Goal: Task Accomplishment & Management: Use online tool/utility

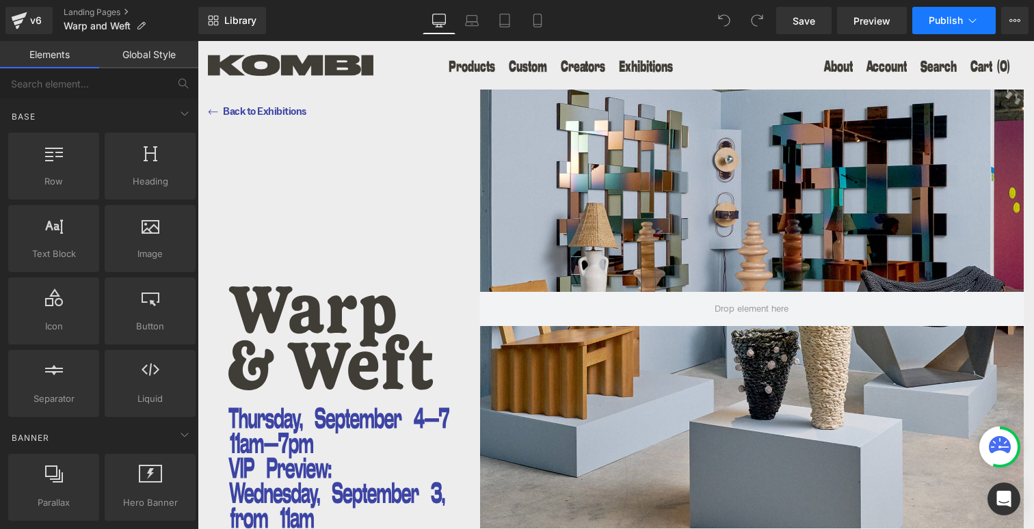
click at [934, 15] on span "Publish" at bounding box center [946, 20] width 34 height 11
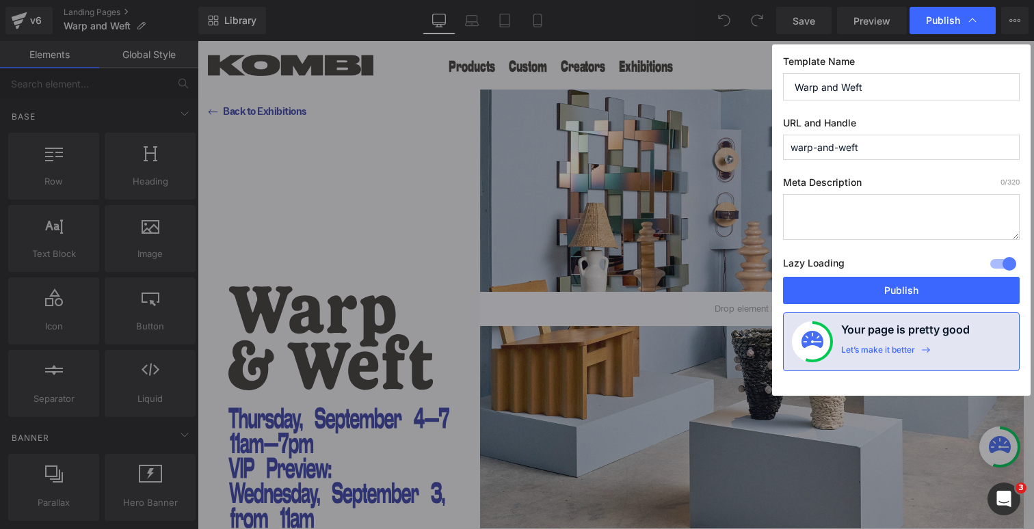
click at [856, 146] on input "warp-and-weft" at bounding box center [901, 147] width 237 height 25
drag, startPoint x: 867, startPoint y: 146, endPoint x: 770, endPoint y: 153, distance: 97.4
click at [770, 153] on div "Publish Template Name Warp and Weft URL and Handle warp-and-weft Meta Descripti…" at bounding box center [517, 264] width 1034 height 529
click at [806, 214] on textarea at bounding box center [901, 217] width 237 height 46
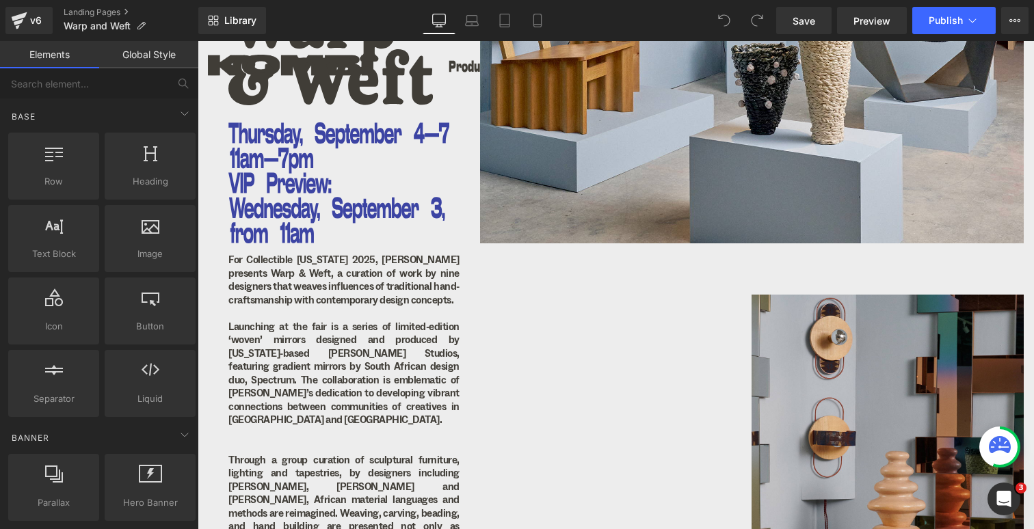
scroll to position [324, 0]
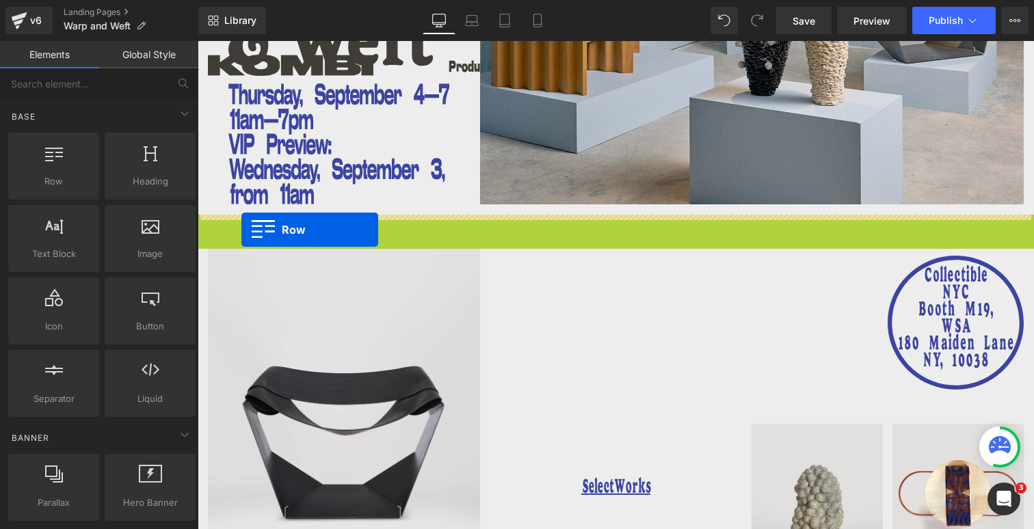
drag, startPoint x: 423, startPoint y: 261, endPoint x: 241, endPoint y: 230, distance: 184.0
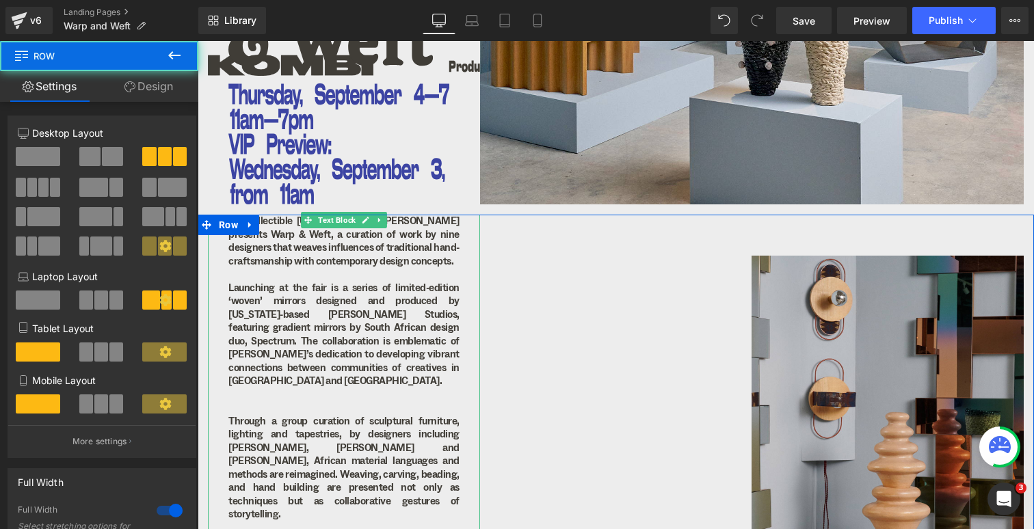
click at [330, 258] on p "For Collectible New York 2025, Kombi presents Warp & Weft, a curation of work b…" at bounding box center [343, 241] width 231 height 53
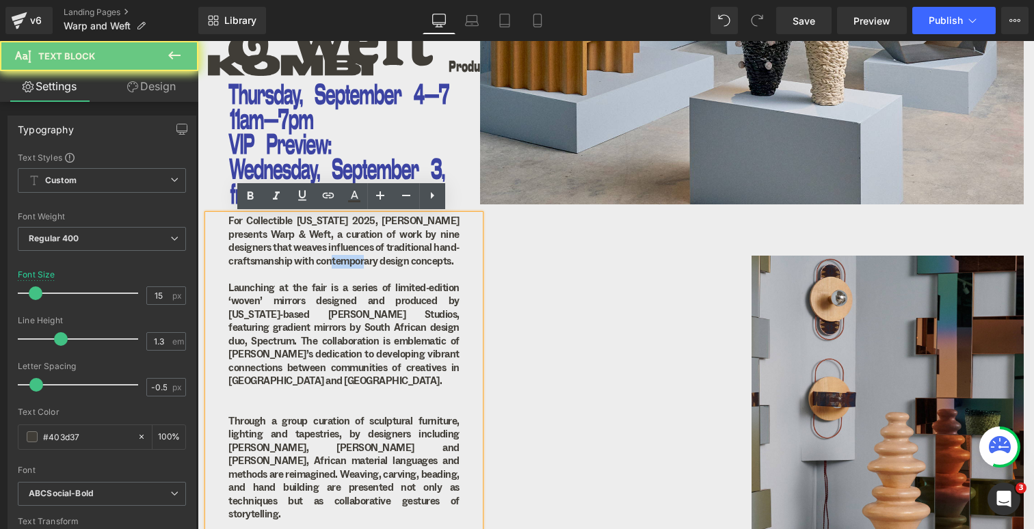
click at [330, 258] on p "For Collectible New York 2025, Kombi presents Warp & Weft, a curation of work b…" at bounding box center [343, 241] width 231 height 53
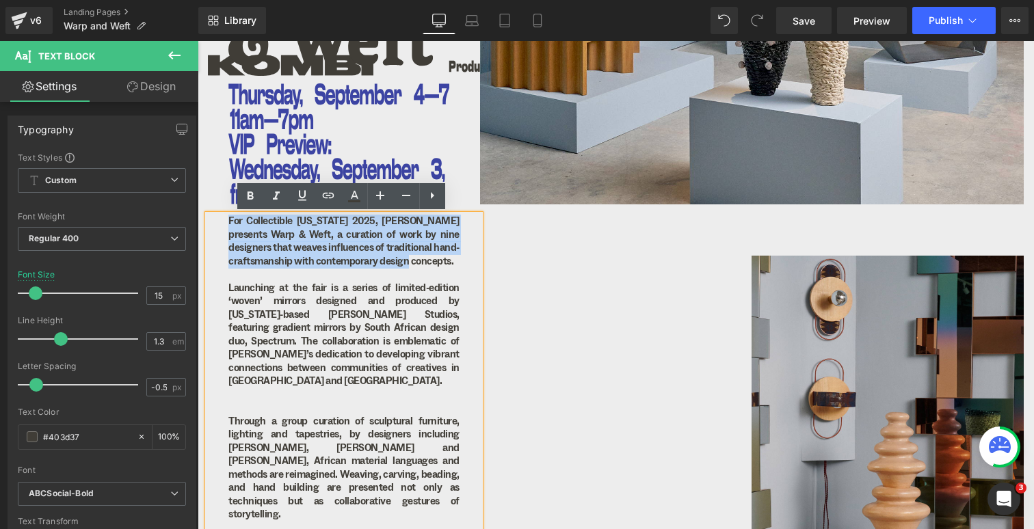
drag, startPoint x: 385, startPoint y: 260, endPoint x: 225, endPoint y: 221, distance: 164.7
click at [225, 221] on div "Image Image Image For Collectible New York 2025, Kombi presents Warp & Weft, a …" at bounding box center [616, 410] width 837 height 391
copy p "For Collectible New York 2025, Kombi presents Warp & Weft, a curation of work b…"
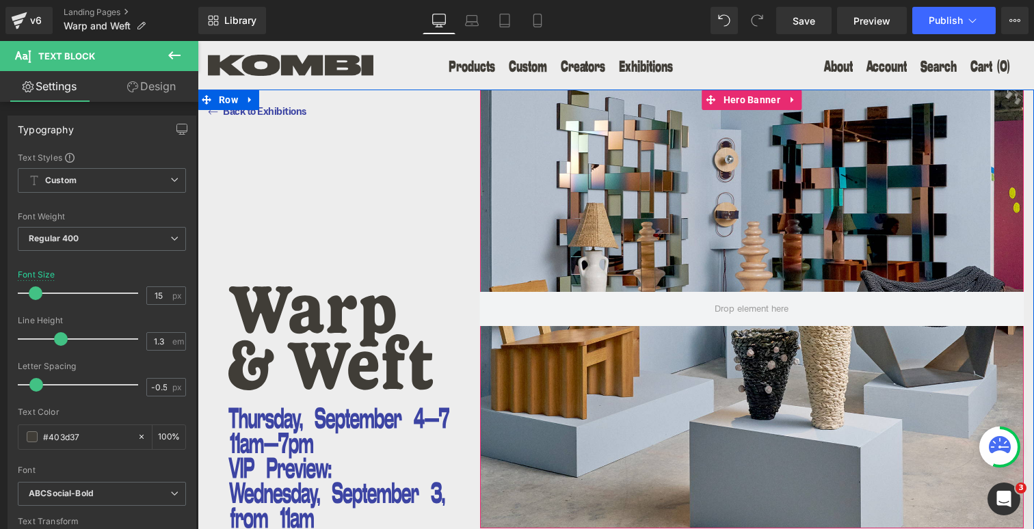
scroll to position [0, 0]
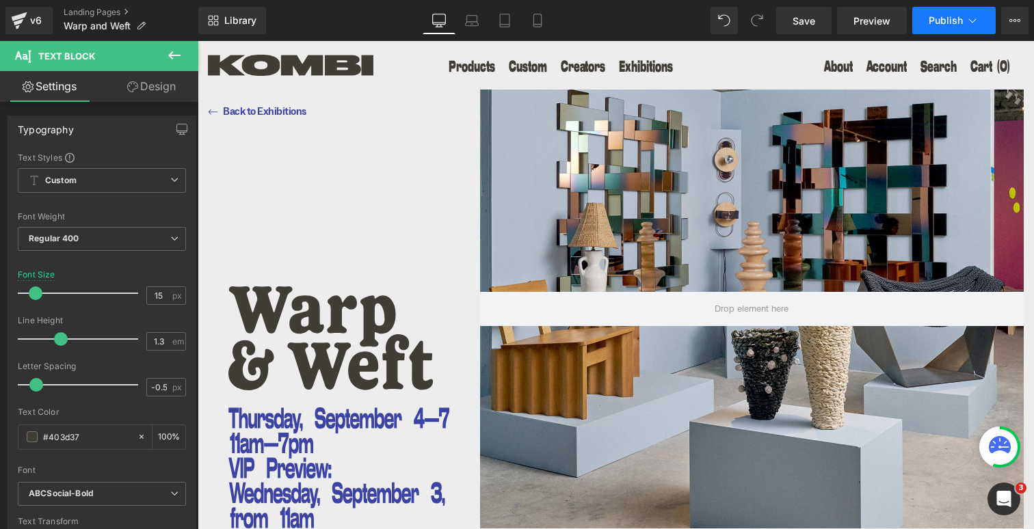
click at [966, 21] on icon at bounding box center [973, 21] width 14 height 14
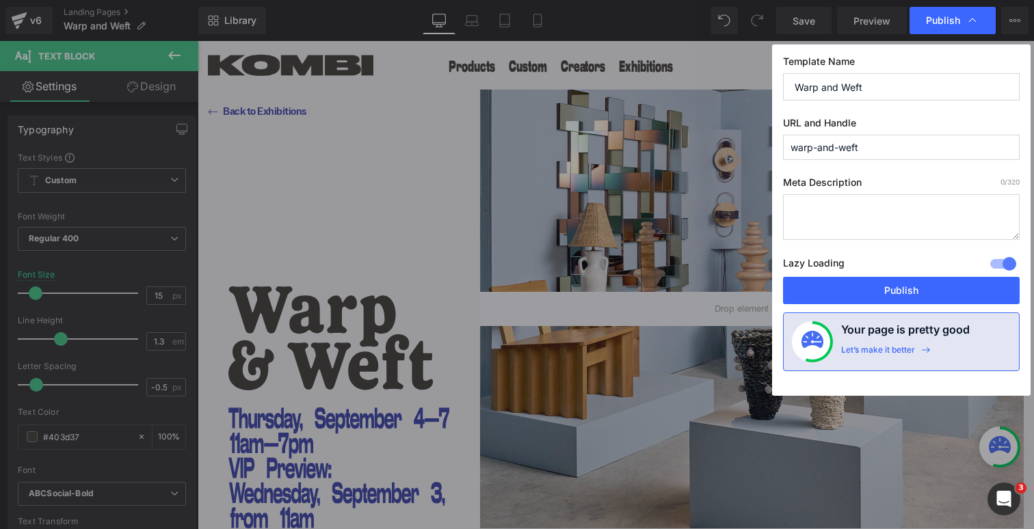
click at [815, 215] on textarea at bounding box center [901, 217] width 237 height 46
paste textarea "For Collectible New York 2025, Kombi presents Warp & Weft, a curation of work b…"
type textarea "For Collectible New York 2025, Kombi presents Warp & Weft, a curation of work b…"
drag, startPoint x: 863, startPoint y: 146, endPoint x: 783, endPoint y: 146, distance: 80.7
click at [783, 146] on div "Template Name Warp and Weft URL and Handle warp-and-weft Meta Description 187 /…" at bounding box center [901, 220] width 259 height 352
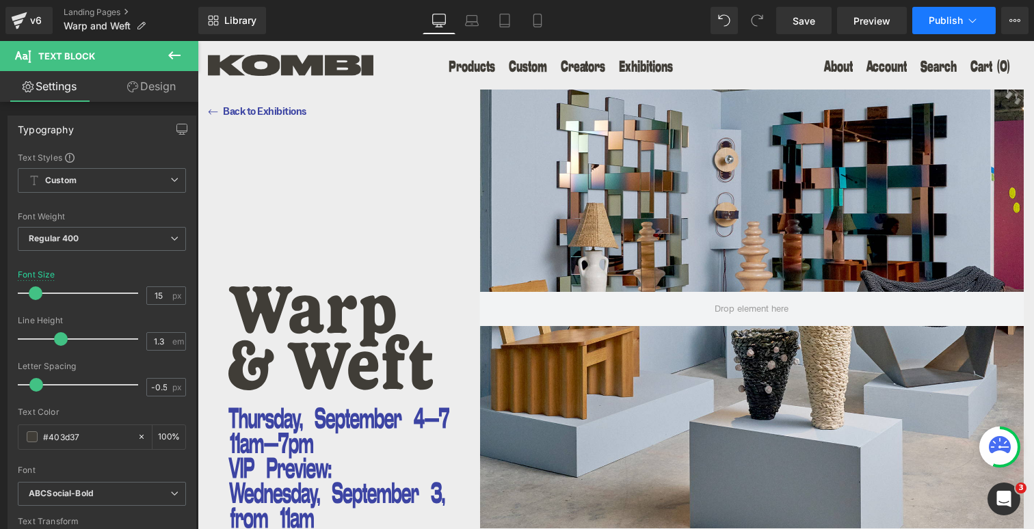
click at [945, 21] on span "Publish" at bounding box center [946, 20] width 34 height 11
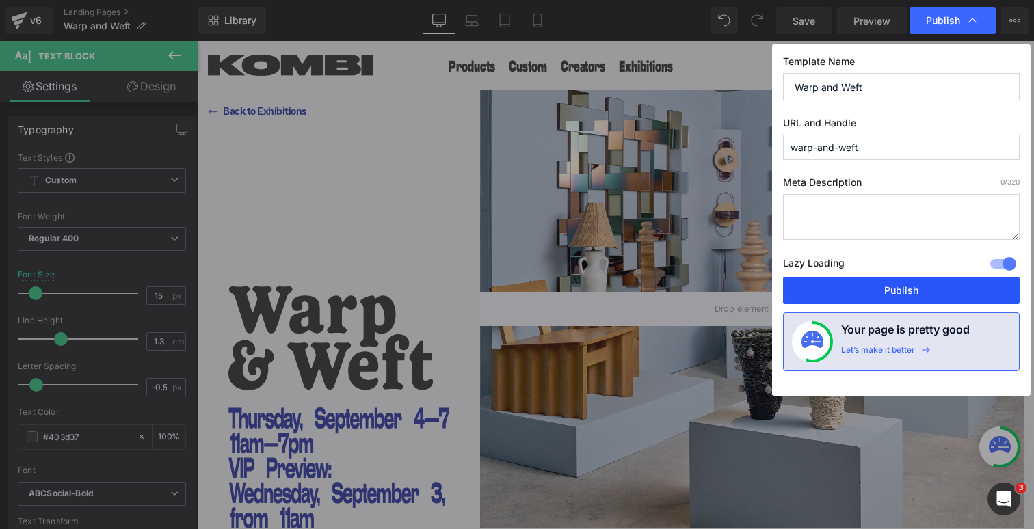
click at [871, 293] on button "Publish" at bounding box center [901, 290] width 237 height 27
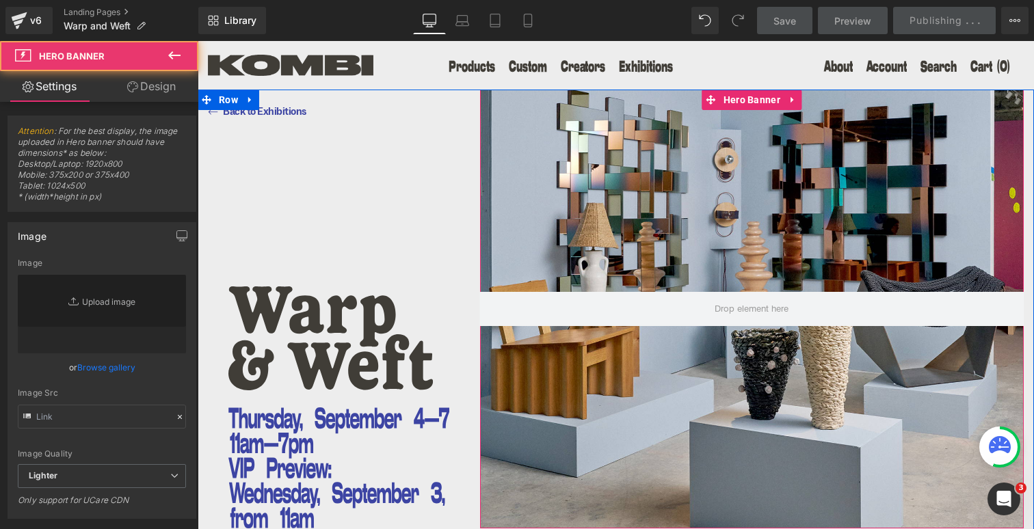
type input "https://ucarecdn.com/3f2752cd-1c81-43b4-af5c-7a6feb8e74ac/-/format/auto/-/previ…"
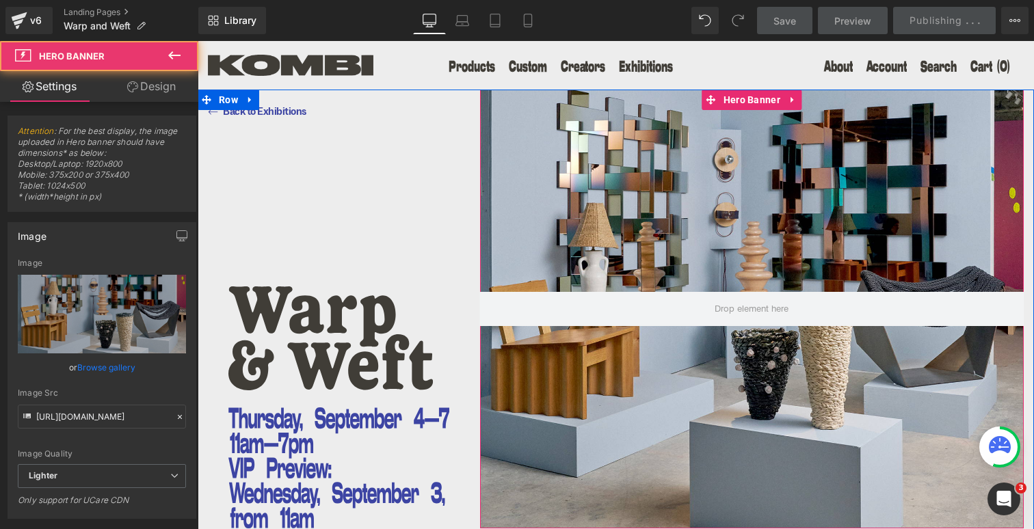
click at [871, 293] on span at bounding box center [752, 309] width 544 height 34
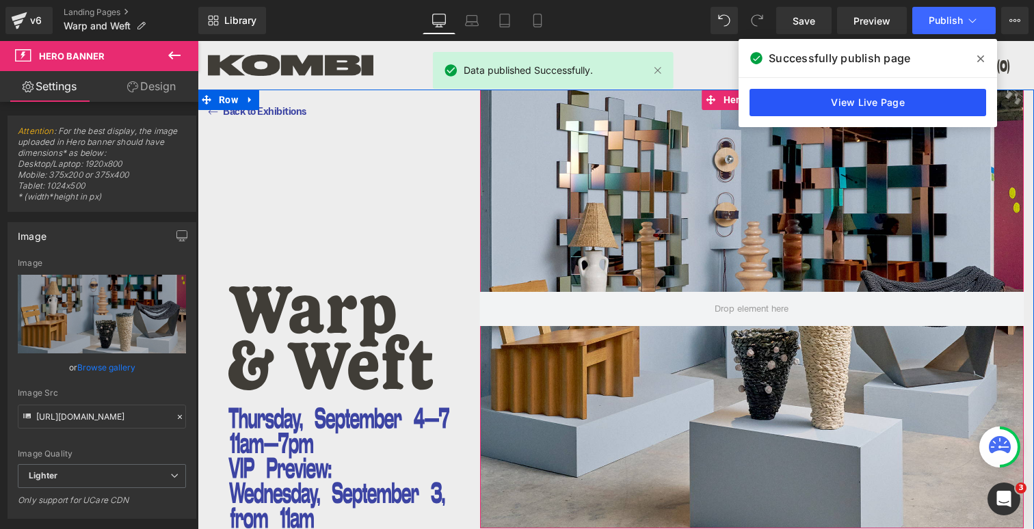
click at [813, 110] on link "View Live Page" at bounding box center [868, 102] width 237 height 27
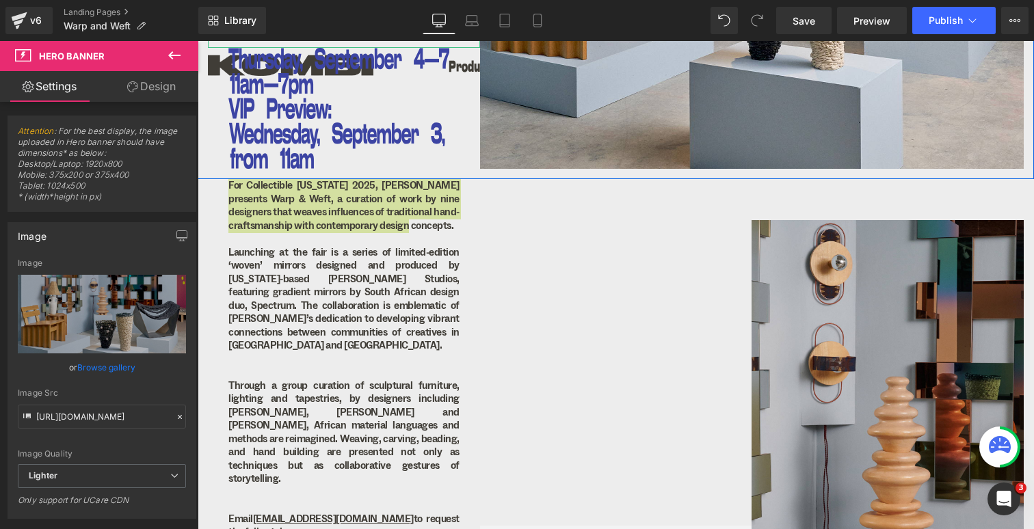
scroll to position [506, 0]
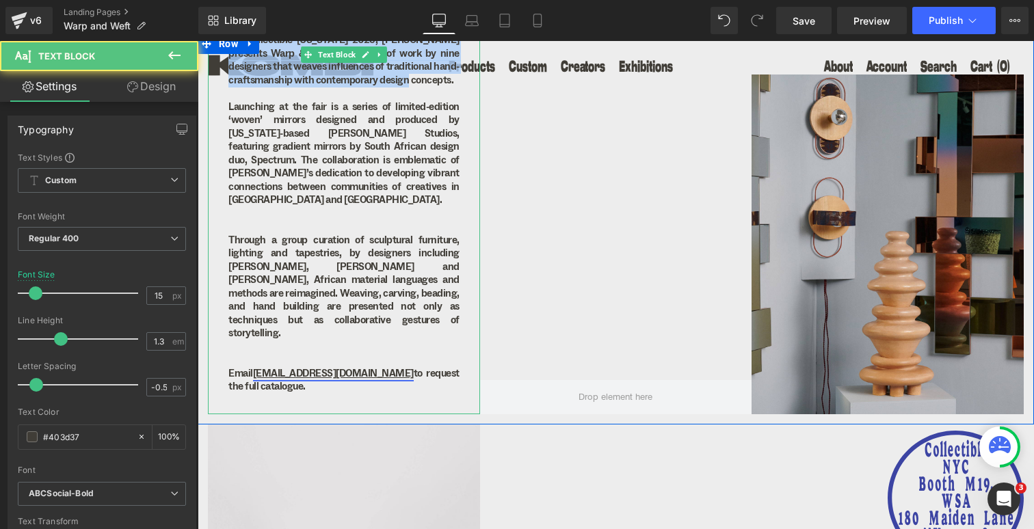
click at [301, 367] on link "sales@kombi.nyc" at bounding box center [333, 373] width 161 height 13
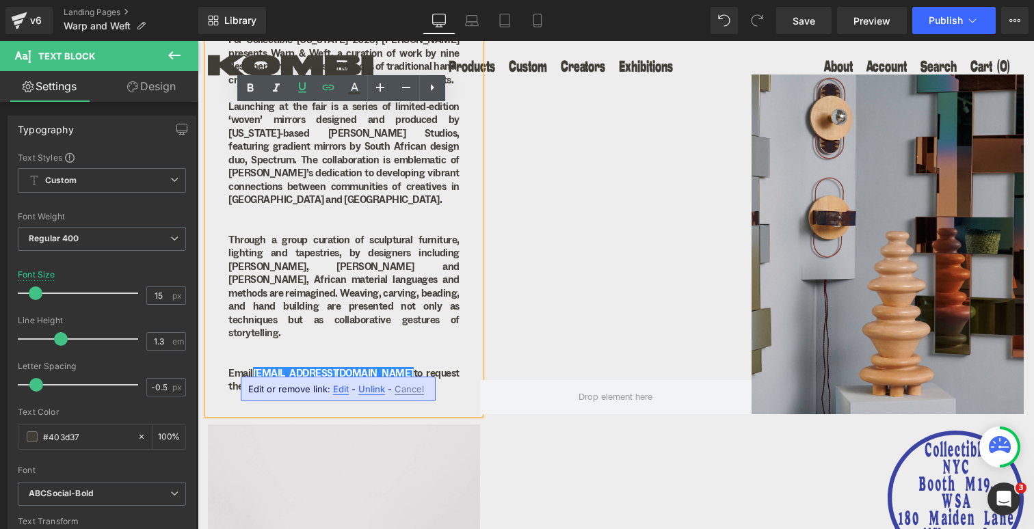
click at [338, 390] on span "Edit" at bounding box center [341, 390] width 16 height 12
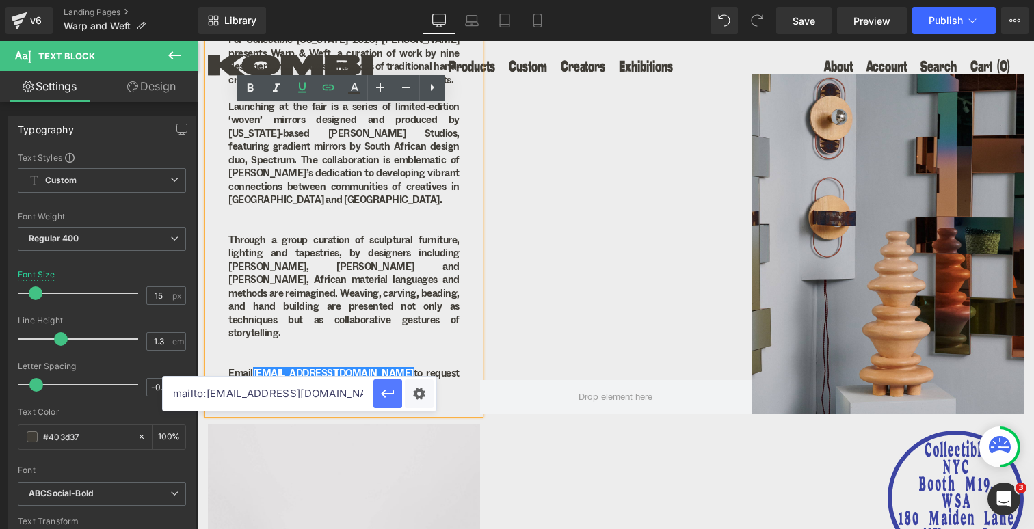
drag, startPoint x: 174, startPoint y: 393, endPoint x: 395, endPoint y: 395, distance: 221.0
click at [395, 395] on div "mailto:sales@kombi.nyc?subject=Warp & Weft Catalogue" at bounding box center [300, 394] width 274 height 34
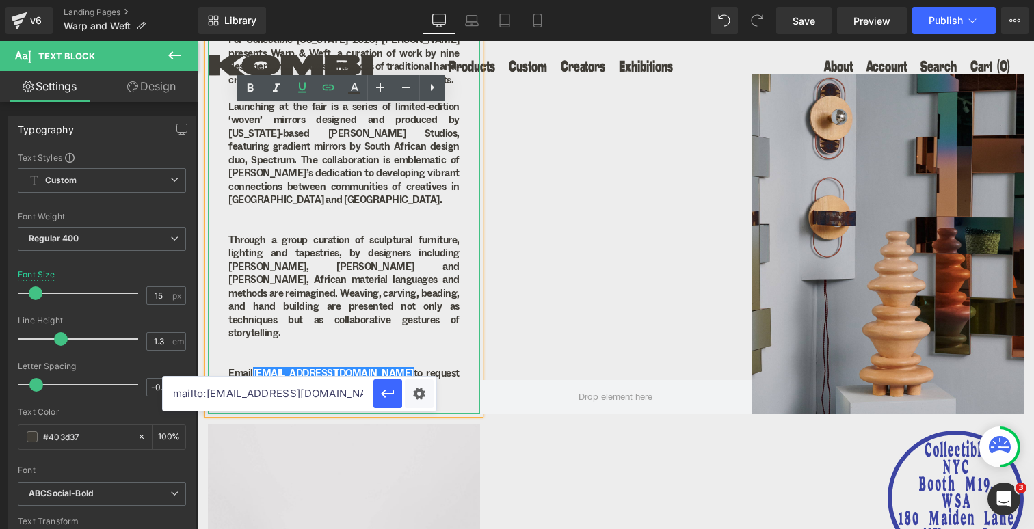
click at [350, 300] on p "Through a group curation of sculptural furniture, lighting and tapestries, by d…" at bounding box center [343, 287] width 231 height 107
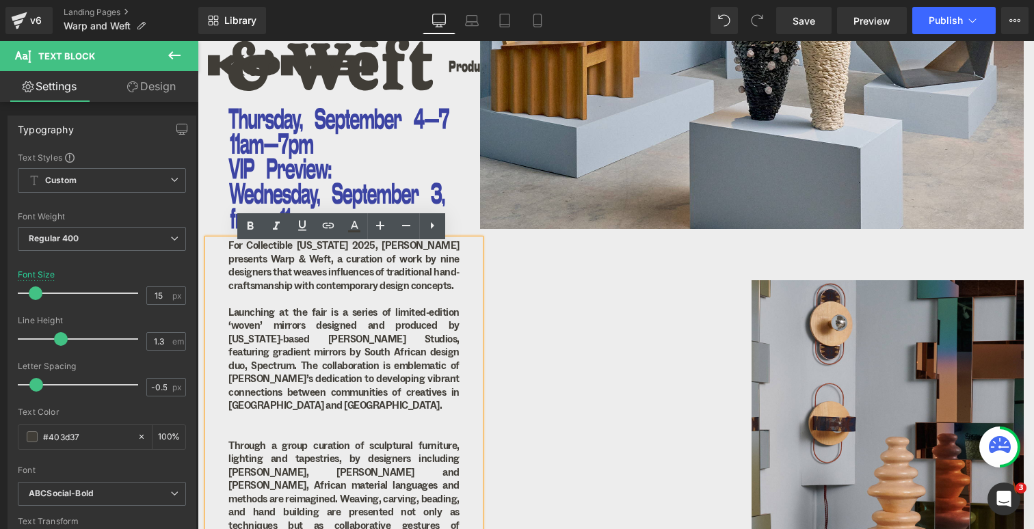
scroll to position [291, 0]
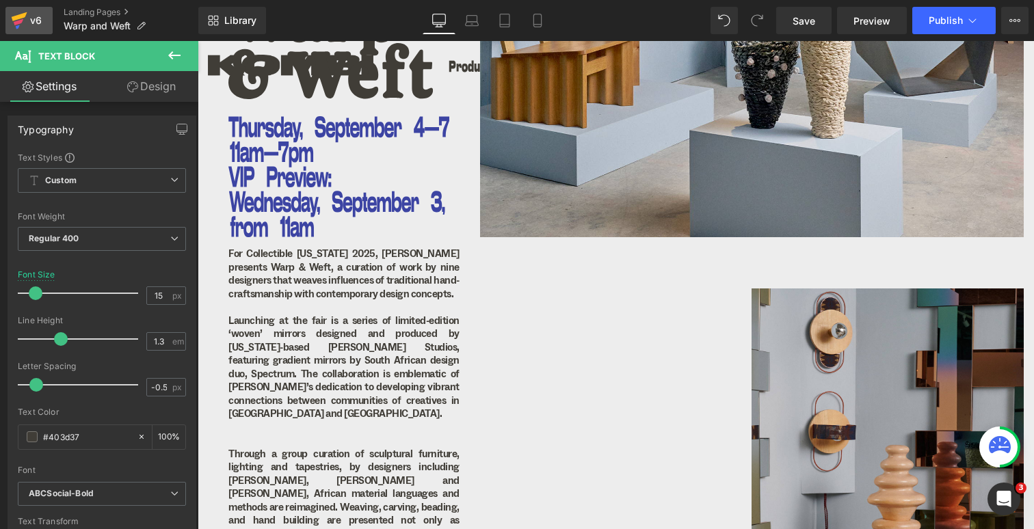
click at [30, 24] on div "v6" at bounding box center [35, 21] width 17 height 18
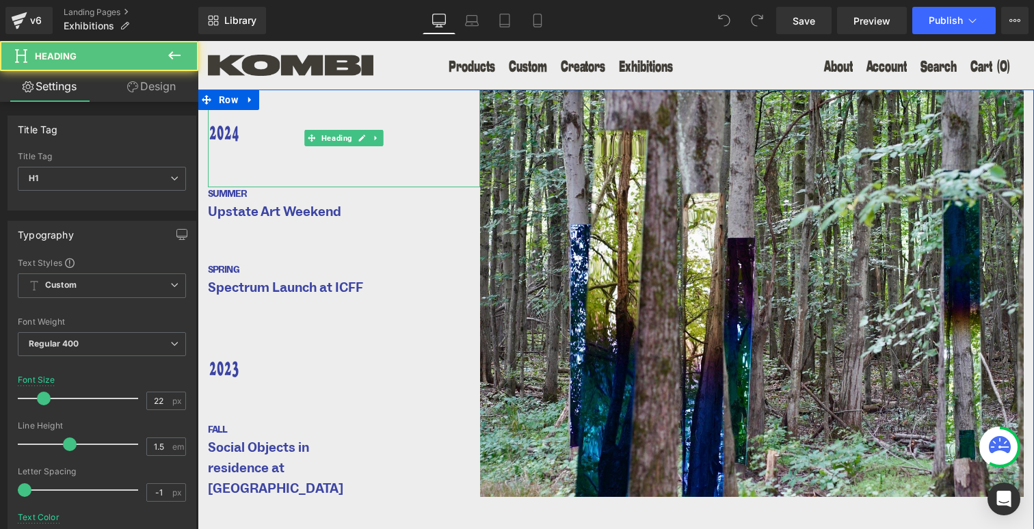
click at [256, 140] on h1 "2024" at bounding box center [339, 135] width 262 height 23
click at [287, 181] on div "2024" at bounding box center [344, 139] width 272 height 98
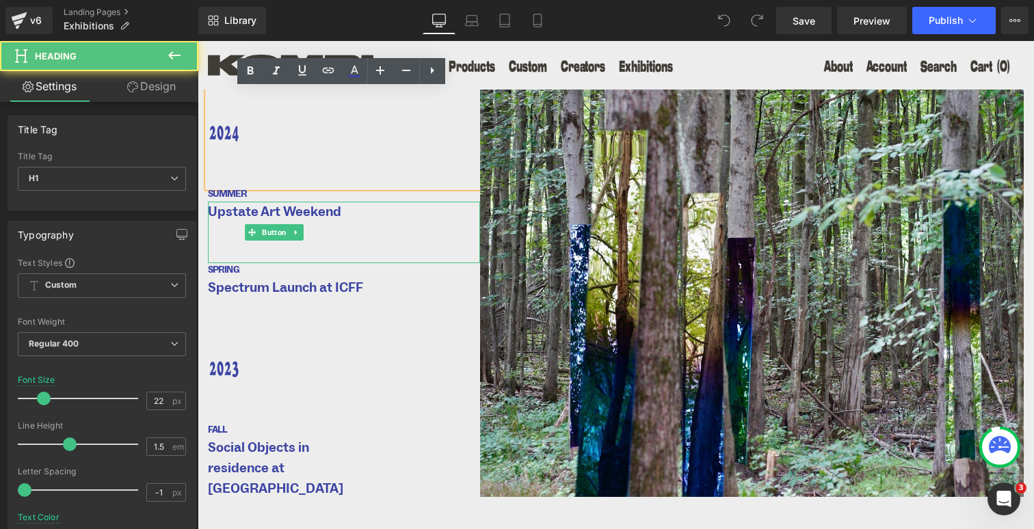
click at [350, 228] on div "Upstate Art Weekend" at bounding box center [344, 233] width 272 height 62
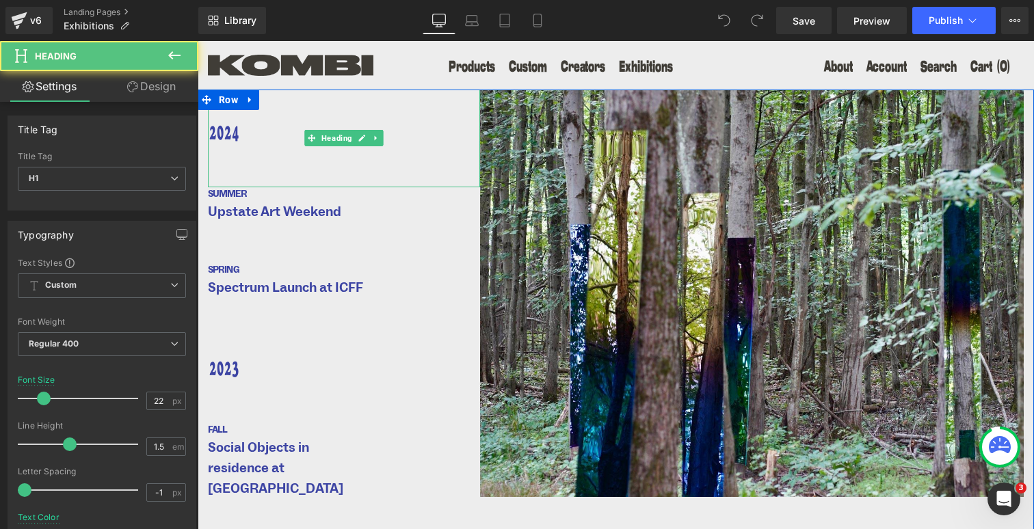
click at [387, 161] on div "2024" at bounding box center [344, 139] width 272 height 98
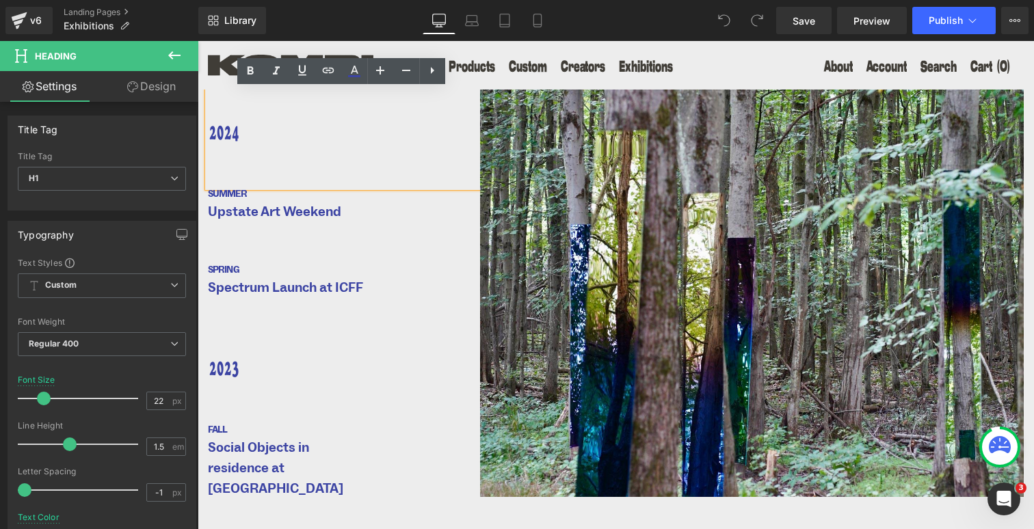
click at [208, 142] on div "2024" at bounding box center [344, 139] width 272 height 98
click at [369, 235] on div "Upstate Art Weekend" at bounding box center [344, 233] width 272 height 62
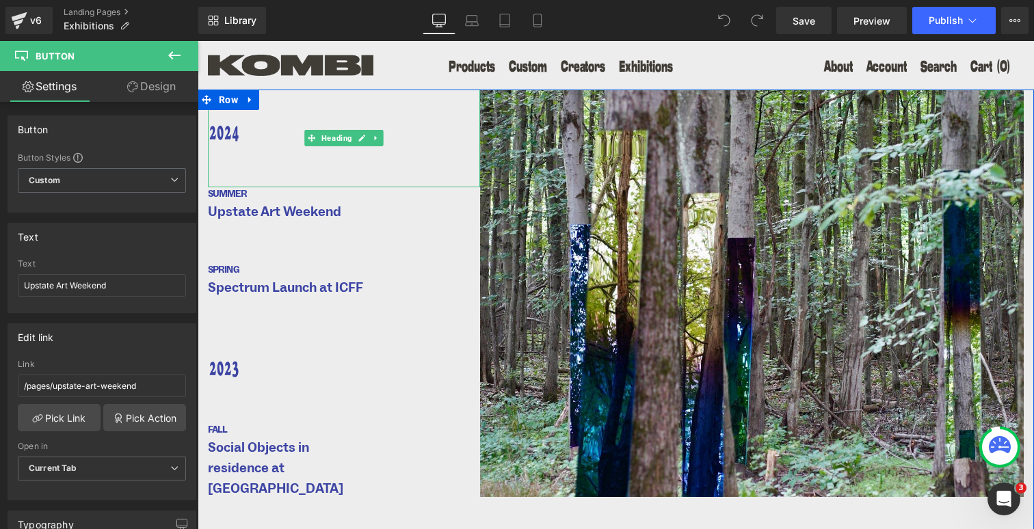
click at [248, 169] on div "2024" at bounding box center [344, 139] width 272 height 98
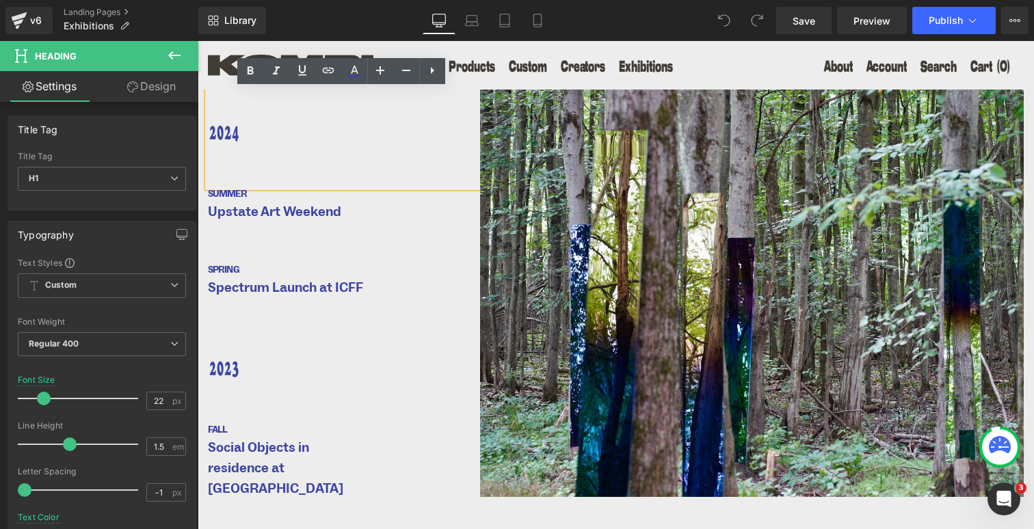
click at [200, 174] on div "2024 Heading SUMMER Text Block Upstate Art Weekend Button SPRING Text Block Spe…" at bounding box center [616, 353] width 837 height 527
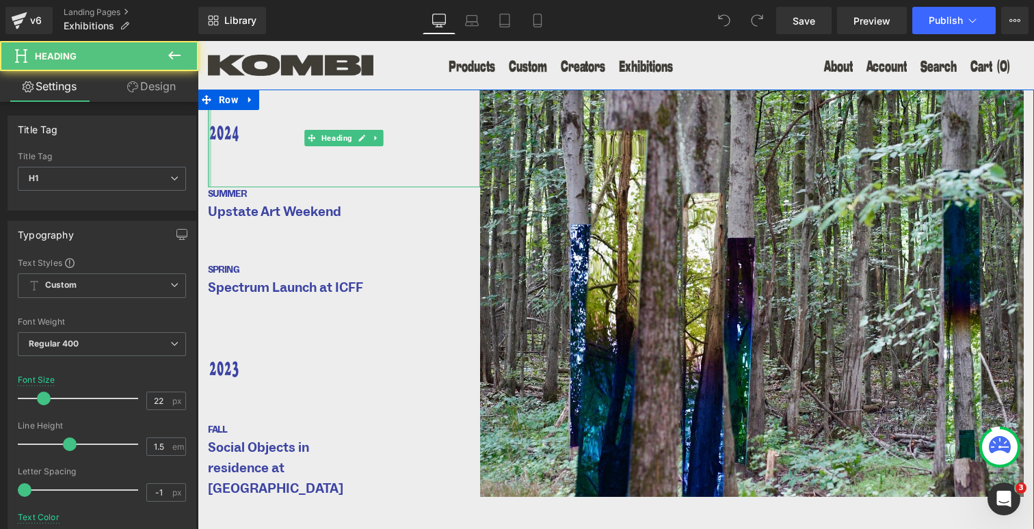
click at [208, 169] on div at bounding box center [209, 139] width 3 height 98
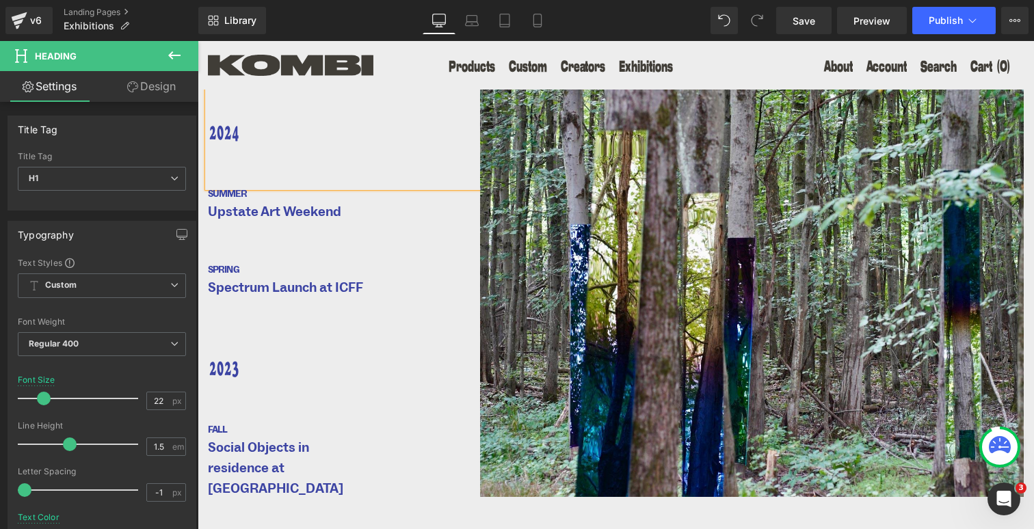
click at [222, 131] on h1 "2024" at bounding box center [339, 135] width 262 height 23
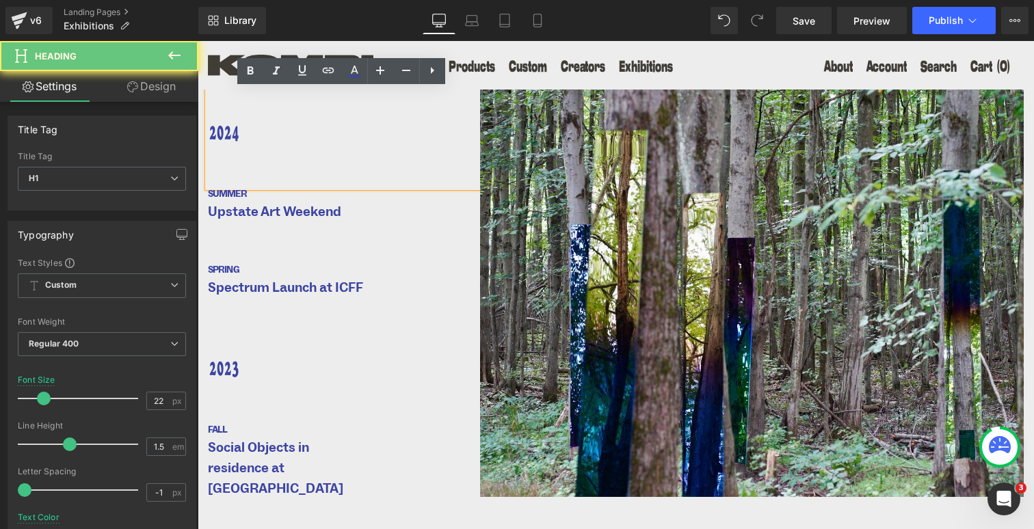
click at [310, 103] on div "2024" at bounding box center [344, 139] width 272 height 98
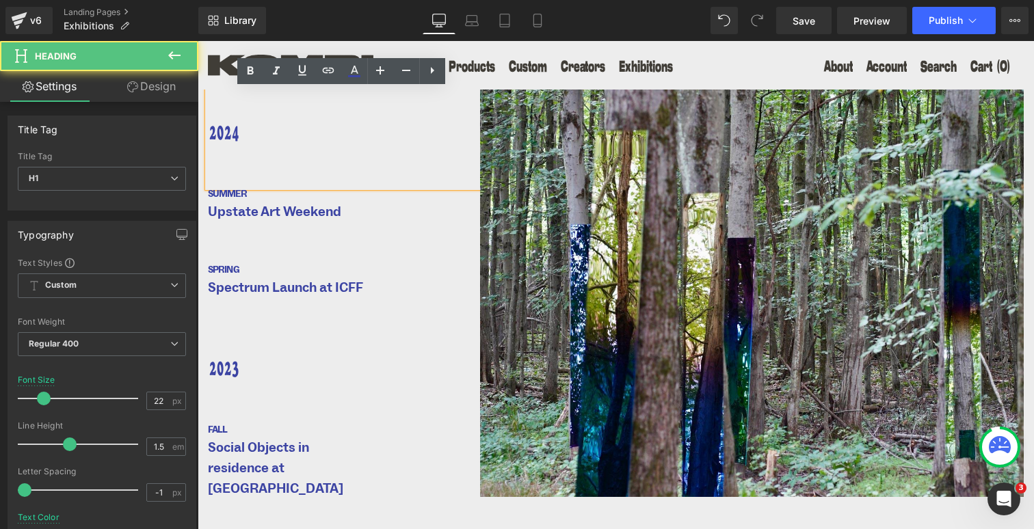
click at [417, 135] on h1 "2024" at bounding box center [339, 135] width 262 height 23
click at [402, 227] on div "Upstate Art Weekend" at bounding box center [344, 233] width 272 height 62
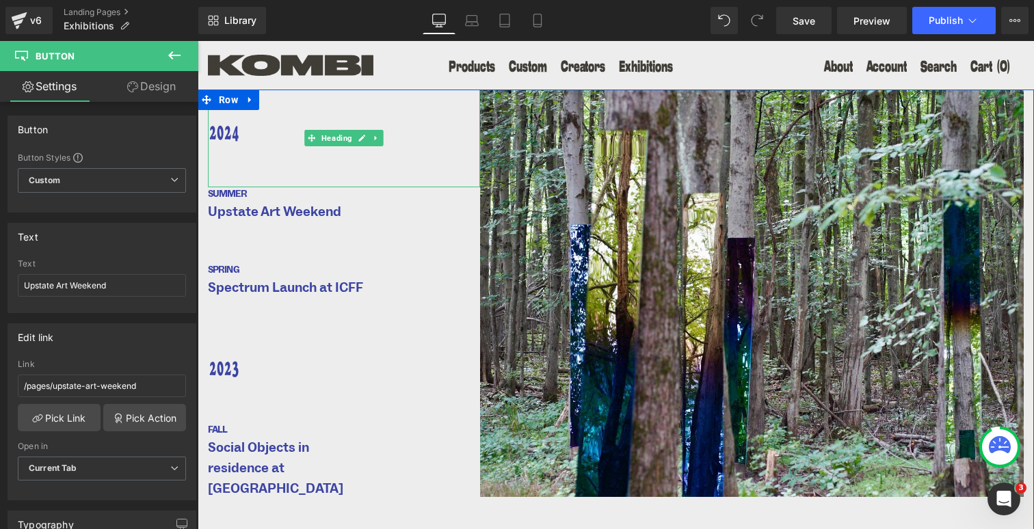
click at [403, 153] on div "2024" at bounding box center [344, 139] width 272 height 98
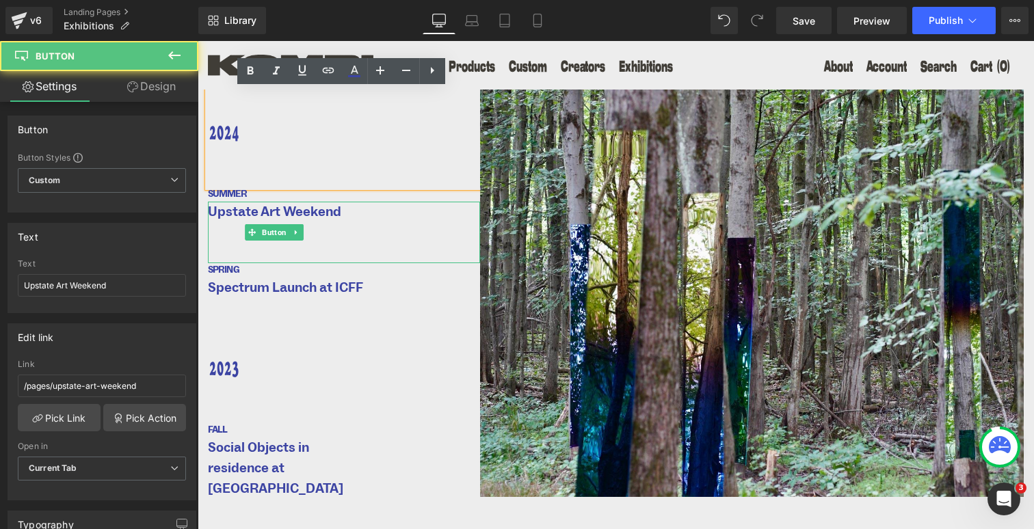
click at [363, 211] on div "Upstate Art Weekend" at bounding box center [344, 233] width 272 height 62
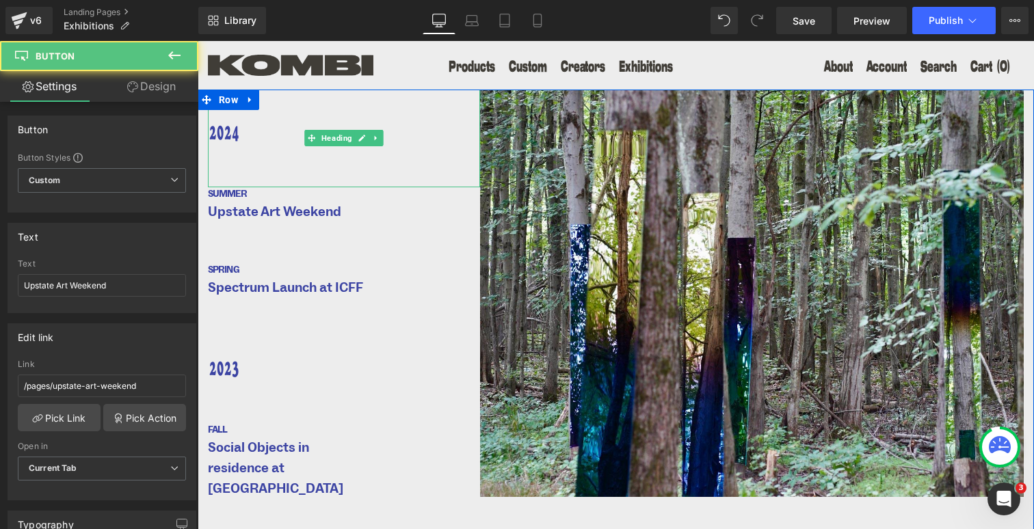
click at [375, 170] on div "2024" at bounding box center [344, 139] width 272 height 98
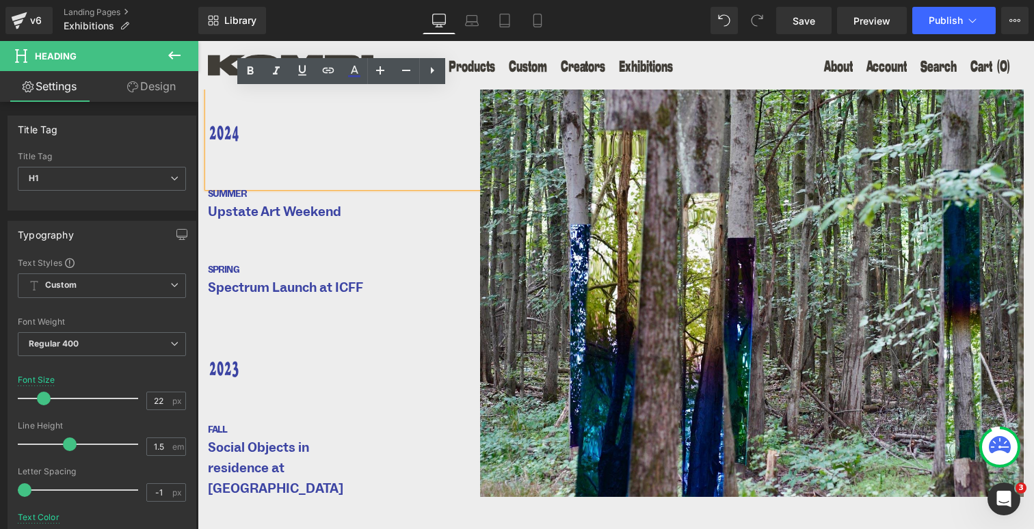
click at [358, 200] on link at bounding box center [365, 194] width 14 height 16
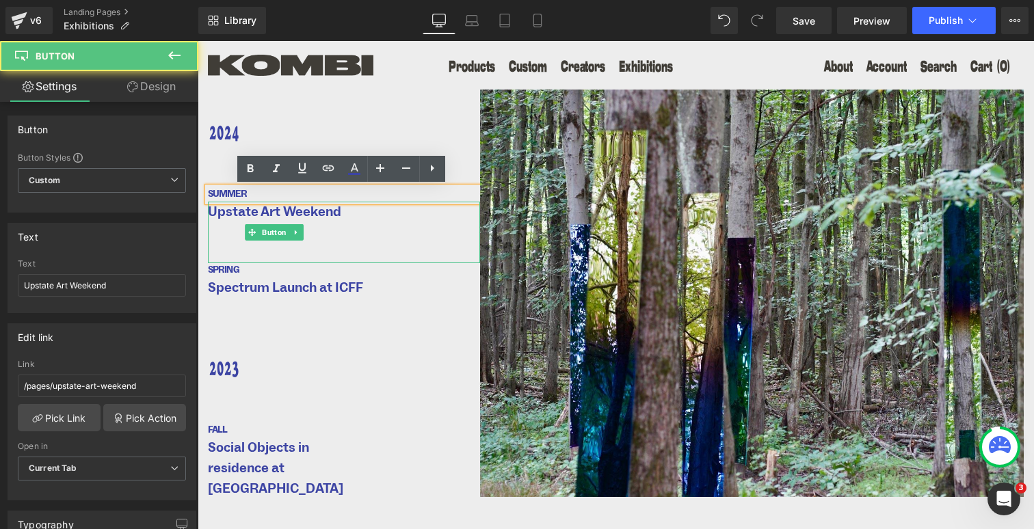
click at [341, 213] on div "Upstate Art Weekend" at bounding box center [344, 233] width 272 height 62
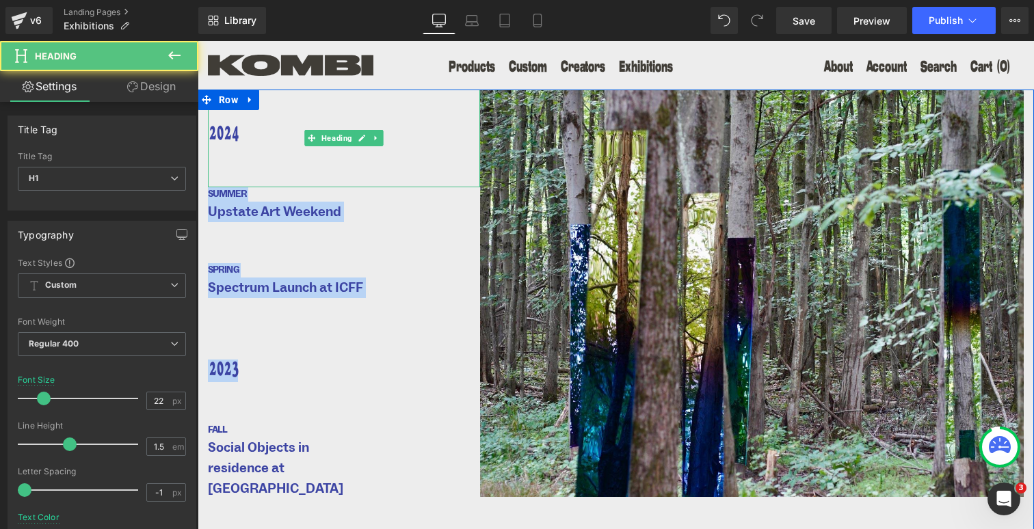
drag, startPoint x: 287, startPoint y: 371, endPoint x: 298, endPoint y: 116, distance: 256.0
click at [298, 115] on div "2024 Heading SUMMER Text Block Upstate Art Weekend Button SPRING Text Block Spe…" at bounding box center [344, 353] width 272 height 527
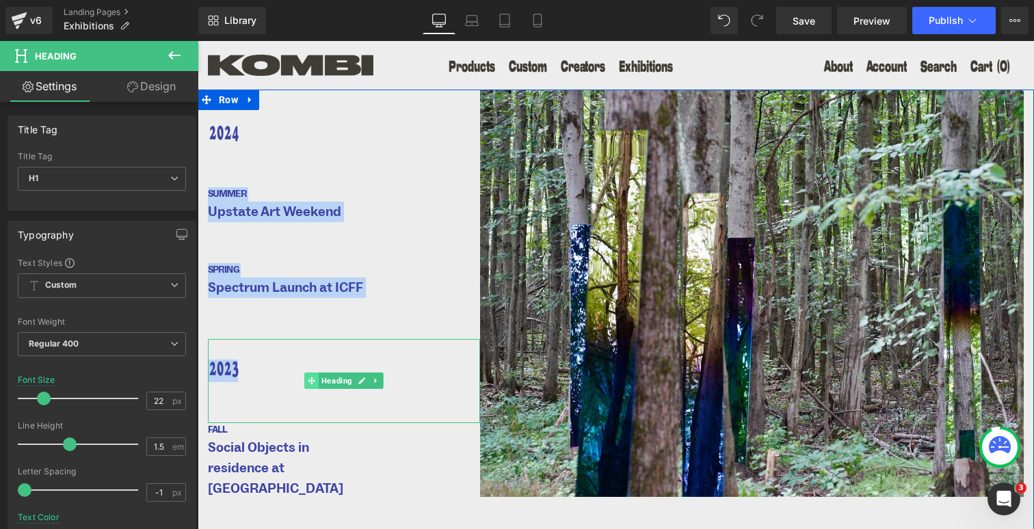
click at [309, 383] on icon at bounding box center [312, 381] width 8 height 8
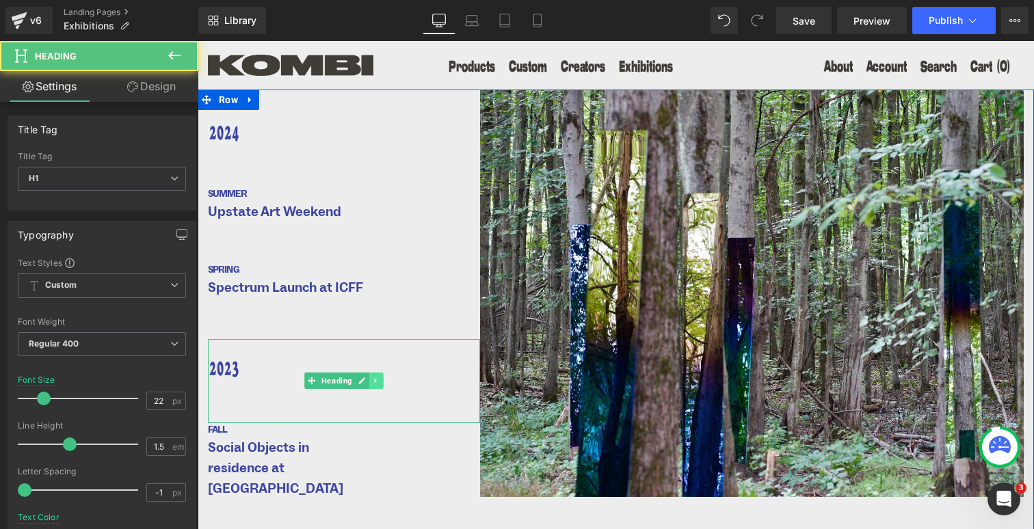
click at [371, 377] on link at bounding box center [376, 381] width 14 height 16
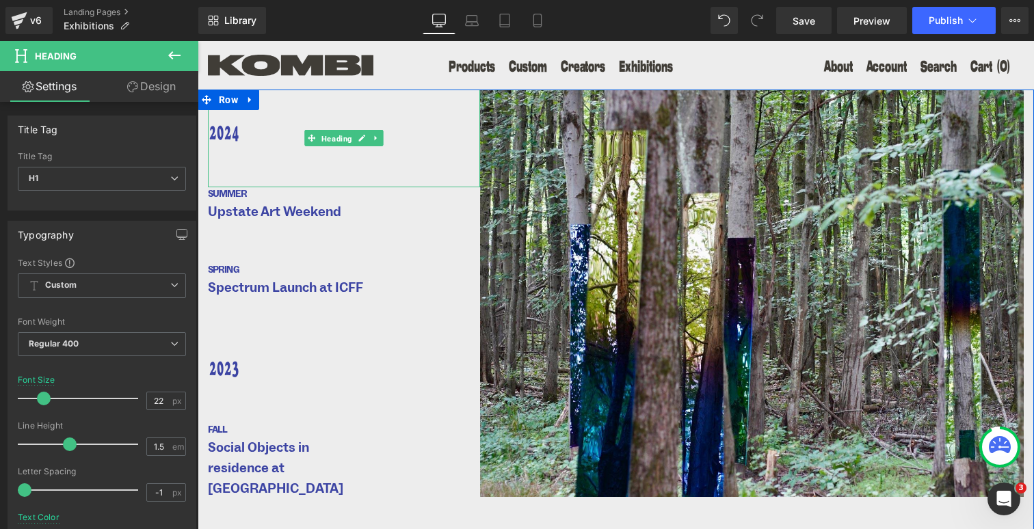
click at [347, 142] on span "Heading" at bounding box center [337, 139] width 36 height 16
click at [375, 138] on icon at bounding box center [376, 138] width 2 height 5
click at [366, 138] on icon at bounding box center [369, 139] width 8 height 8
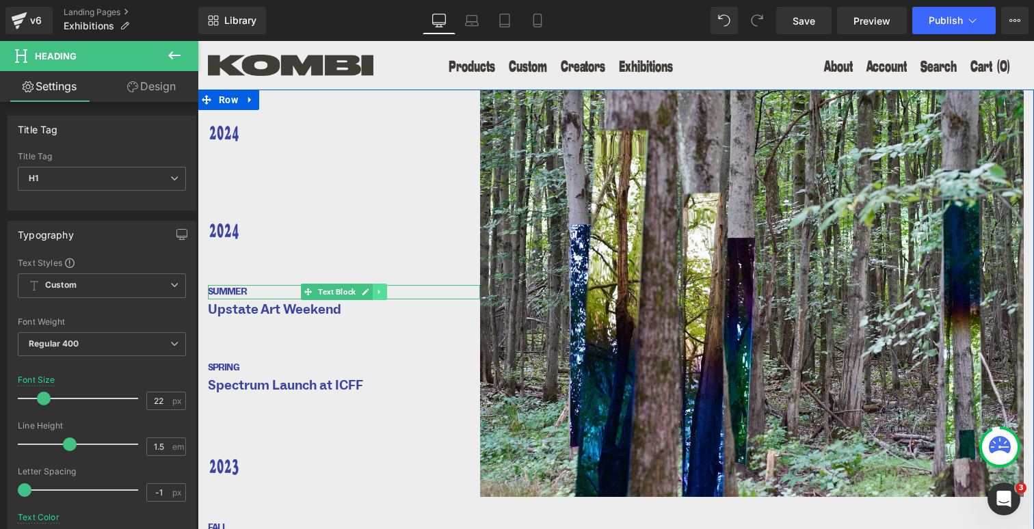
click at [376, 291] on icon at bounding box center [380, 292] width 8 height 8
click at [369, 291] on icon at bounding box center [373, 293] width 8 height 8
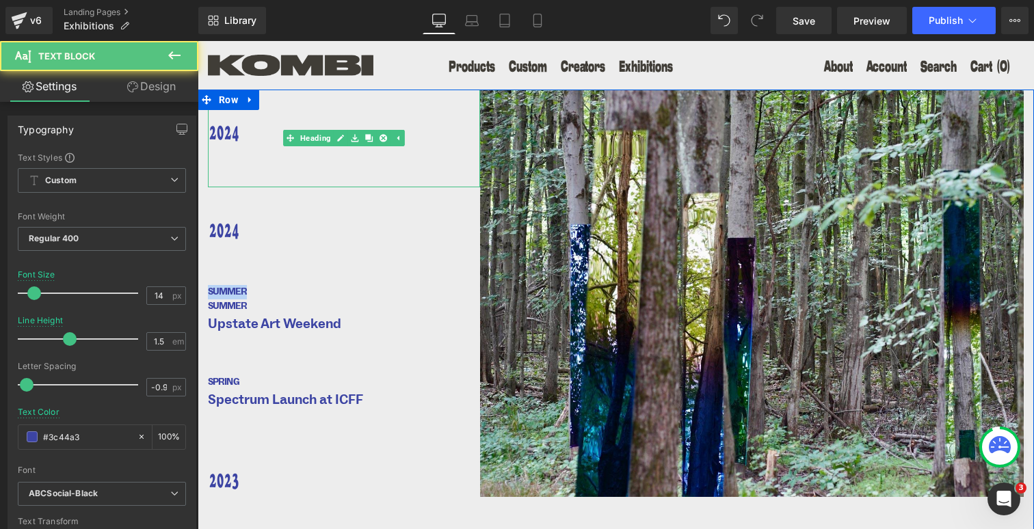
drag, startPoint x: 243, startPoint y: 294, endPoint x: 243, endPoint y: 159, distance: 135.4
click at [243, 158] on div "2024 Heading 2024 Heading SUMMER Text Block SUMMER Text Block Upstate Art Weeke…" at bounding box center [344, 409] width 272 height 639
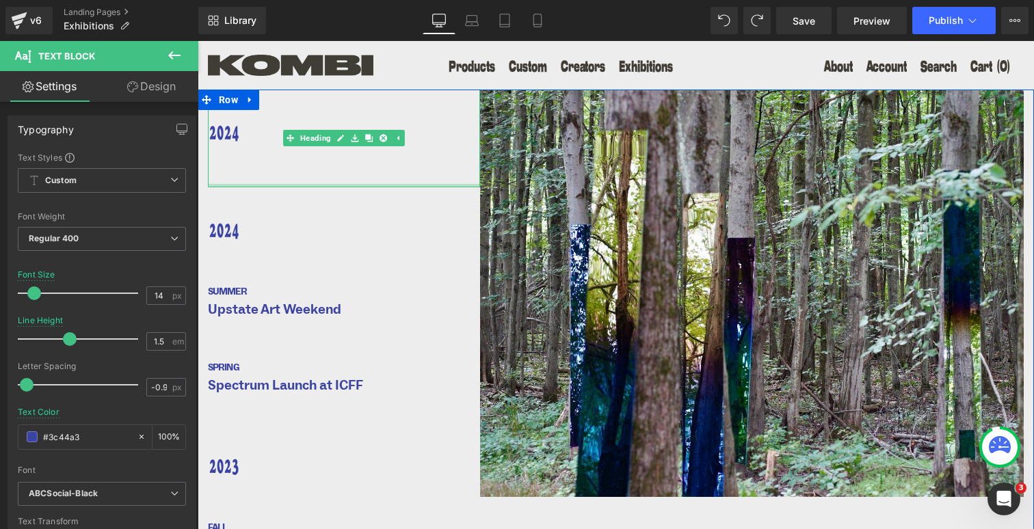
drag, startPoint x: 233, startPoint y: 296, endPoint x: 222, endPoint y: 183, distance: 112.7
click at [222, 183] on div "2024 Heading 2024 Heading SUMMER Text Block Upstate Art Weekend Button SPRING T…" at bounding box center [344, 402] width 272 height 625
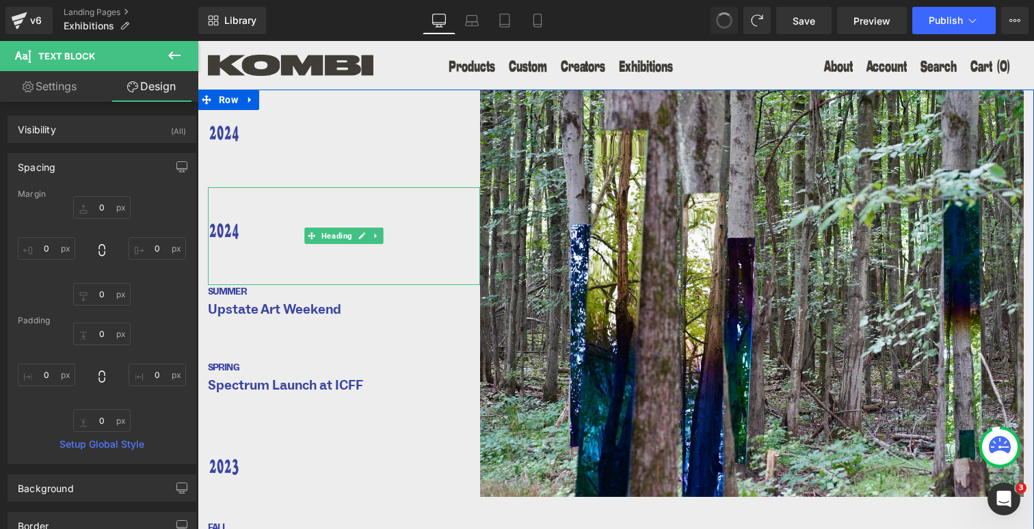
type input "0"
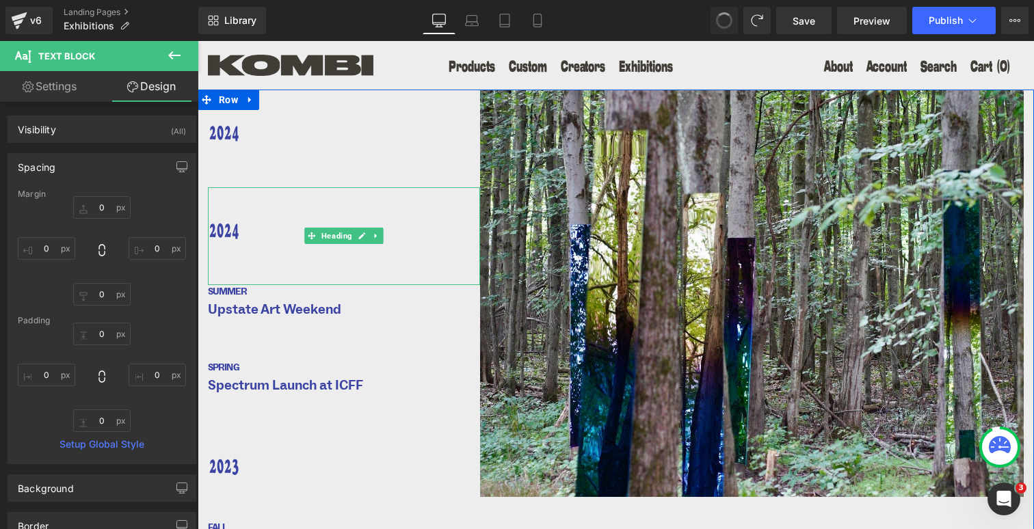
type input "0"
click at [241, 220] on div "2024" at bounding box center [344, 236] width 272 height 98
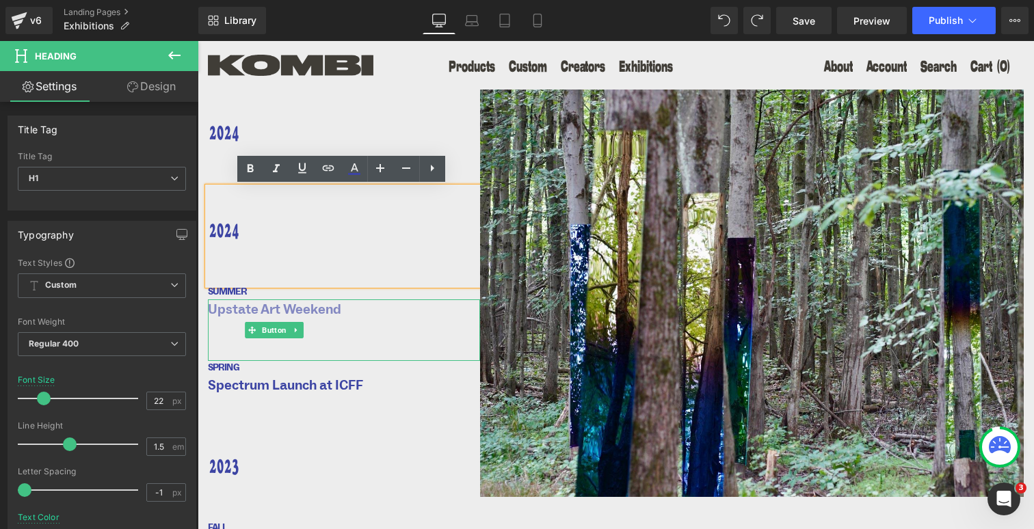
click at [239, 309] on span "Upstate Art Weekend" at bounding box center [274, 310] width 133 height 21
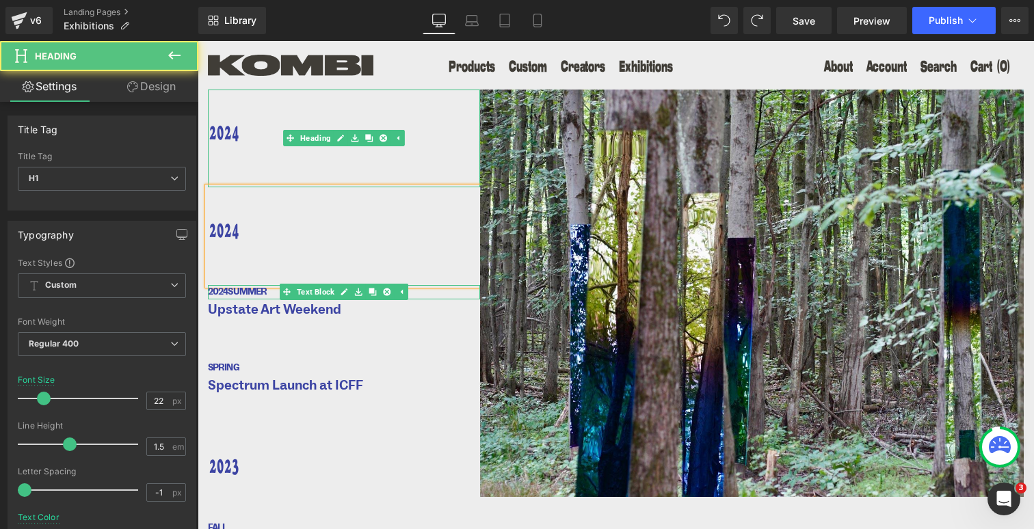
click at [306, 149] on div "2024" at bounding box center [344, 139] width 272 height 98
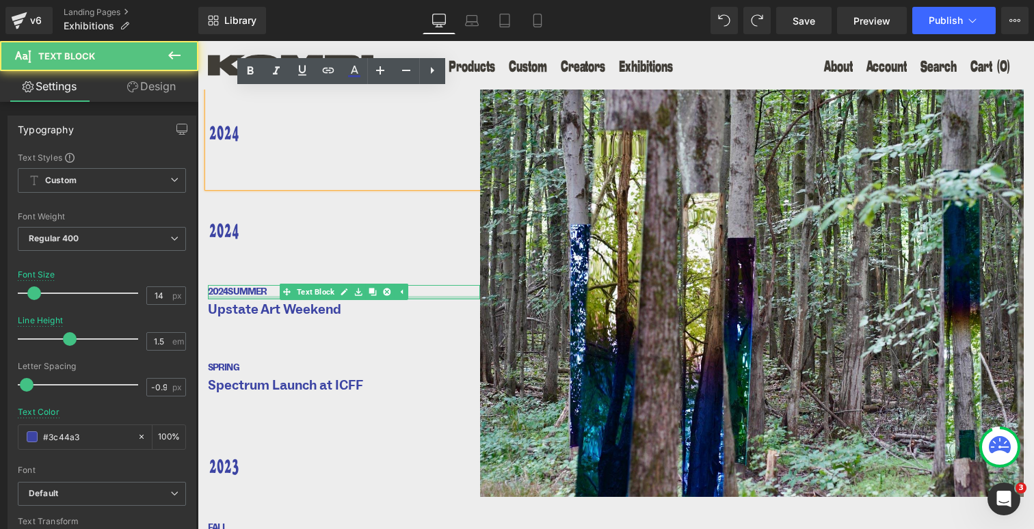
click at [246, 296] on div at bounding box center [344, 297] width 272 height 3
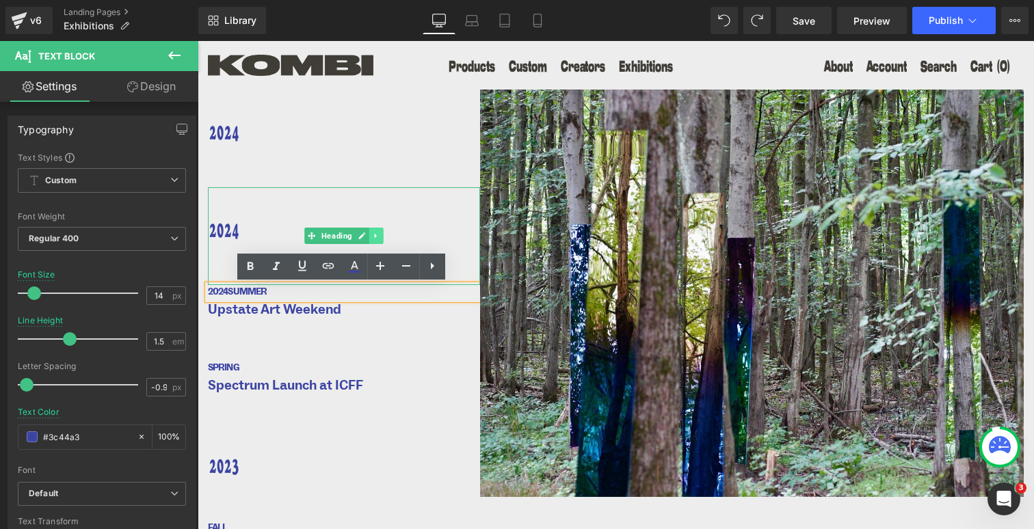
click at [372, 234] on icon at bounding box center [376, 236] width 8 height 8
click at [367, 237] on icon at bounding box center [369, 237] width 8 height 8
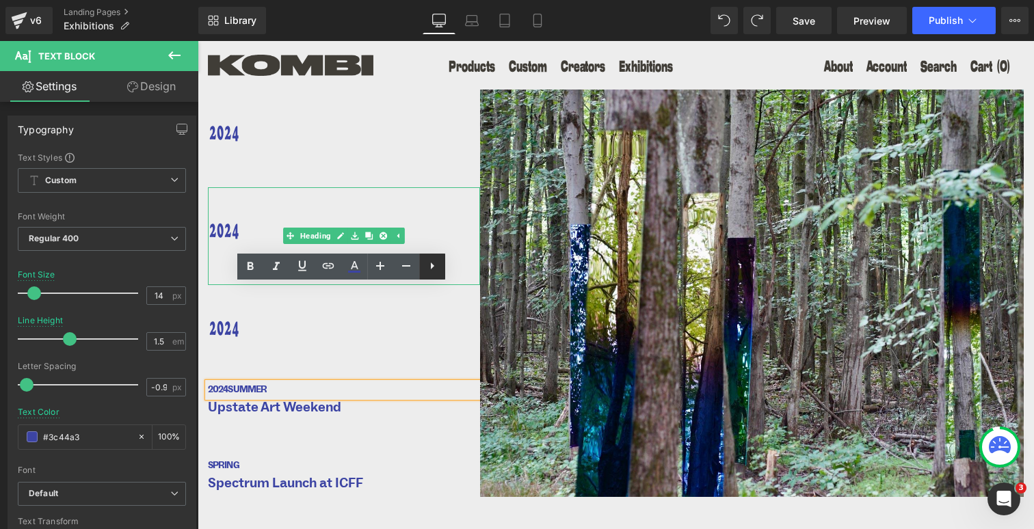
click at [436, 266] on icon at bounding box center [432, 266] width 16 height 16
click at [380, 238] on icon at bounding box center [384, 237] width 8 height 8
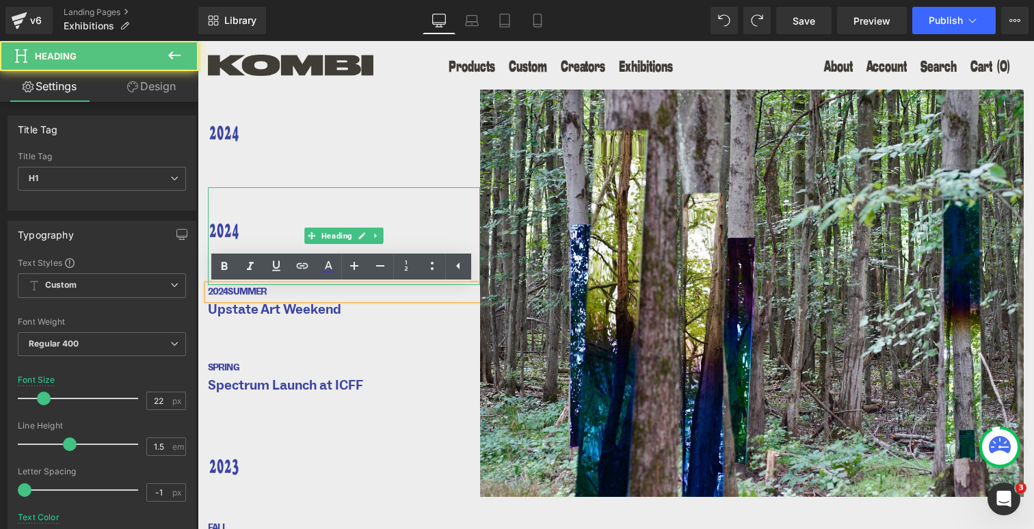
click at [261, 233] on h1 "2024" at bounding box center [339, 233] width 262 height 23
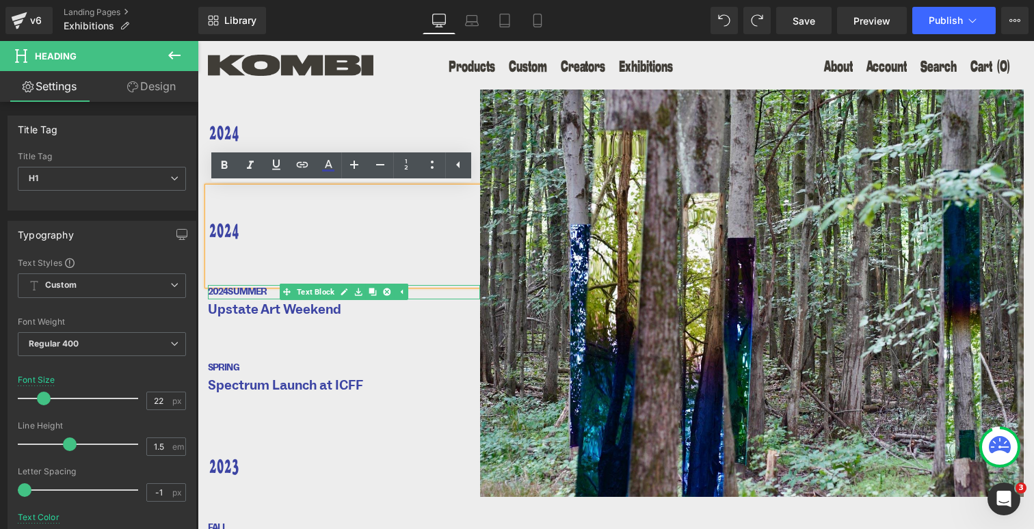
click at [262, 295] on span "SUMMER" at bounding box center [247, 292] width 39 height 12
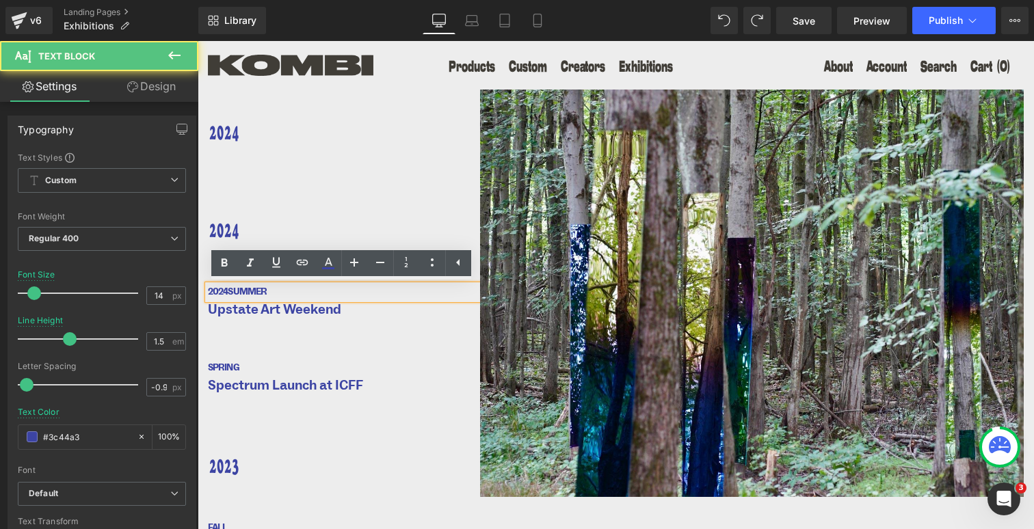
click at [389, 296] on h1 "2024 SUMMER" at bounding box center [344, 292] width 272 height 14
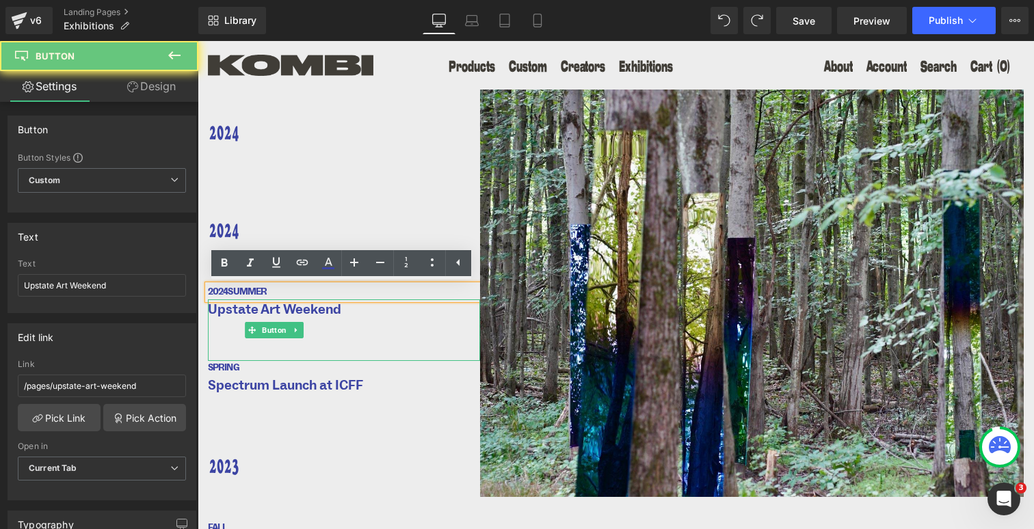
click at [392, 317] on div "Upstate Art Weekend" at bounding box center [344, 331] width 272 height 62
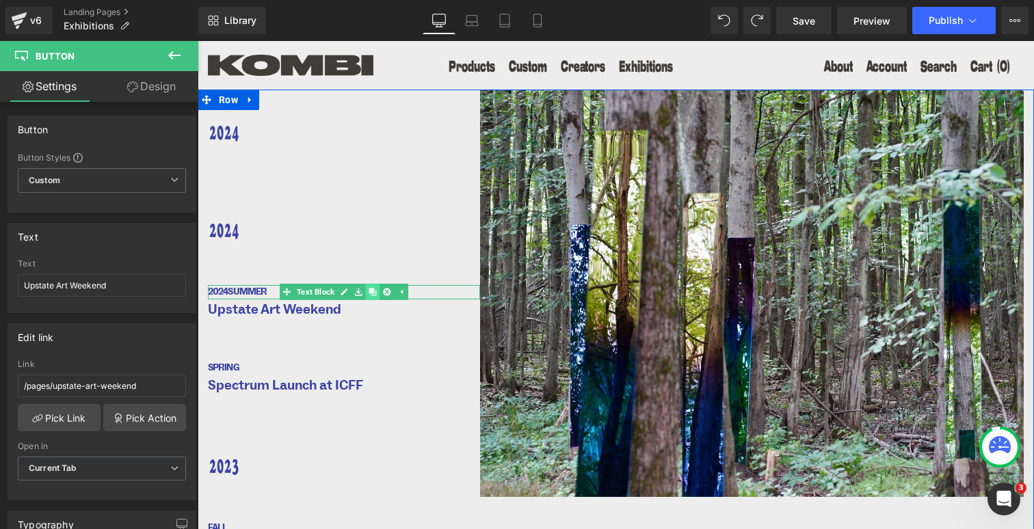
click at [371, 291] on icon at bounding box center [373, 293] width 8 height 8
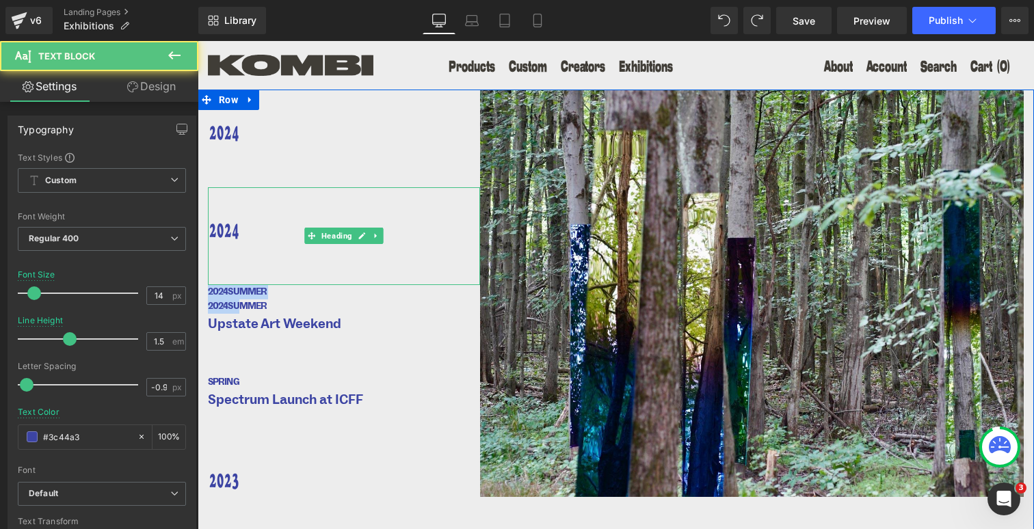
drag, startPoint x: 237, startPoint y: 307, endPoint x: 244, endPoint y: 199, distance: 108.3
click at [244, 199] on div "2024 Heading 2024 Heading 2024 SUMMER Text Block 2024 SUMMER Text Block Upstate…" at bounding box center [344, 409] width 272 height 639
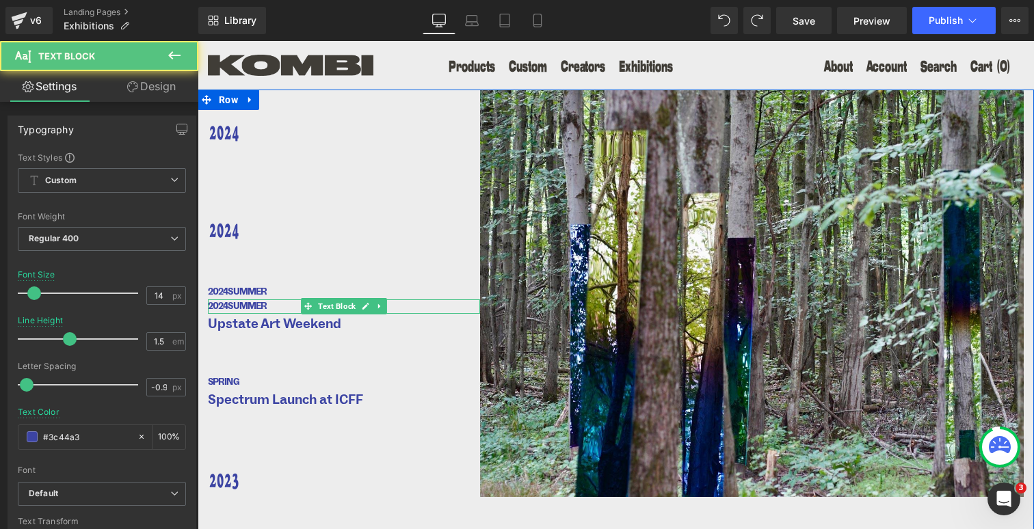
click at [241, 308] on span "SUMMER" at bounding box center [247, 306] width 39 height 12
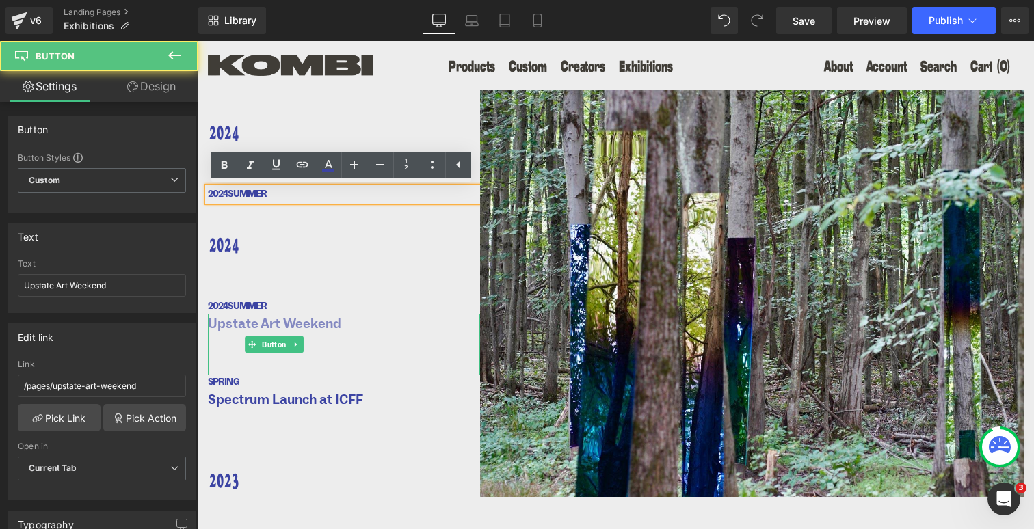
click at [315, 332] on span "Upstate Art Weekend" at bounding box center [274, 324] width 133 height 21
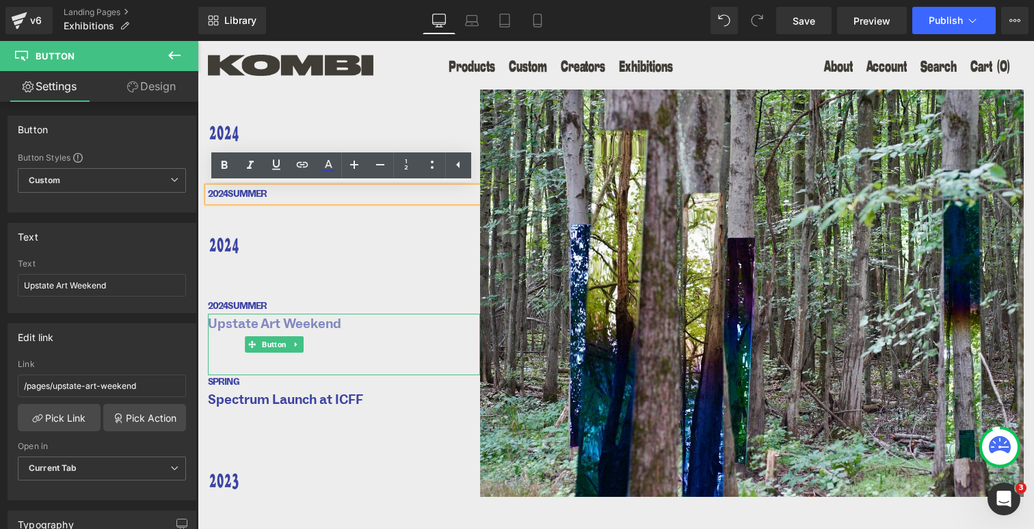
click at [259, 329] on span "Upstate Art Weekend" at bounding box center [274, 324] width 133 height 21
click at [297, 345] on icon at bounding box center [297, 345] width 8 height 8
click at [286, 346] on icon at bounding box center [290, 345] width 8 height 8
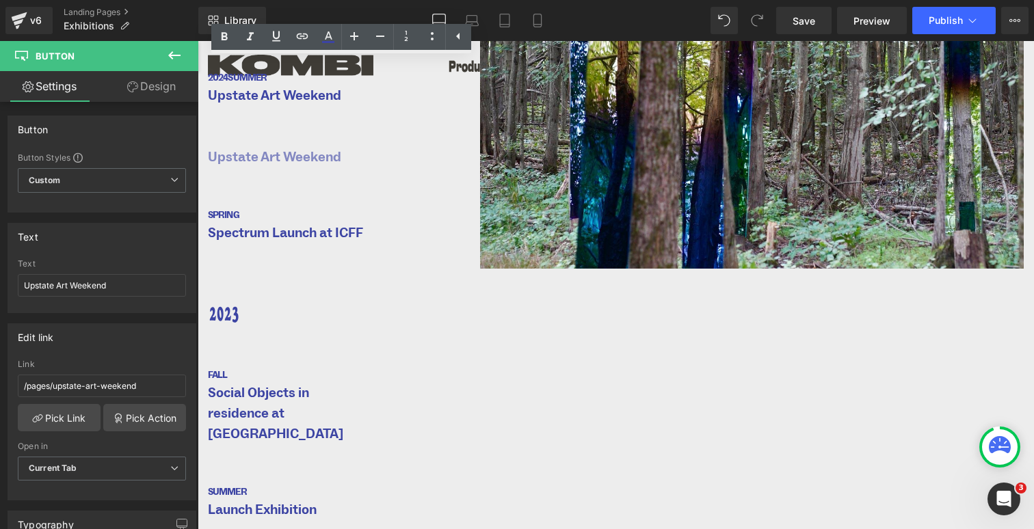
scroll to position [99, 0]
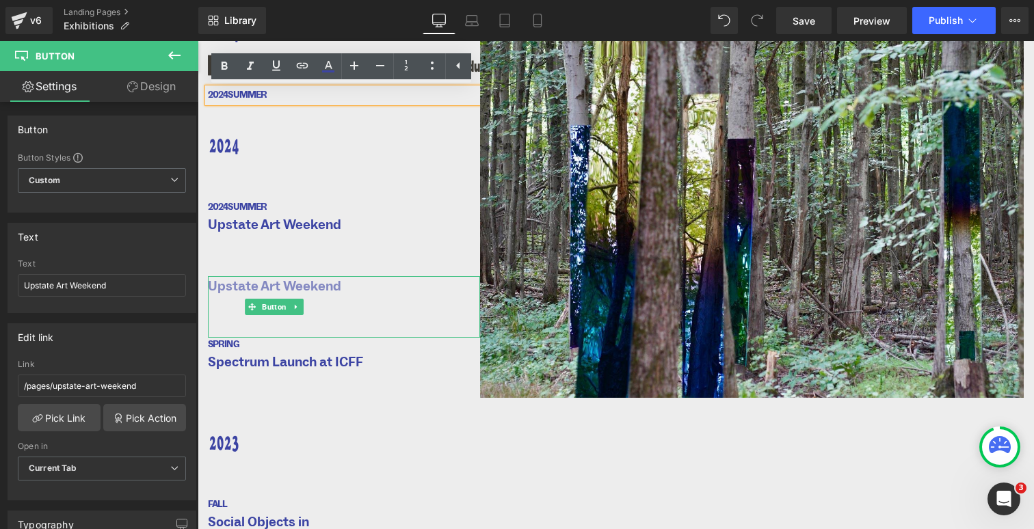
click at [310, 298] on link "Upstate Art Weekend" at bounding box center [274, 307] width 133 height 62
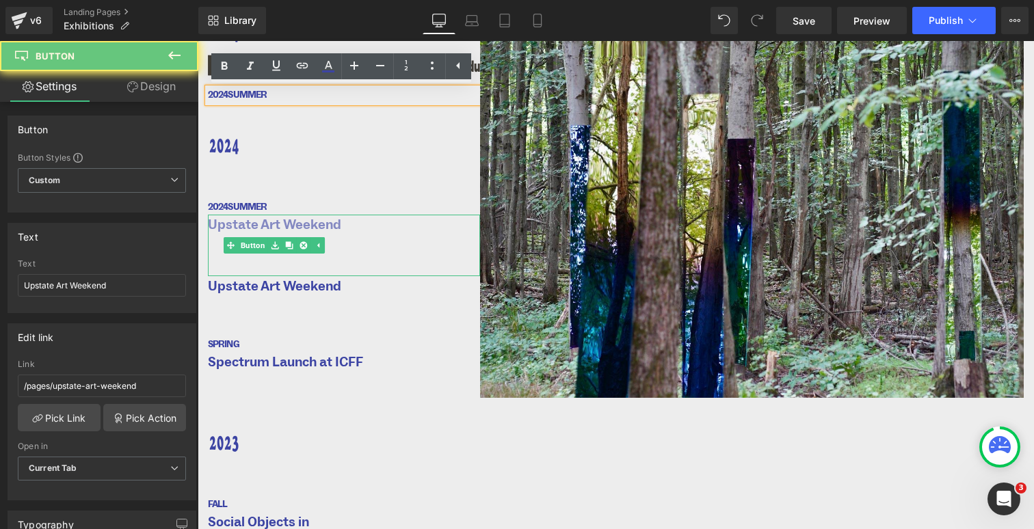
click at [311, 221] on span "Upstate Art Weekend" at bounding box center [274, 225] width 133 height 21
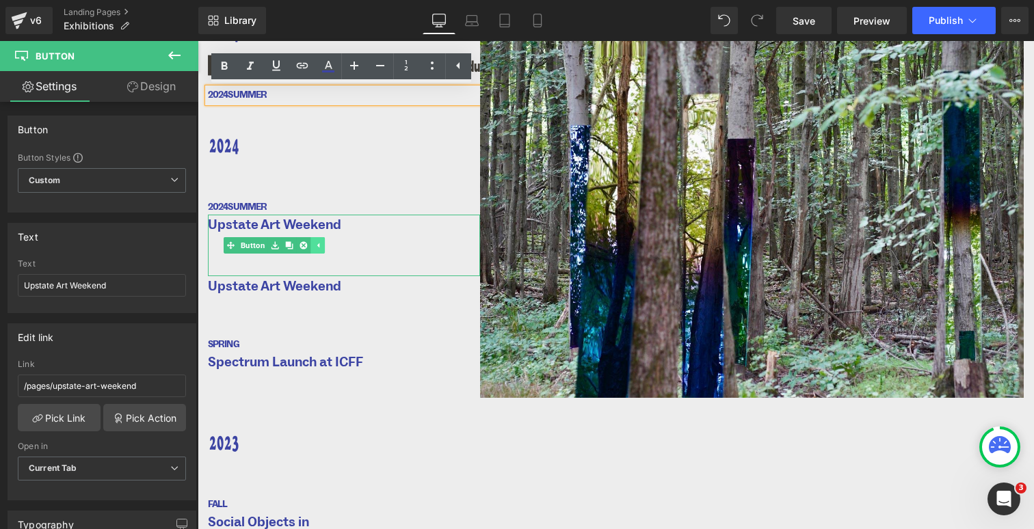
click at [315, 244] on icon at bounding box center [318, 245] width 8 height 8
click at [295, 244] on icon at bounding box center [296, 245] width 2 height 5
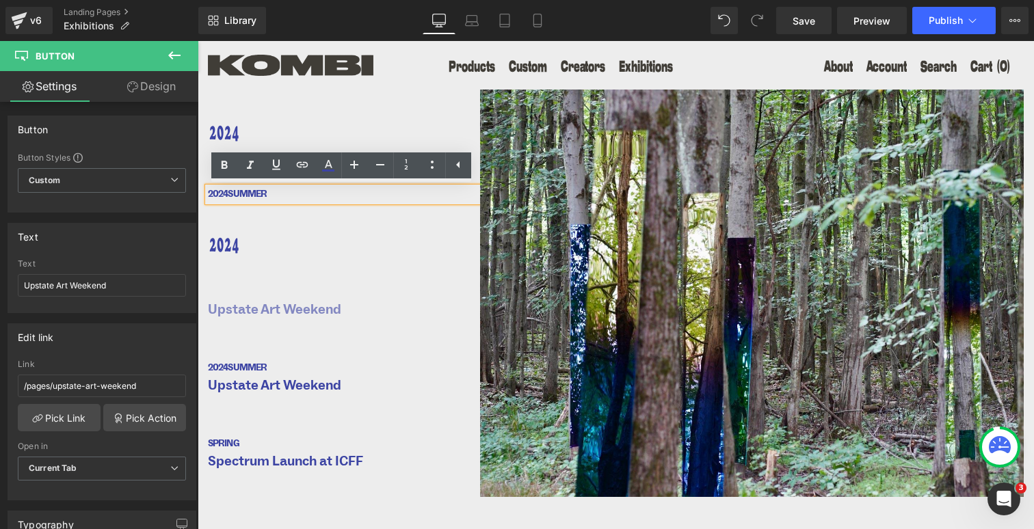
scroll to position [0, 0]
click at [313, 322] on link "Upstate Art Weekend" at bounding box center [274, 331] width 133 height 62
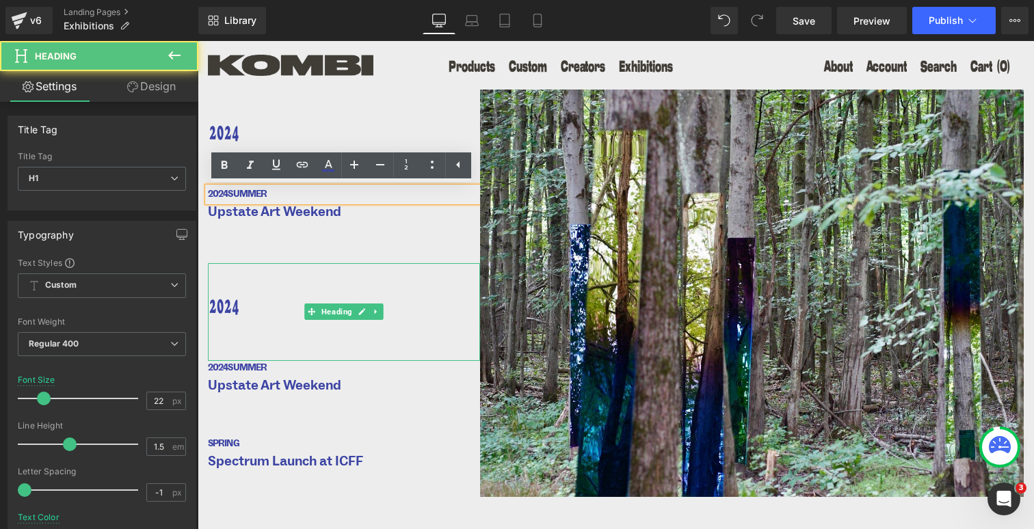
click at [309, 268] on div "2024" at bounding box center [344, 312] width 272 height 98
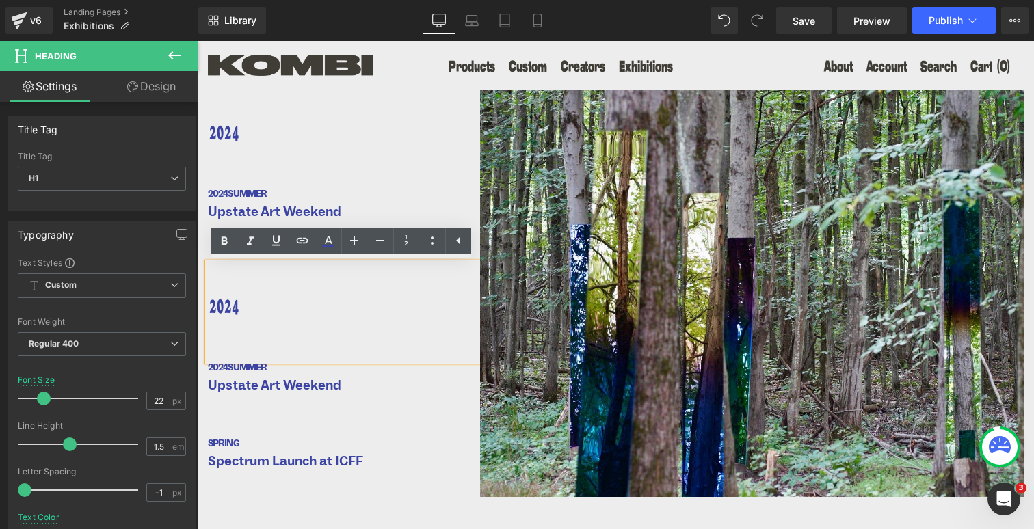
click at [295, 406] on icon at bounding box center [297, 406] width 8 height 8
click at [382, 421] on div "Upstate Art Weekend" at bounding box center [344, 407] width 272 height 62
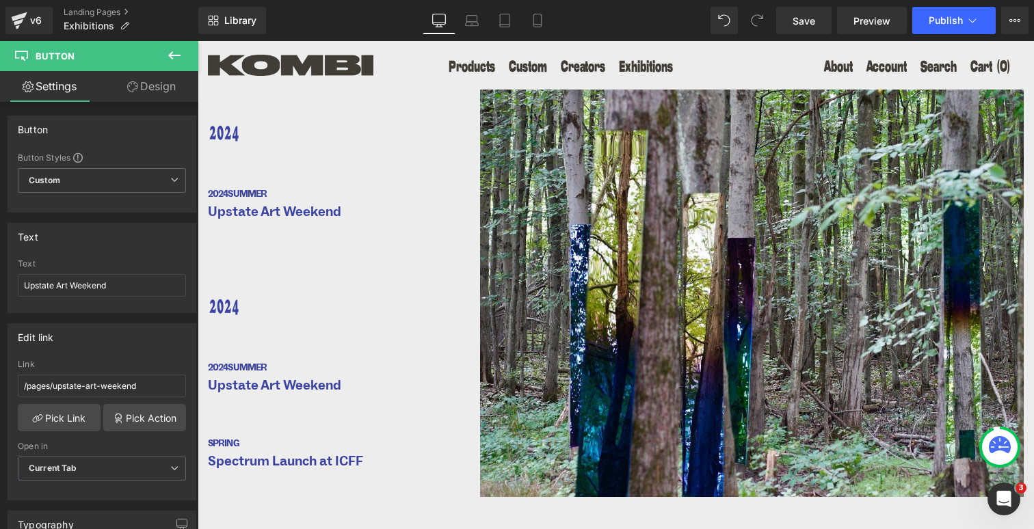
click at [264, 267] on div "2024" at bounding box center [344, 312] width 272 height 98
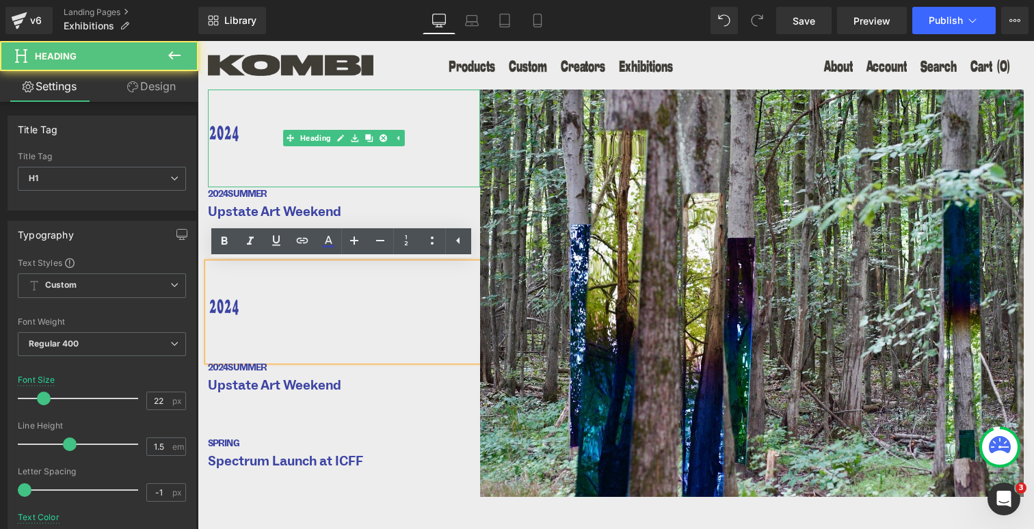
click at [251, 147] on div "2024" at bounding box center [344, 139] width 272 height 98
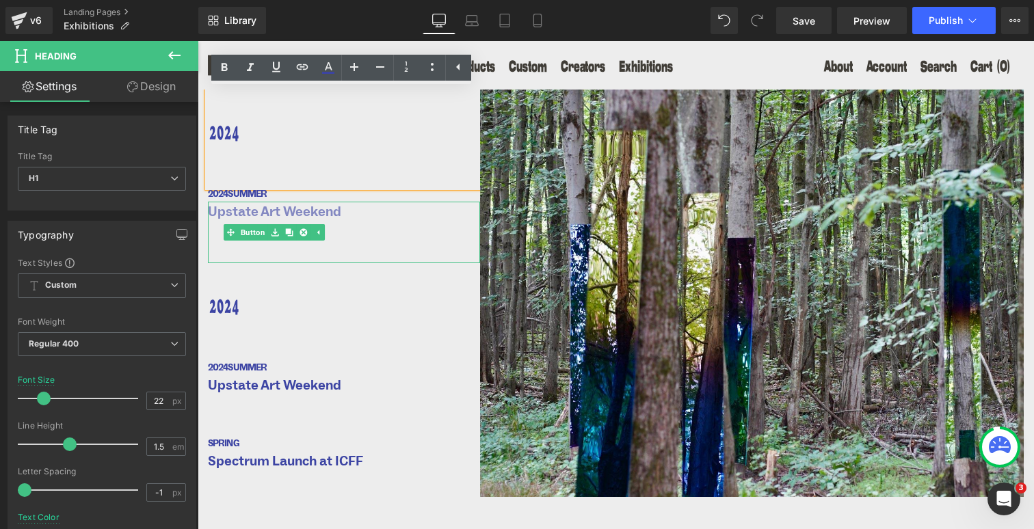
click at [237, 246] on link "Upstate Art Weekend" at bounding box center [274, 233] width 133 height 62
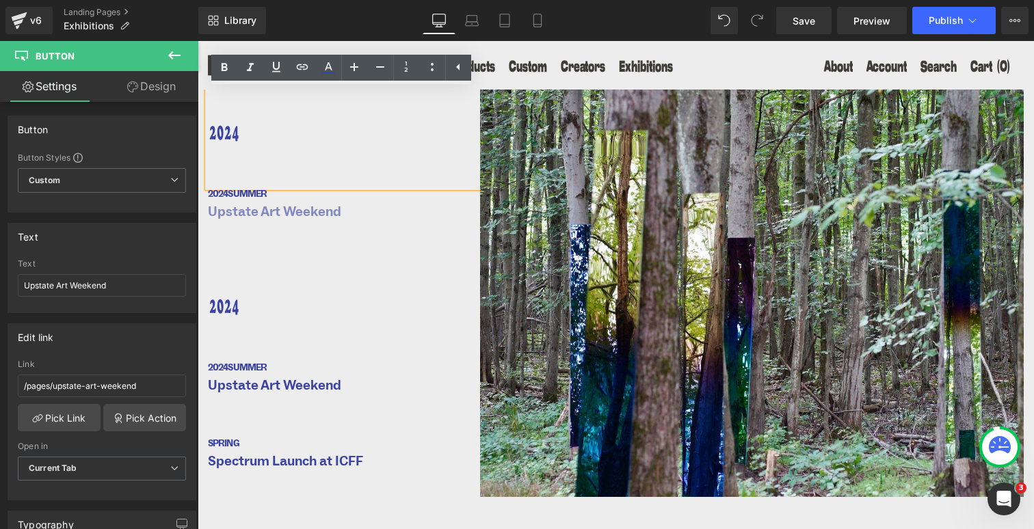
click at [239, 211] on span "Upstate Art Weekend" at bounding box center [274, 212] width 133 height 21
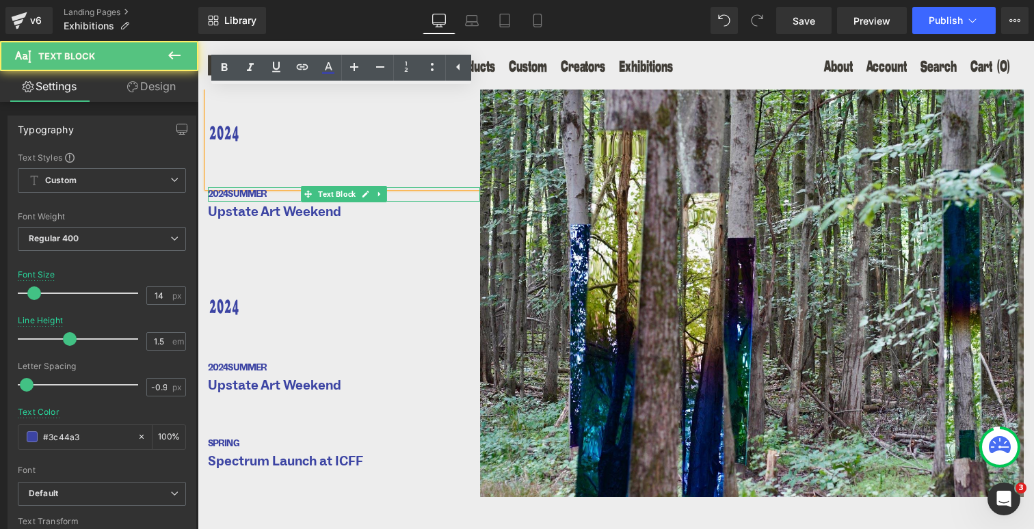
click at [235, 194] on span "SUMMER" at bounding box center [247, 194] width 39 height 12
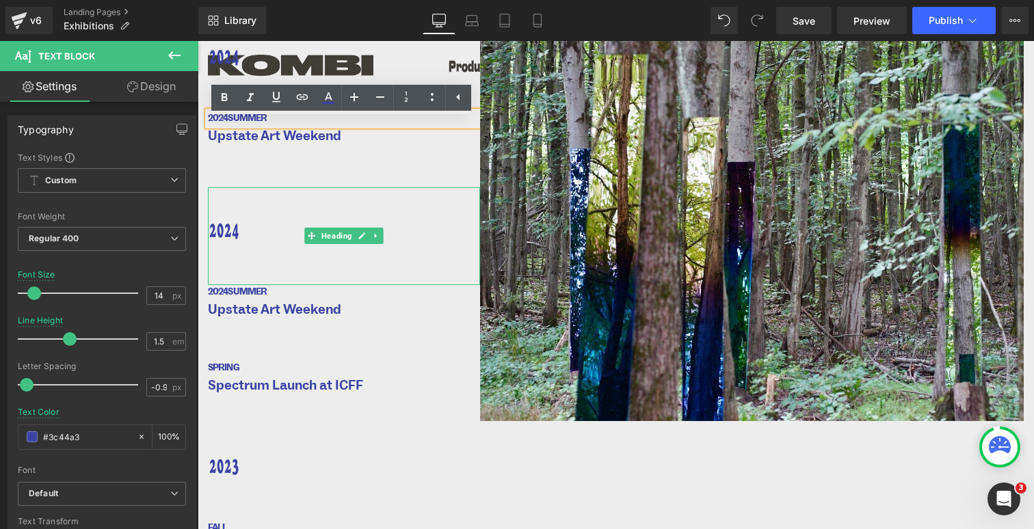
scroll to position [81, 0]
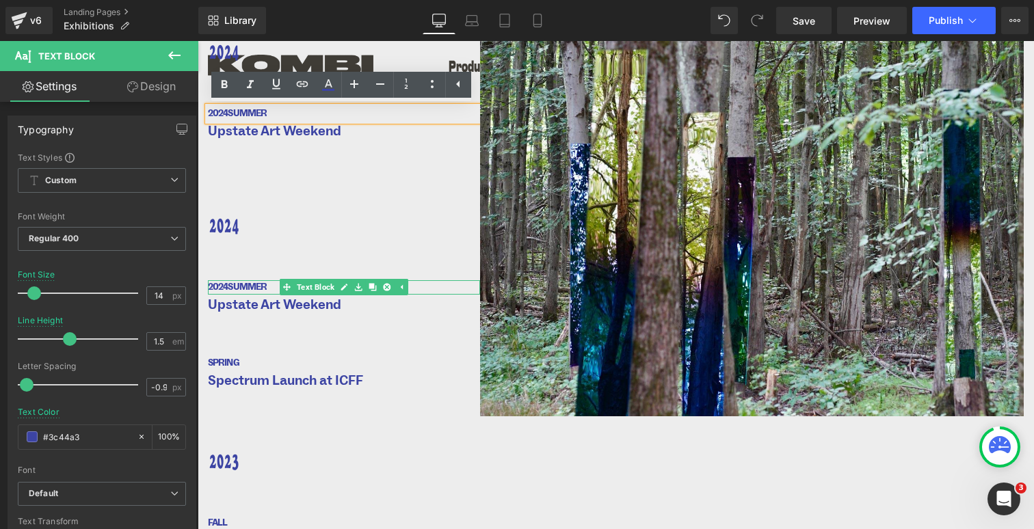
click at [225, 289] on h1 "2024 SUMMER" at bounding box center [344, 287] width 272 height 14
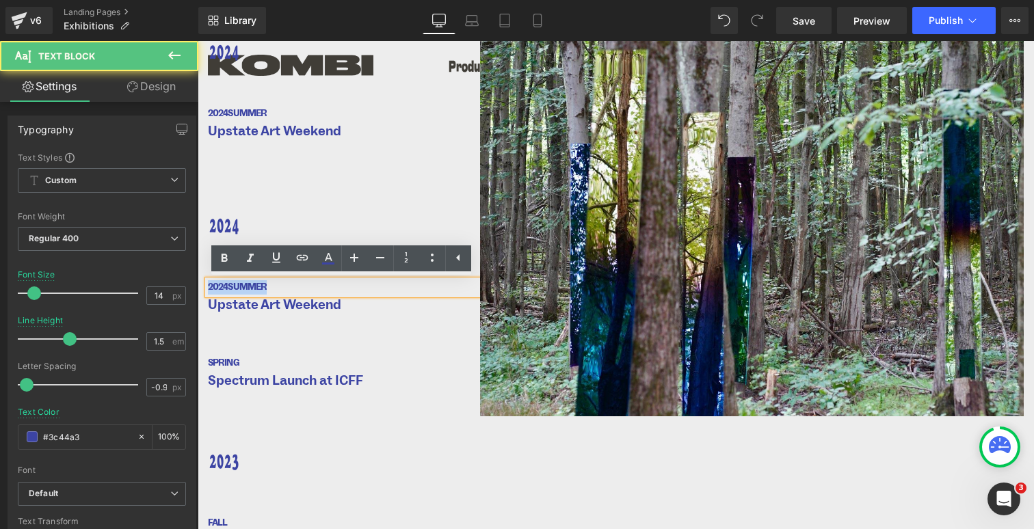
click at [225, 289] on h1 "2024 SUMMER" at bounding box center [344, 287] width 272 height 14
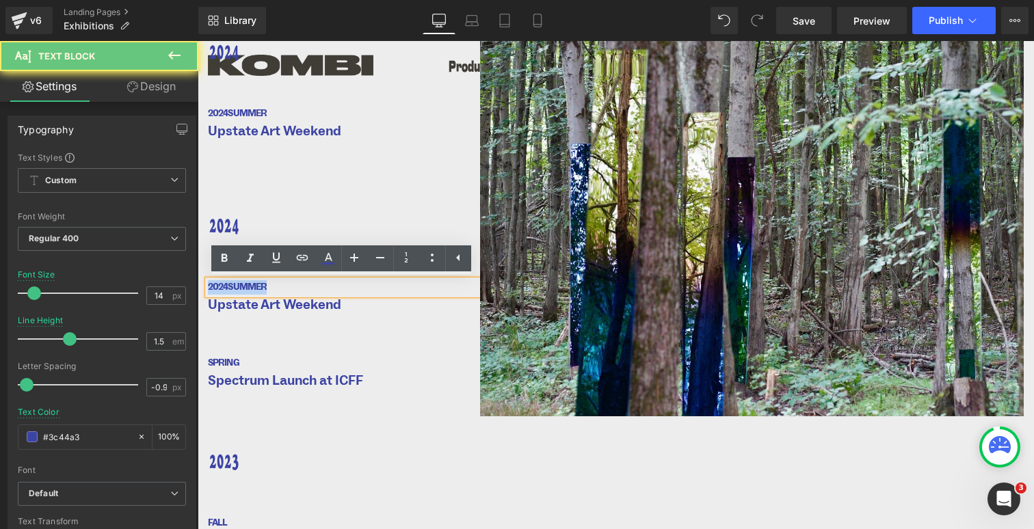
click at [225, 287] on h1 "2024 SUMMER" at bounding box center [344, 287] width 272 height 14
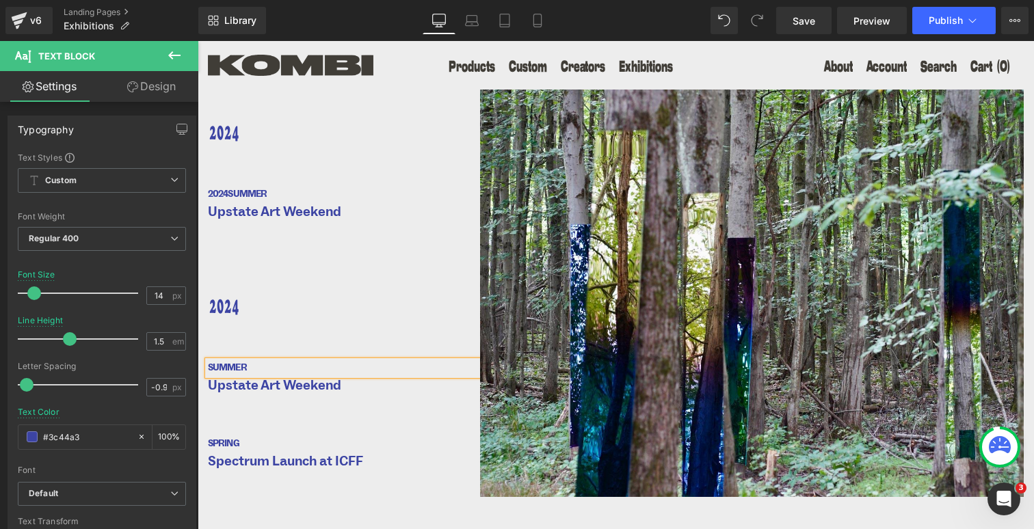
scroll to position [0, 0]
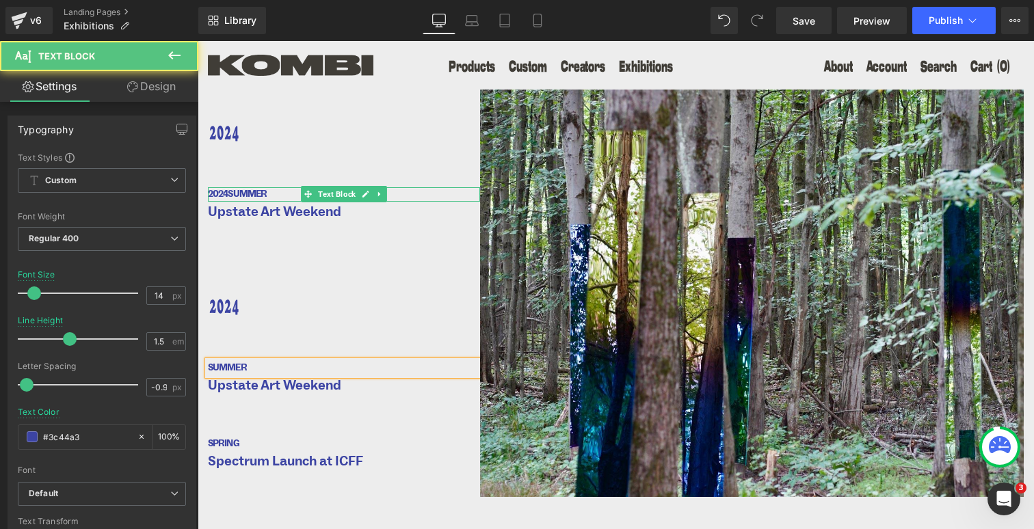
click at [225, 190] on div "2024 SUMMER Text Block" at bounding box center [344, 194] width 272 height 14
click at [225, 190] on h1 "2024 SUMMER" at bounding box center [344, 194] width 272 height 14
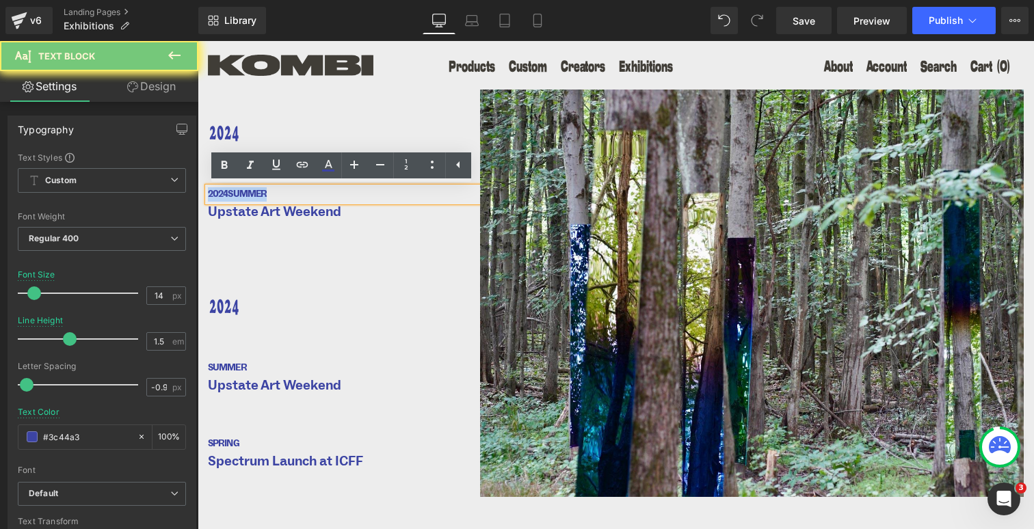
click at [225, 190] on h1 "2024 SUMMER" at bounding box center [344, 194] width 272 height 14
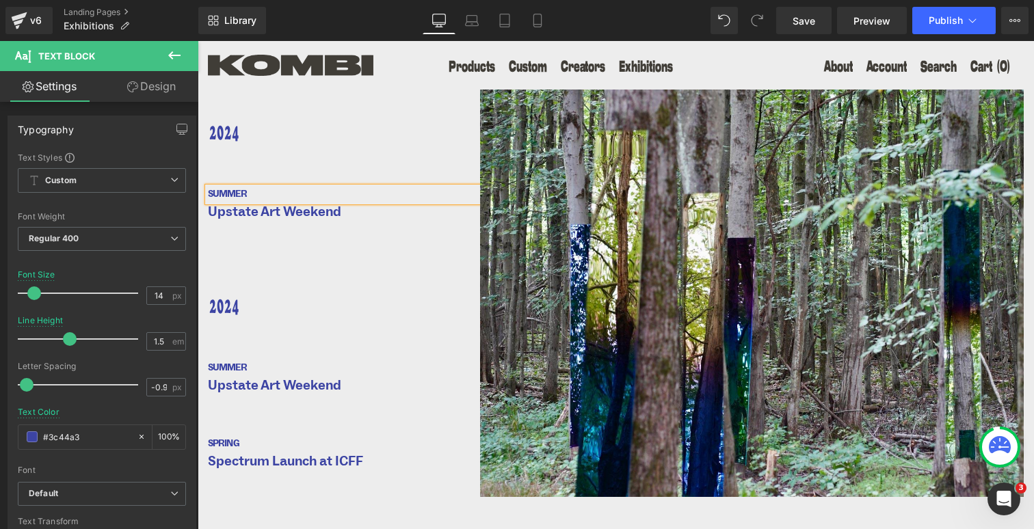
click at [243, 192] on span "SUMMER" at bounding box center [227, 194] width 39 height 12
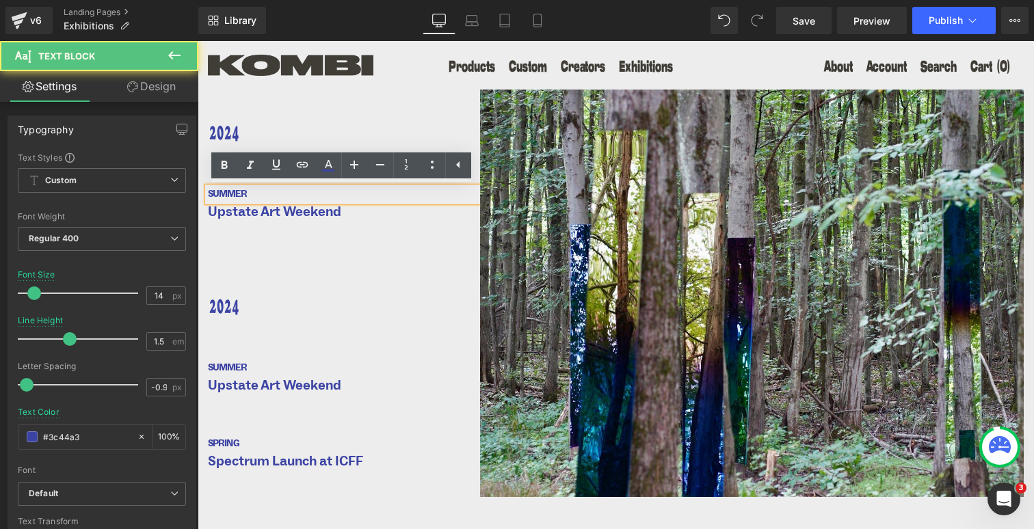
click at [243, 192] on span "SUMMER" at bounding box center [227, 194] width 39 height 12
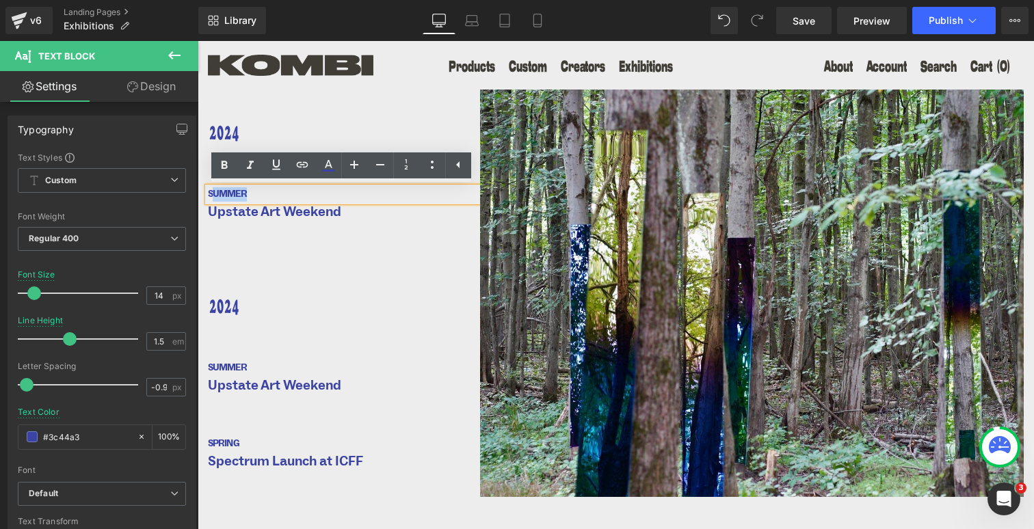
drag, startPoint x: 243, startPoint y: 192, endPoint x: 205, endPoint y: 194, distance: 38.4
click at [208, 194] on div "SUMMER" at bounding box center [344, 194] width 272 height 14
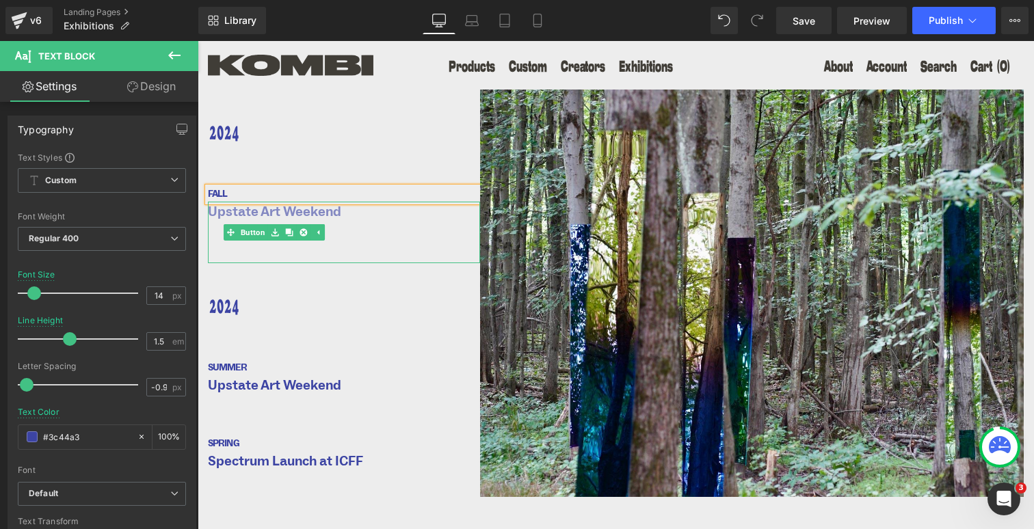
click at [226, 215] on span "Upstate Art Weekend" at bounding box center [274, 212] width 133 height 21
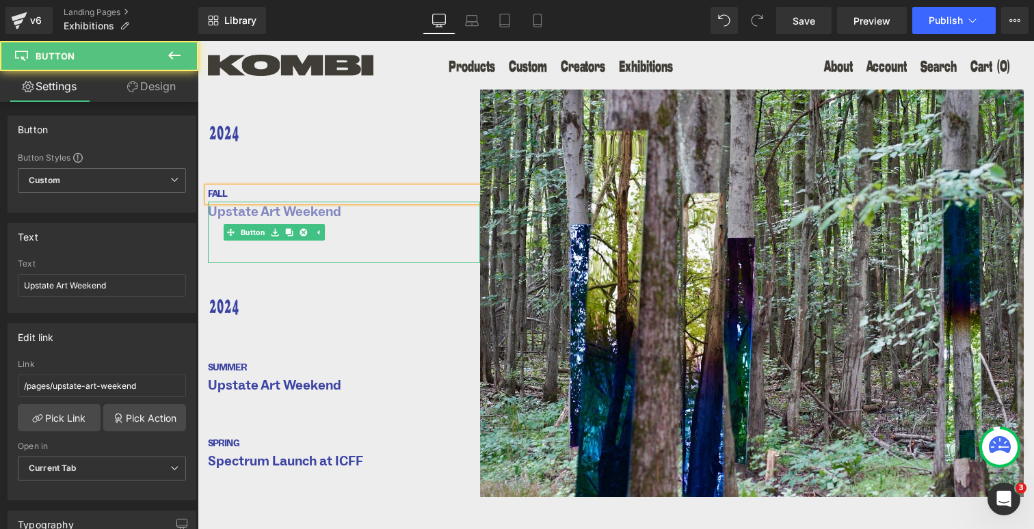
click at [226, 215] on span "Upstate Art Weekend" at bounding box center [274, 212] width 133 height 21
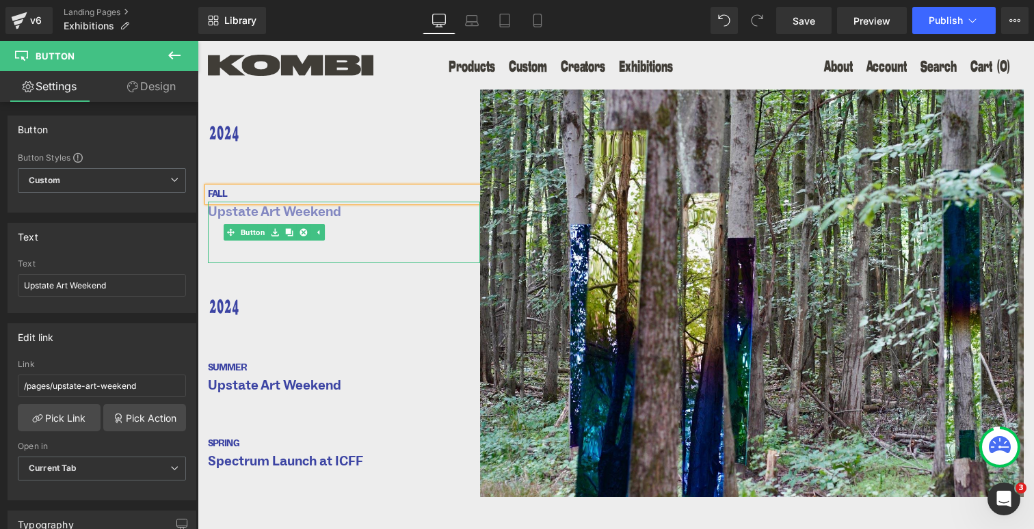
click at [274, 213] on span "Upstate Art Weekend" at bounding box center [274, 212] width 133 height 21
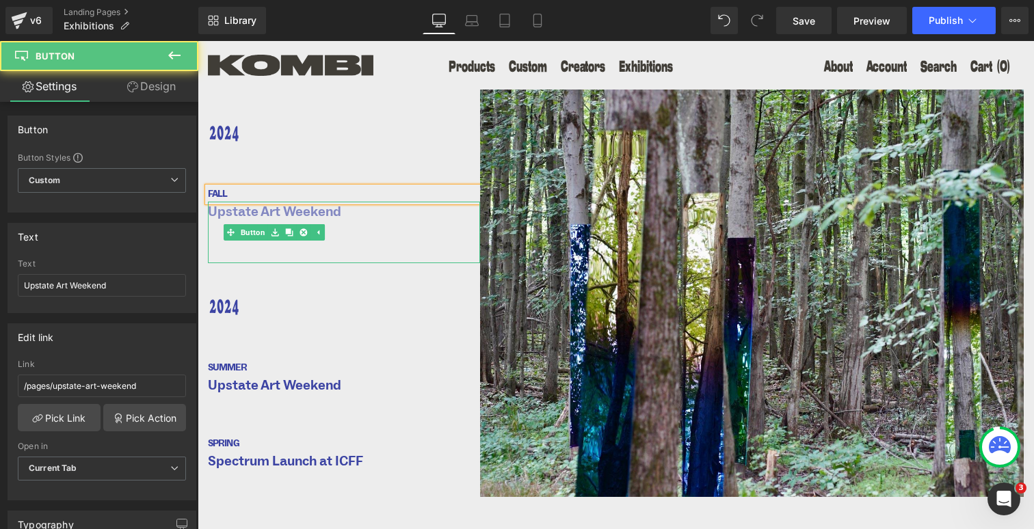
click at [274, 213] on span "Upstate Art Weekend" at bounding box center [274, 212] width 133 height 21
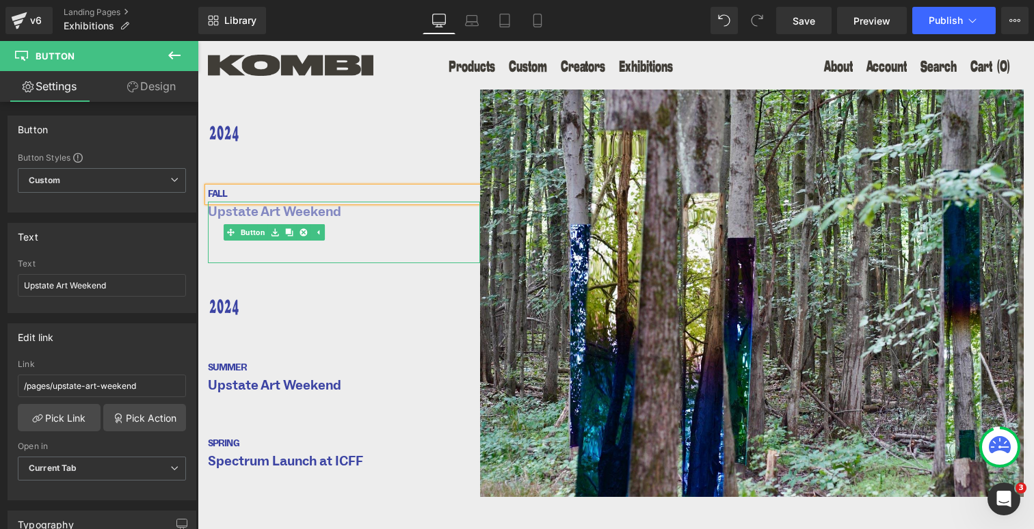
click at [326, 211] on span "Upstate Art Weekend" at bounding box center [274, 212] width 133 height 21
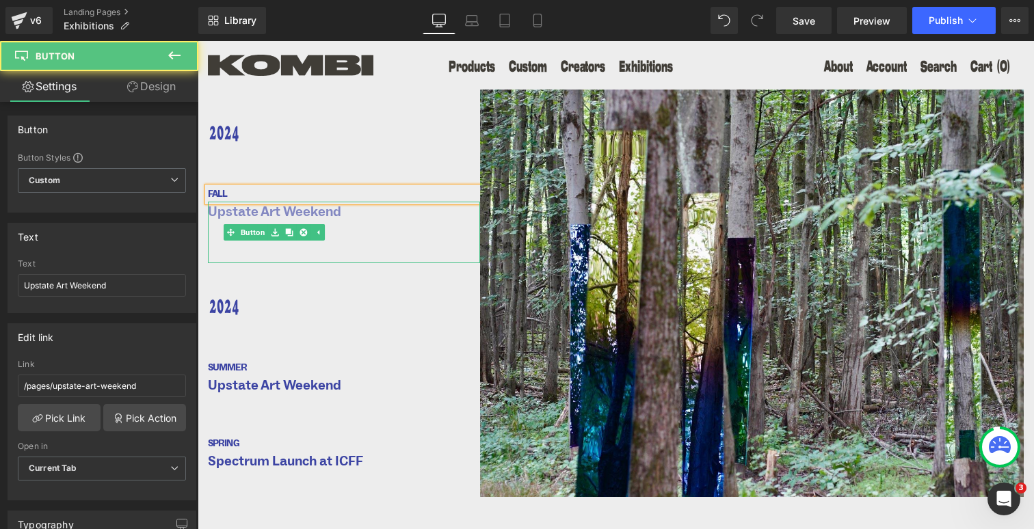
click at [326, 211] on span "Upstate Art Weekend" at bounding box center [274, 212] width 133 height 21
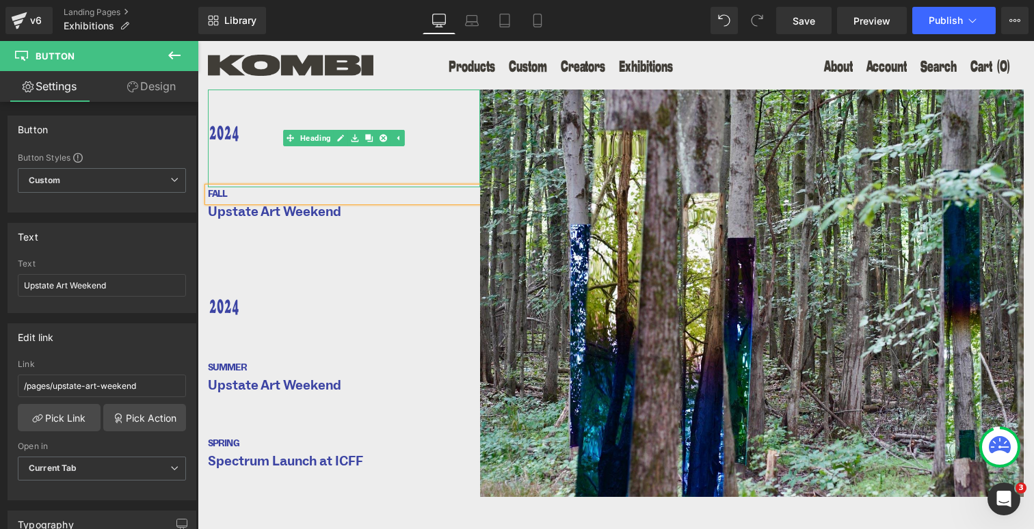
click at [232, 135] on h1 "2024" at bounding box center [339, 135] width 262 height 23
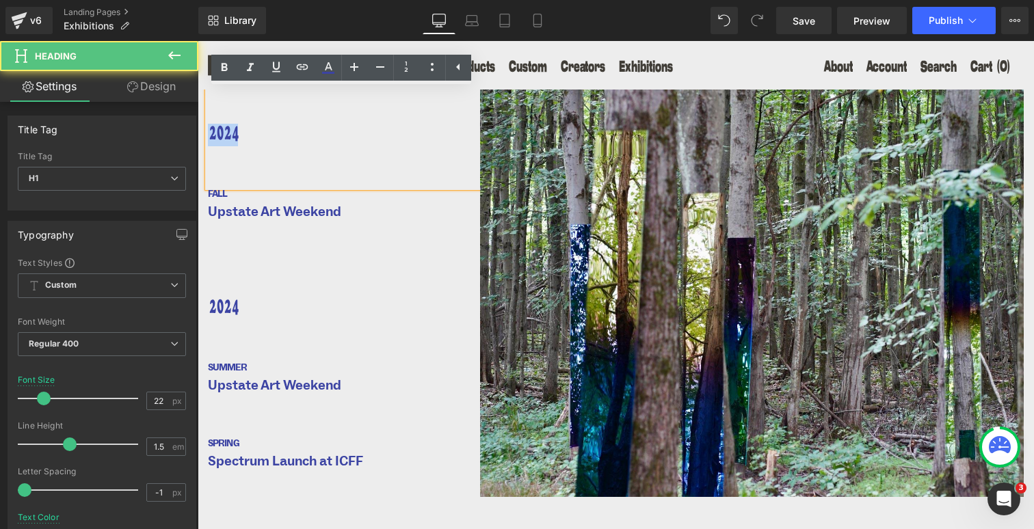
click at [232, 135] on h1 "2024" at bounding box center [339, 135] width 262 height 23
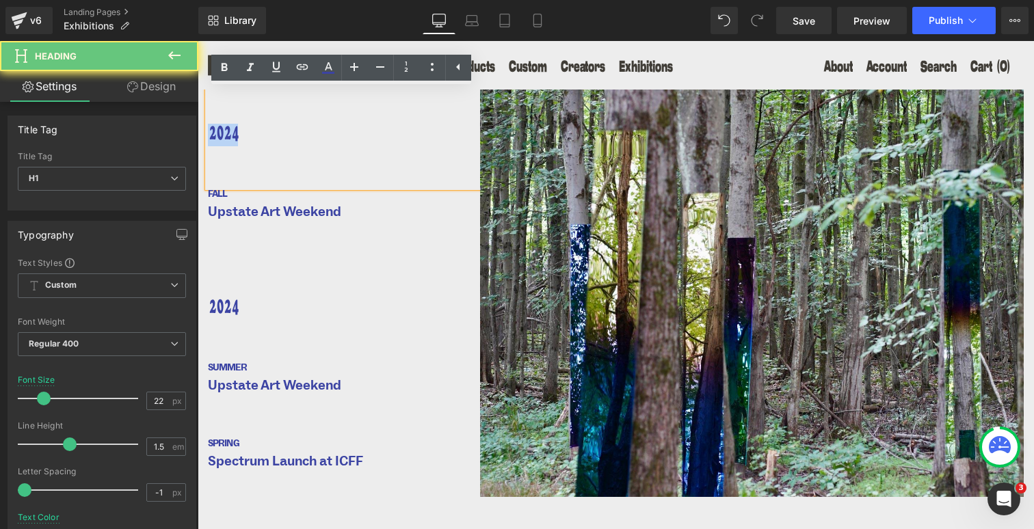
click at [235, 135] on h1 "2024" at bounding box center [339, 135] width 262 height 23
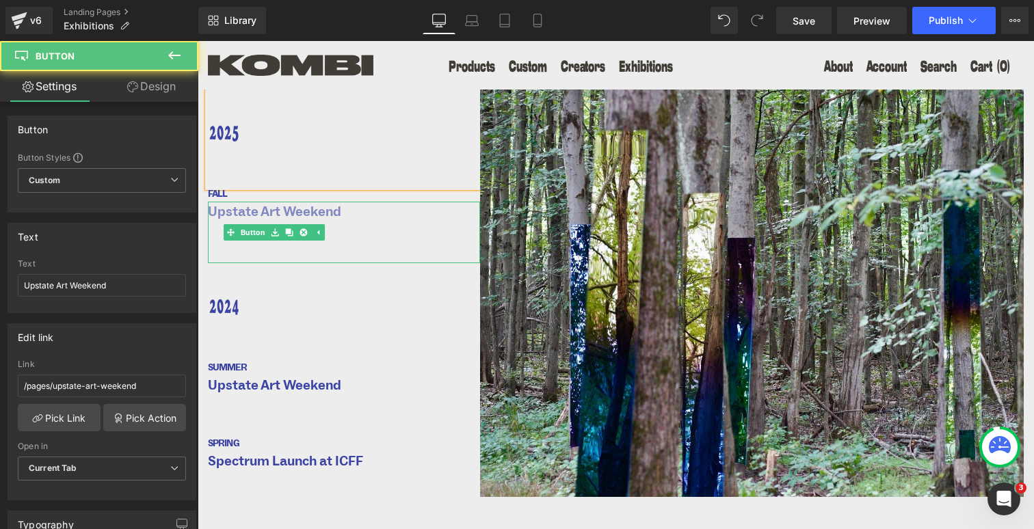
click at [228, 213] on span "Upstate Art Weekend" at bounding box center [274, 212] width 133 height 21
click at [294, 212] on span "Upstate Art Weekend" at bounding box center [274, 212] width 133 height 21
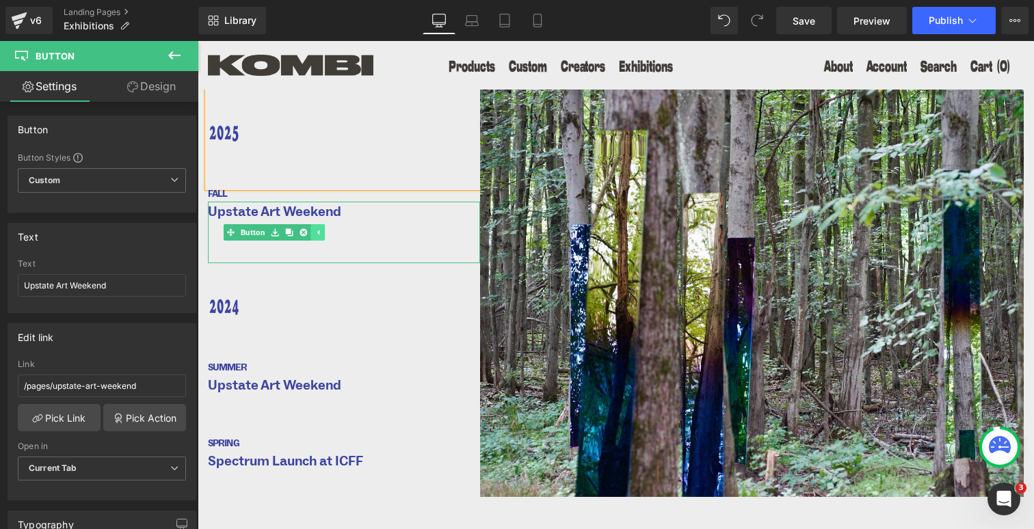
click at [318, 230] on icon at bounding box center [318, 232] width 8 height 8
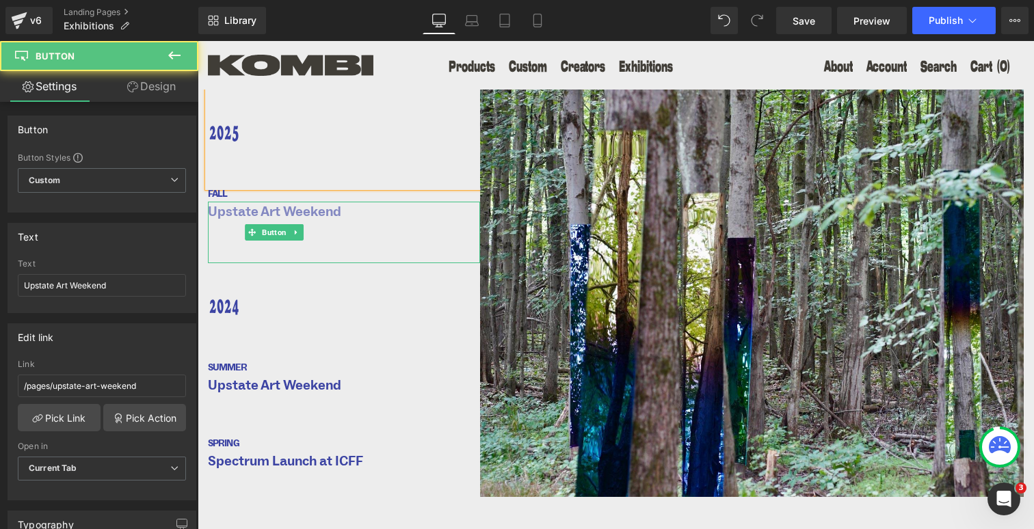
click at [311, 212] on span "Upstate Art Weekend" at bounding box center [274, 212] width 133 height 21
click at [295, 231] on icon at bounding box center [296, 232] width 2 height 5
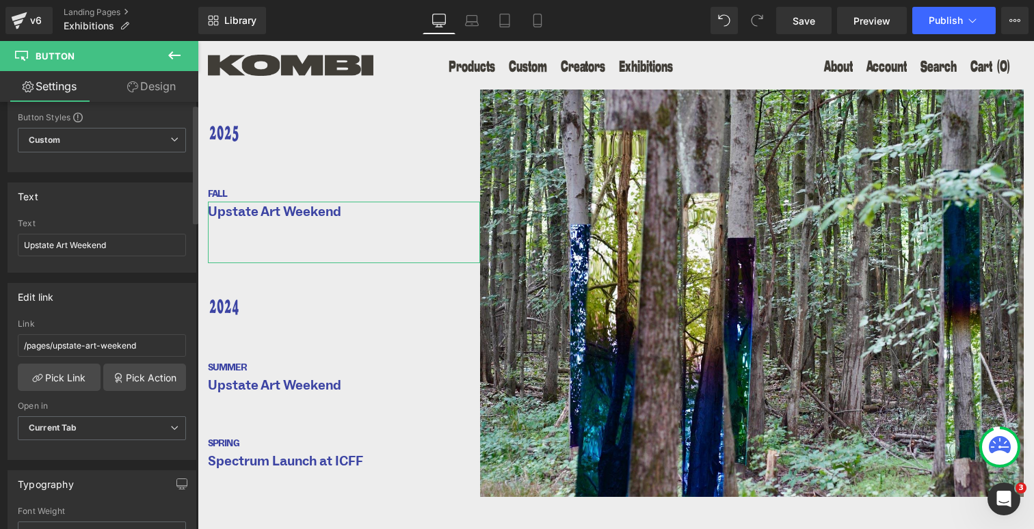
scroll to position [55, 0]
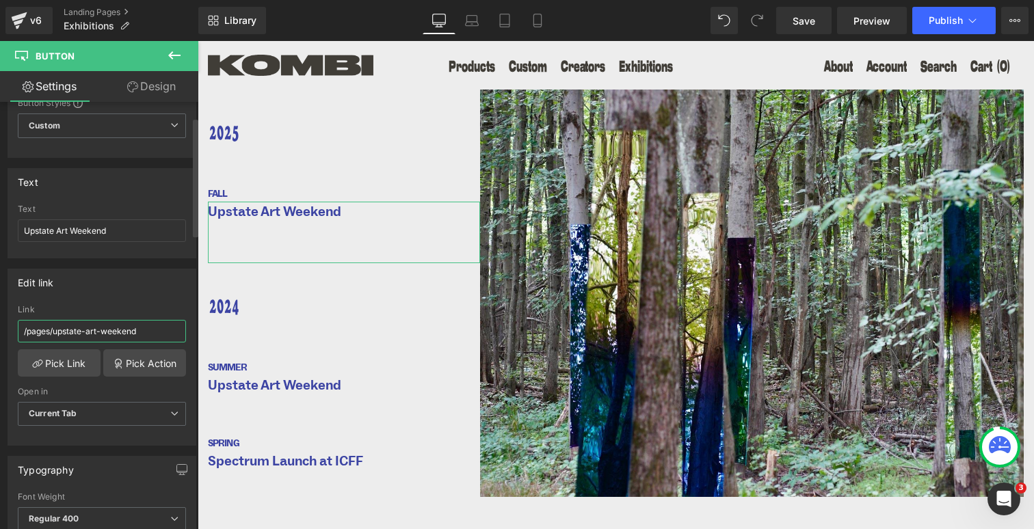
drag, startPoint x: 146, startPoint y: 332, endPoint x: 54, endPoint y: 336, distance: 91.7
click at [54, 336] on input "/pages/upstate-art-weekend" at bounding box center [102, 331] width 168 height 23
type input "/pages/warp-and-weft"
click at [79, 360] on link "Pick Link" at bounding box center [59, 363] width 83 height 27
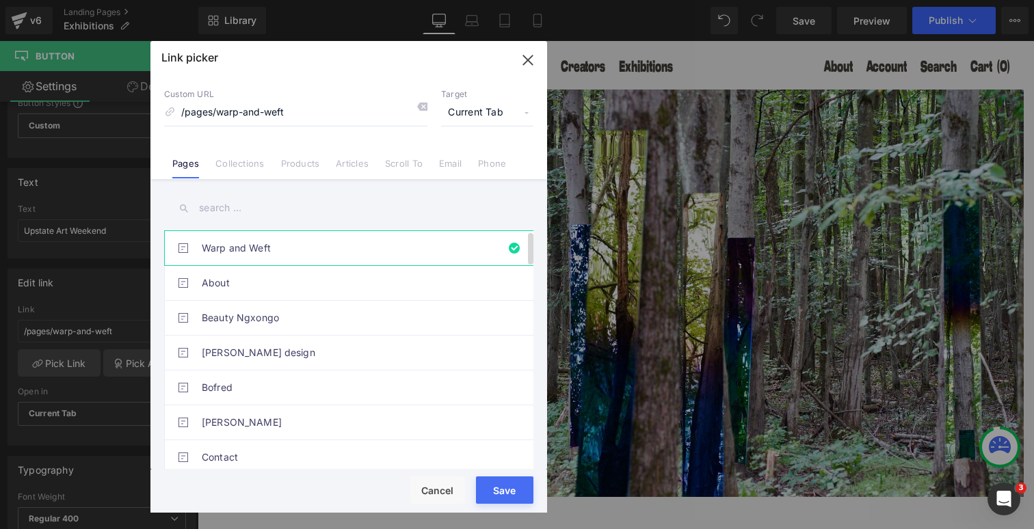
click at [239, 241] on link "Warp and Weft" at bounding box center [352, 248] width 301 height 34
click at [506, 487] on button "Save" at bounding box center [504, 490] width 57 height 27
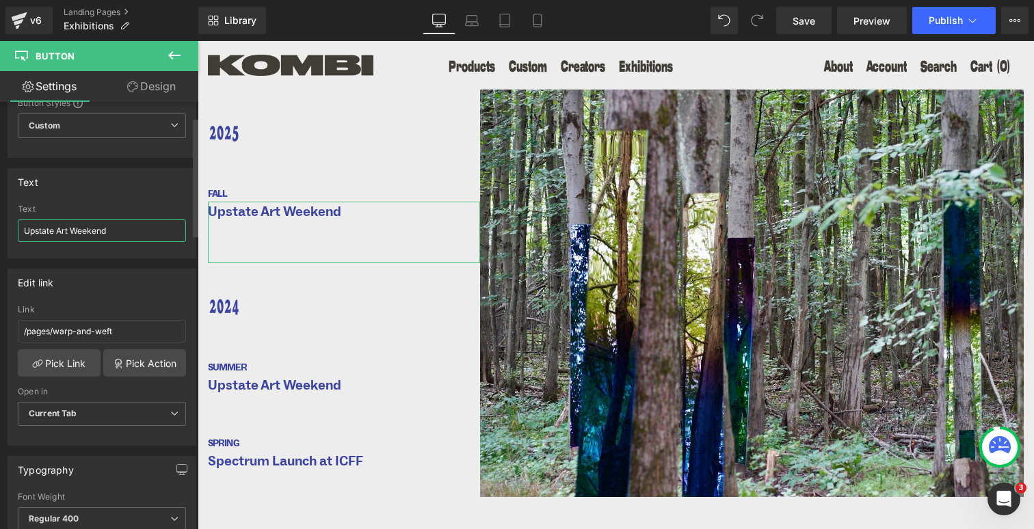
drag, startPoint x: 112, startPoint y: 228, endPoint x: 13, endPoint y: 228, distance: 99.2
click at [13, 228] on div "Upstate Art Weekend Text Upstate Art Weekend" at bounding box center [101, 231] width 187 height 53
type input "Warp & Weft"
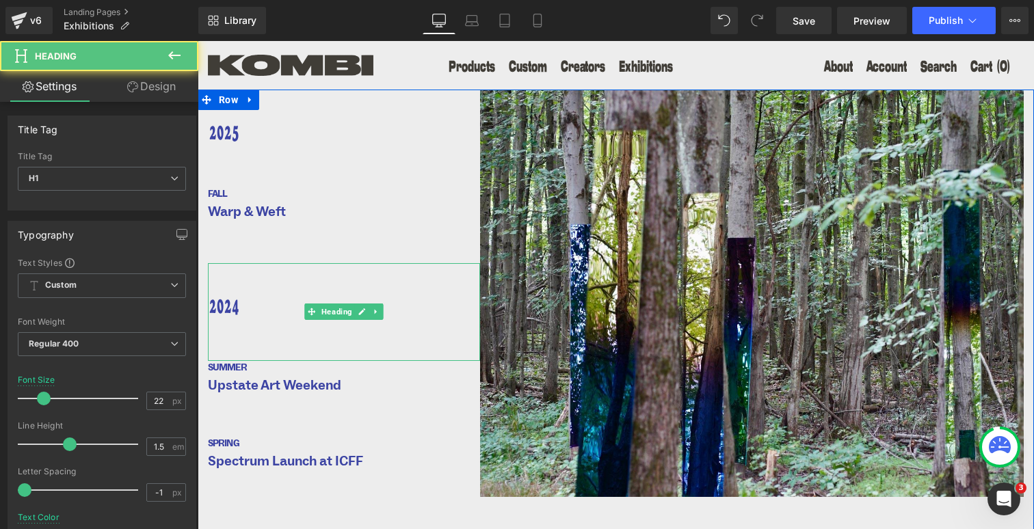
click at [300, 288] on div "2024" at bounding box center [344, 312] width 272 height 98
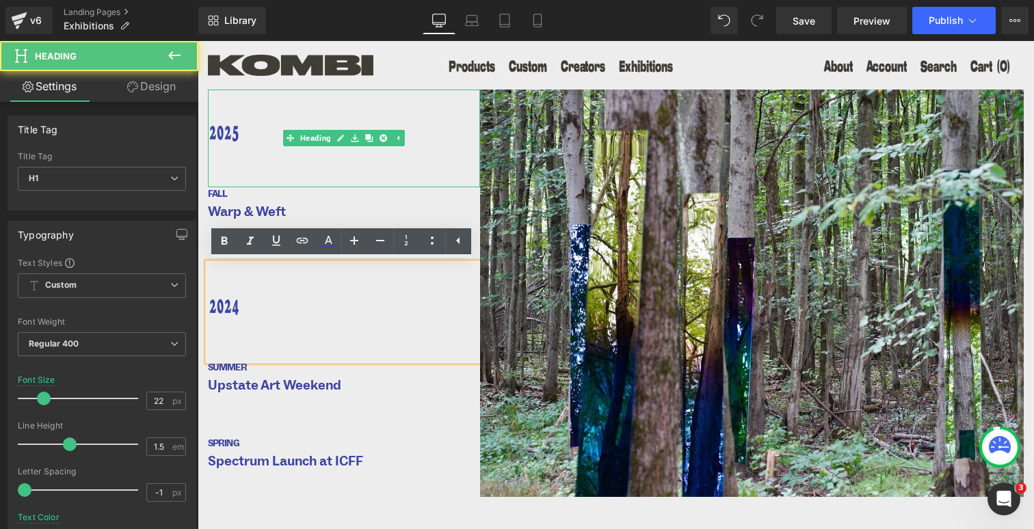
click at [283, 181] on div "2025" at bounding box center [344, 139] width 272 height 98
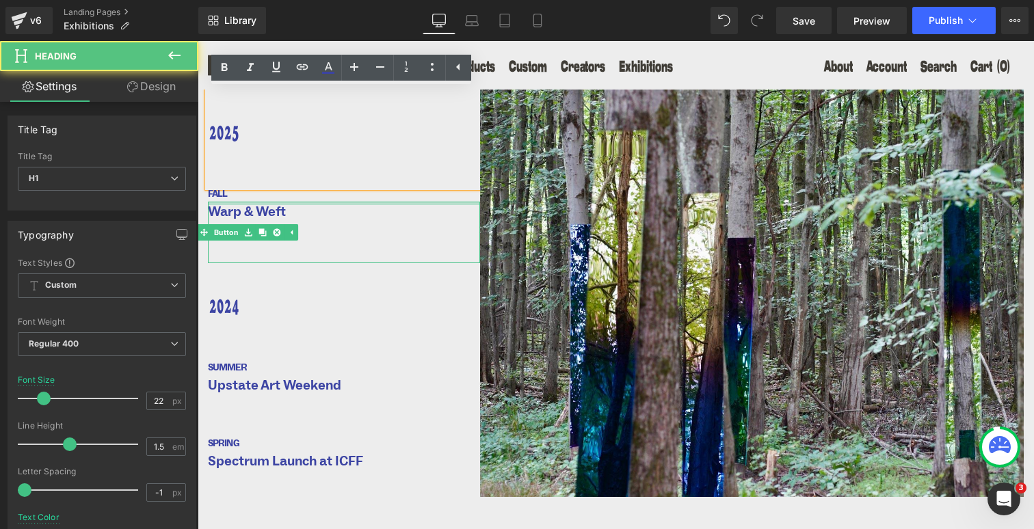
click at [286, 205] on div at bounding box center [344, 203] width 272 height 3
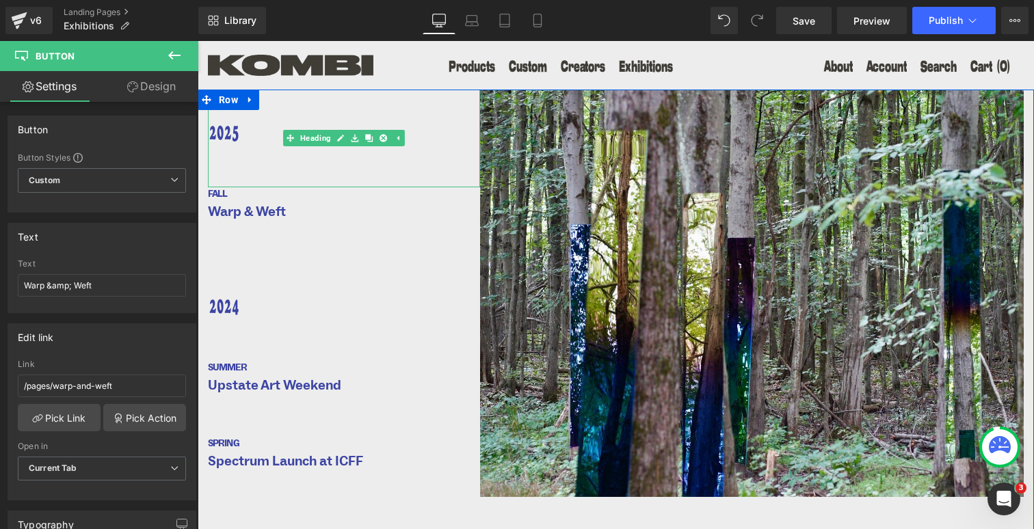
click at [290, 141] on div "2025 Heading" at bounding box center [344, 139] width 272 height 98
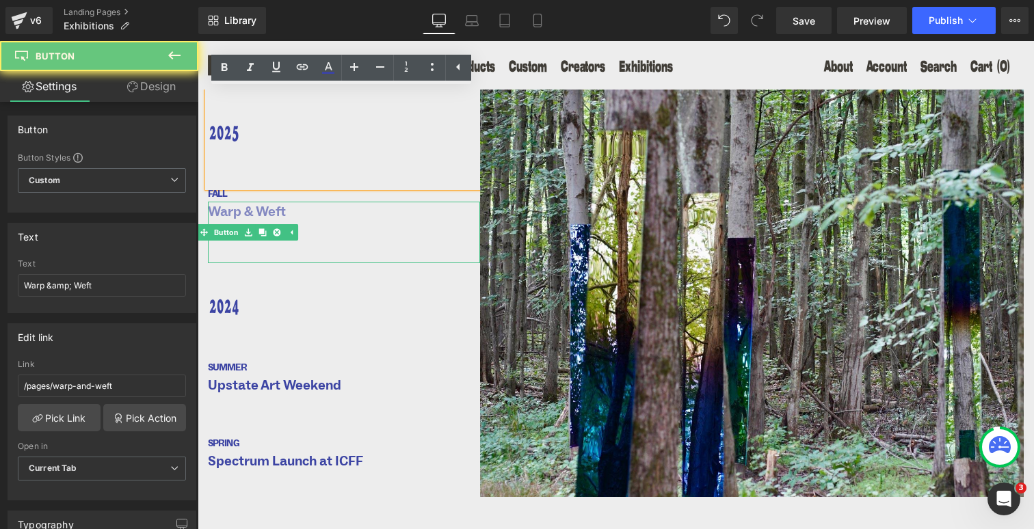
click at [267, 216] on span "Warp & Weft" at bounding box center [247, 212] width 78 height 21
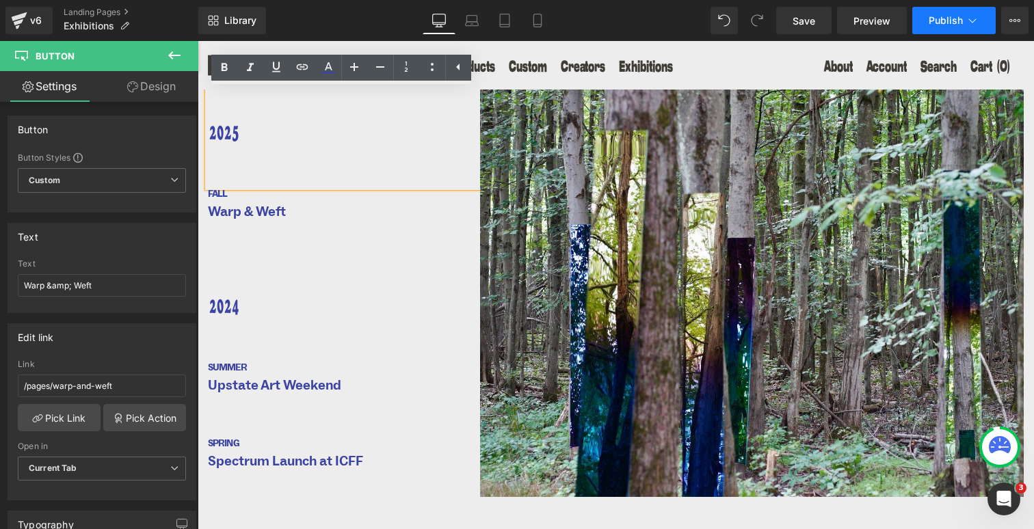
click at [944, 21] on span "Publish" at bounding box center [946, 20] width 34 height 11
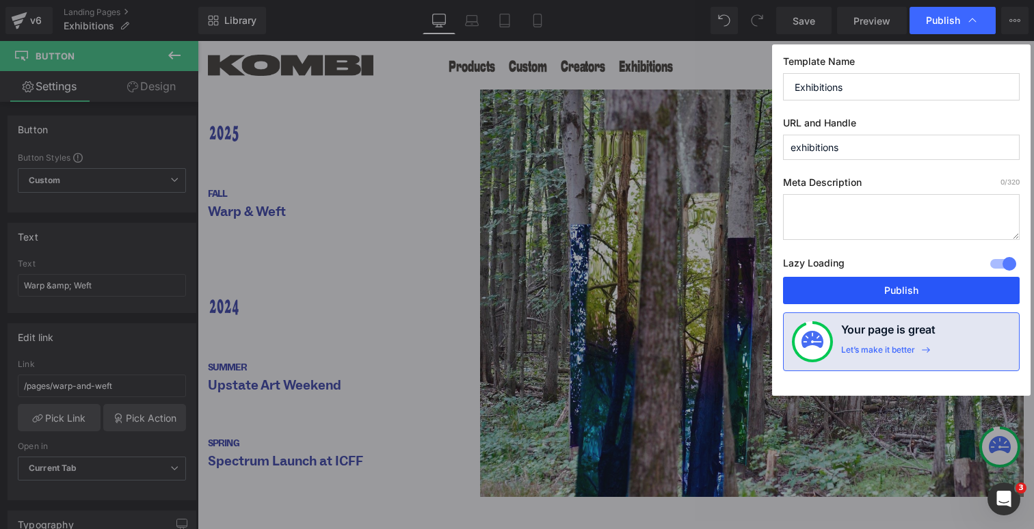
click at [901, 290] on button "Publish" at bounding box center [901, 290] width 237 height 27
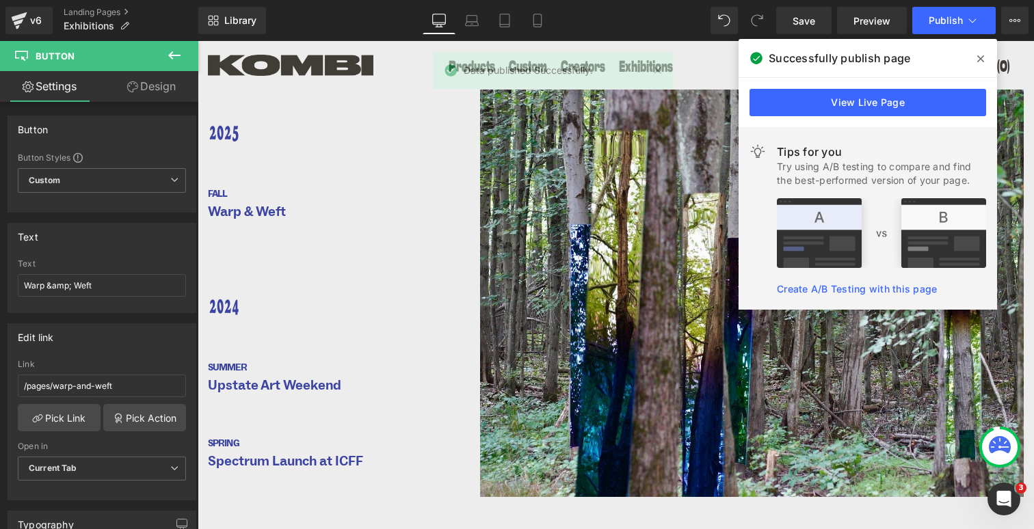
click at [982, 58] on icon at bounding box center [981, 58] width 7 height 7
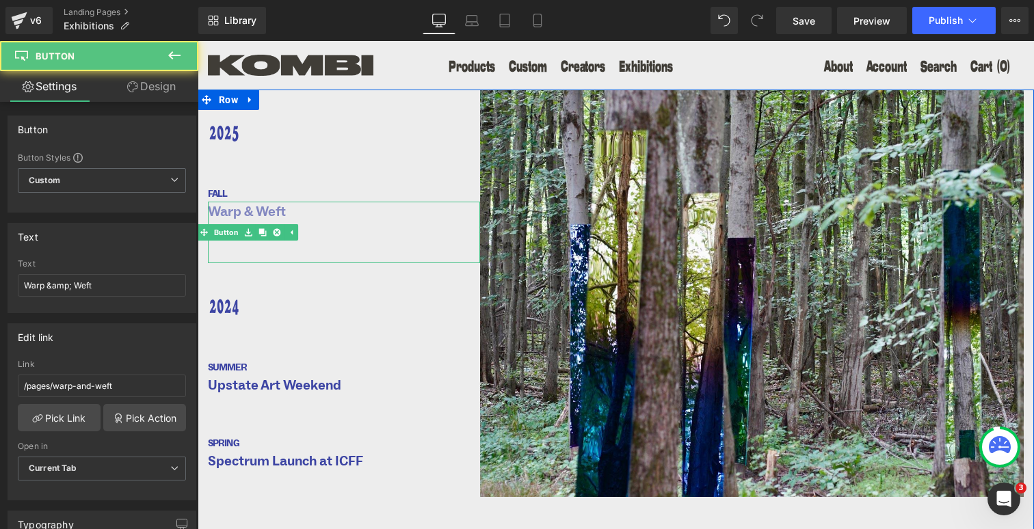
click at [252, 255] on link "Warp & Weft" at bounding box center [247, 233] width 78 height 62
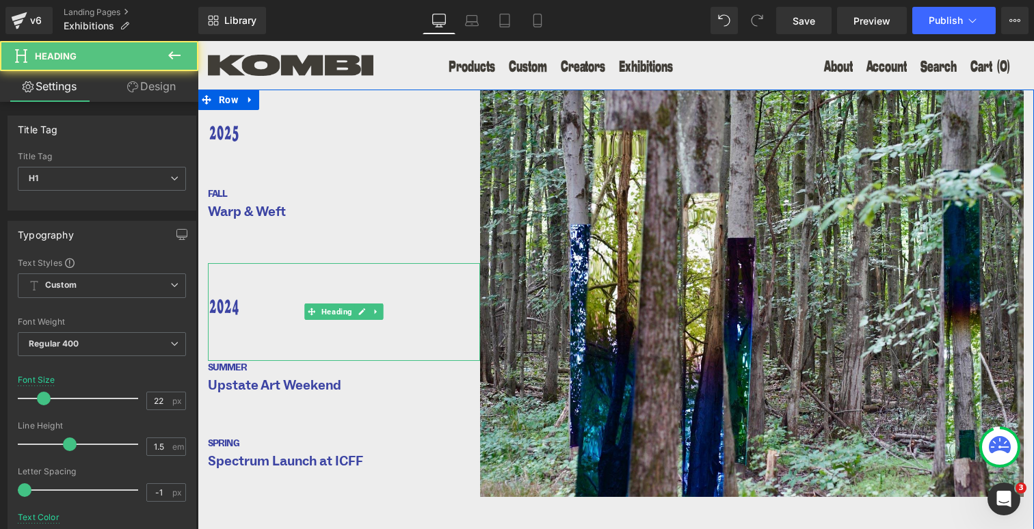
click at [233, 270] on div "2024" at bounding box center [344, 312] width 272 height 98
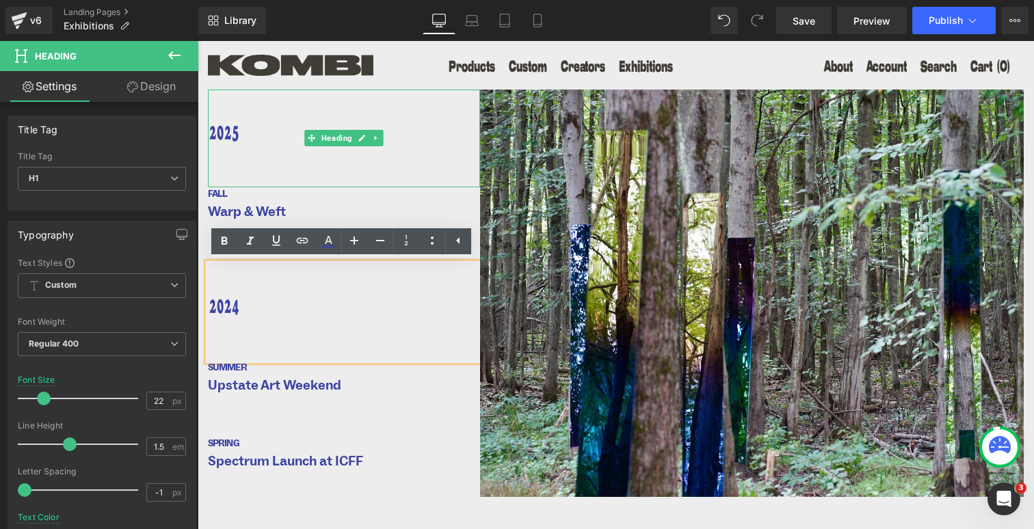
click at [239, 153] on div "2025" at bounding box center [344, 139] width 272 height 98
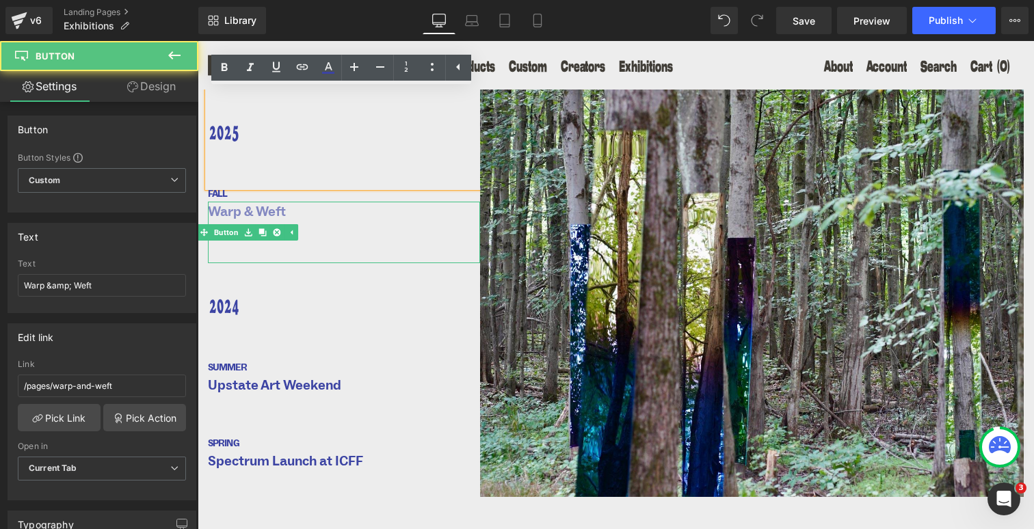
click at [241, 251] on link "Warp & Weft" at bounding box center [247, 233] width 78 height 62
click at [244, 256] on link "Warp & Weft" at bounding box center [247, 233] width 78 height 62
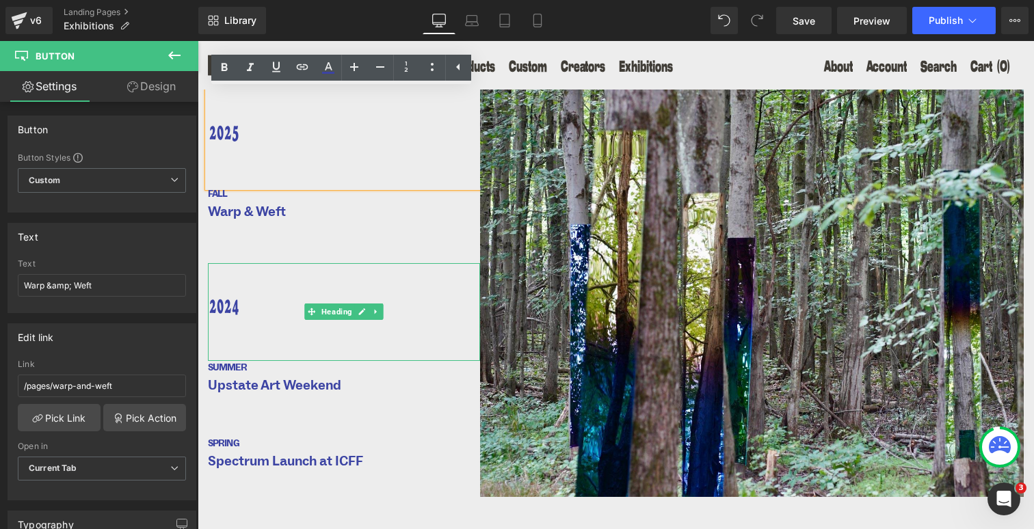
click at [239, 272] on div "2024" at bounding box center [344, 312] width 272 height 98
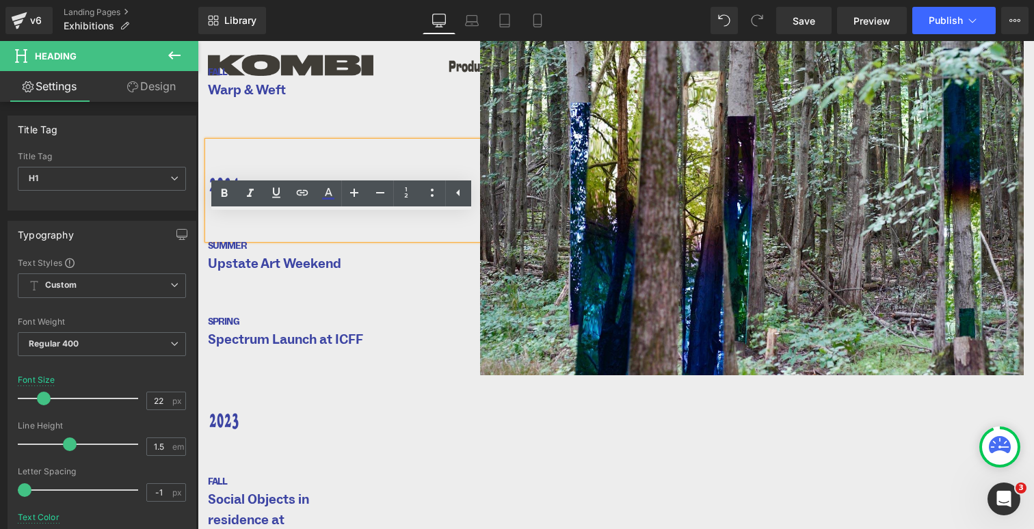
scroll to position [200, 0]
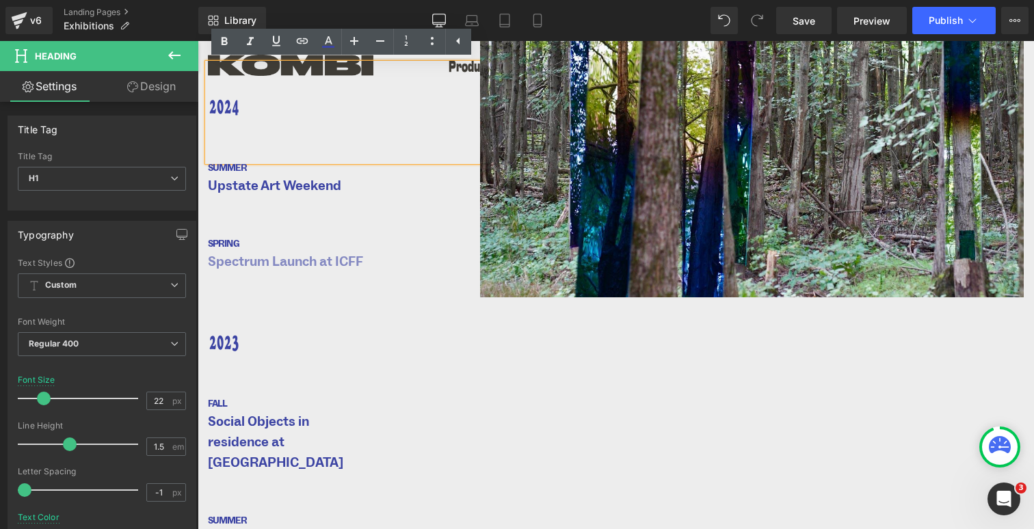
click at [266, 304] on link "Spectrum Launch at ICFF" at bounding box center [285, 283] width 155 height 62
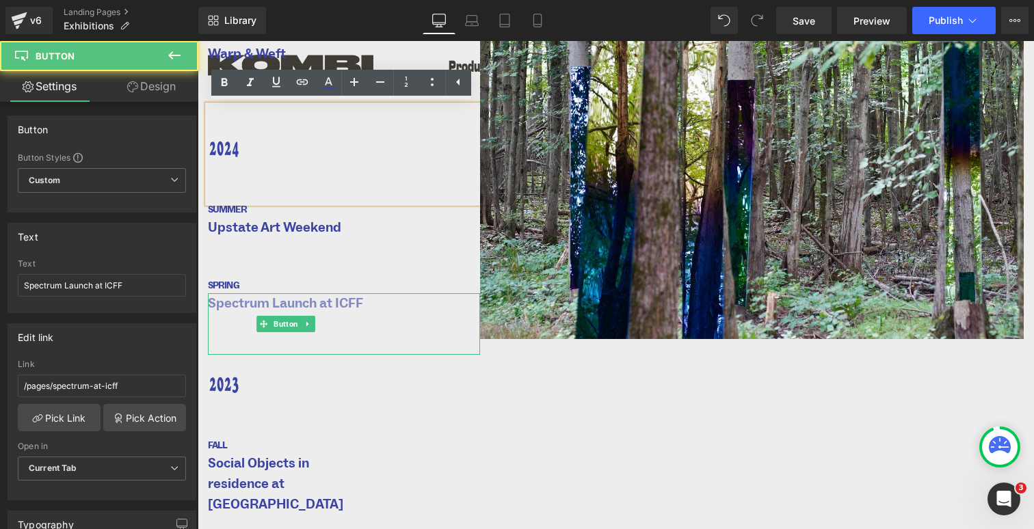
scroll to position [157, 0]
click at [237, 343] on link "Spectrum Launch at ICFF" at bounding box center [285, 325] width 155 height 62
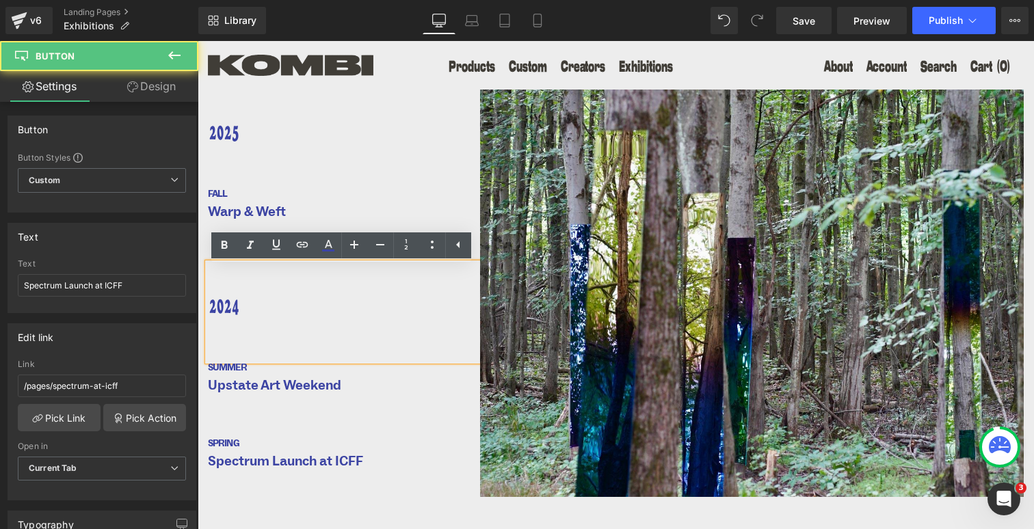
scroll to position [0, 0]
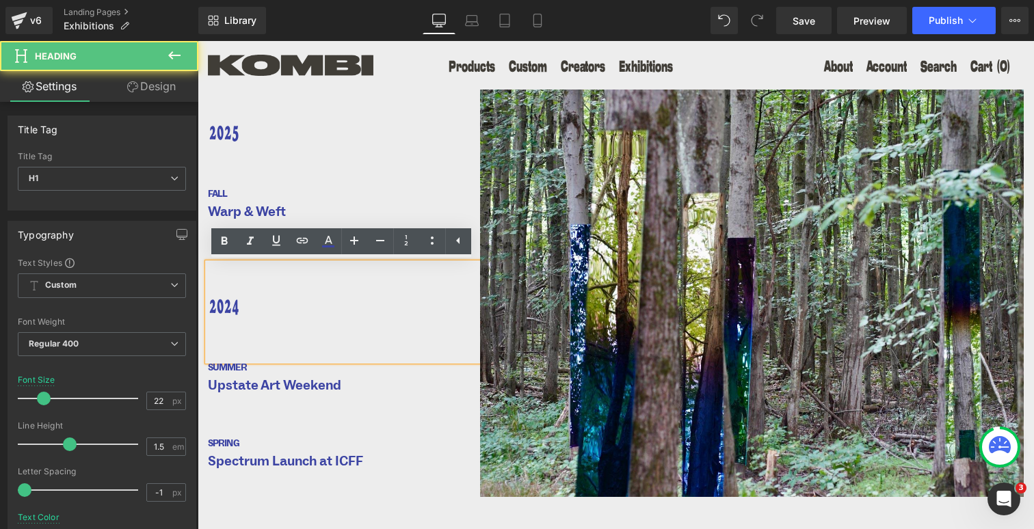
click at [228, 286] on div "2024" at bounding box center [344, 312] width 272 height 98
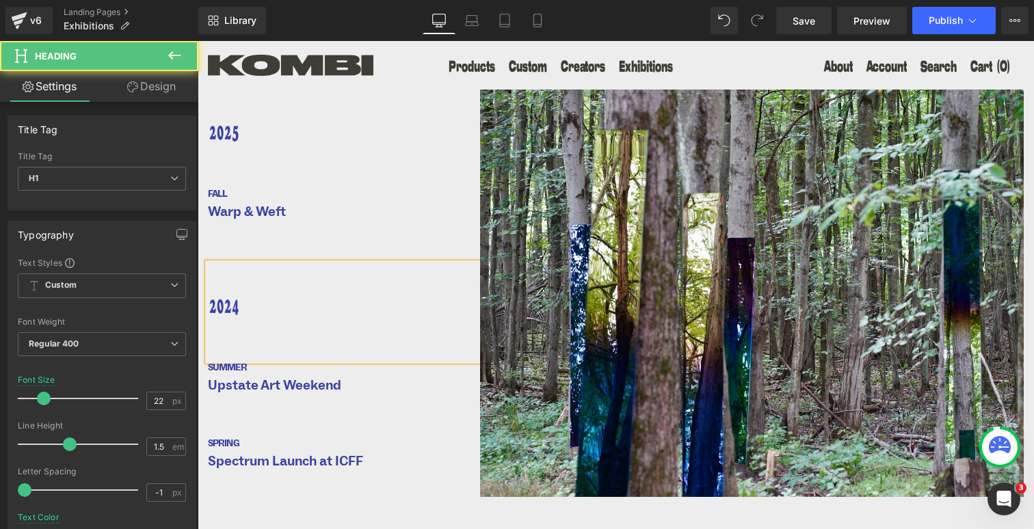
click at [220, 269] on div "2024" at bounding box center [344, 312] width 272 height 98
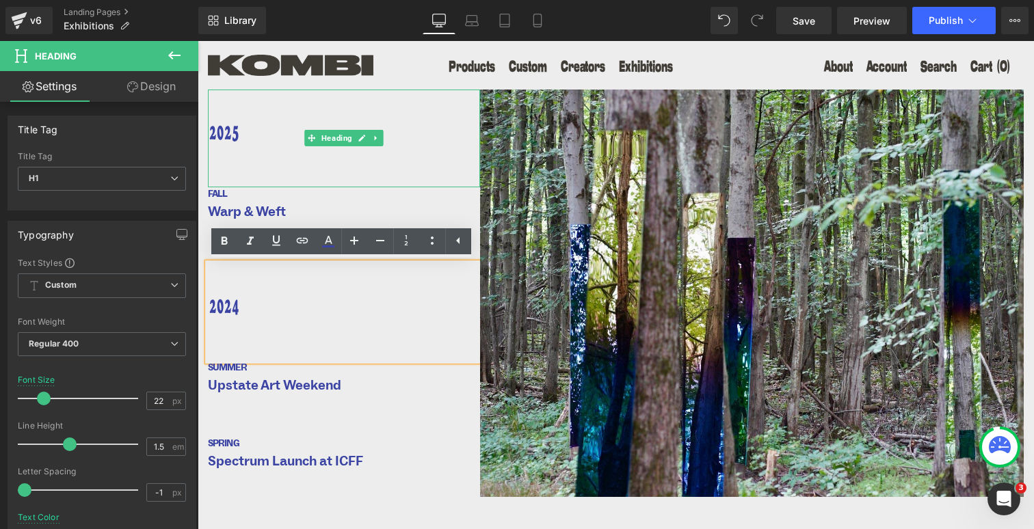
click at [255, 138] on h1 "2025" at bounding box center [339, 135] width 262 height 23
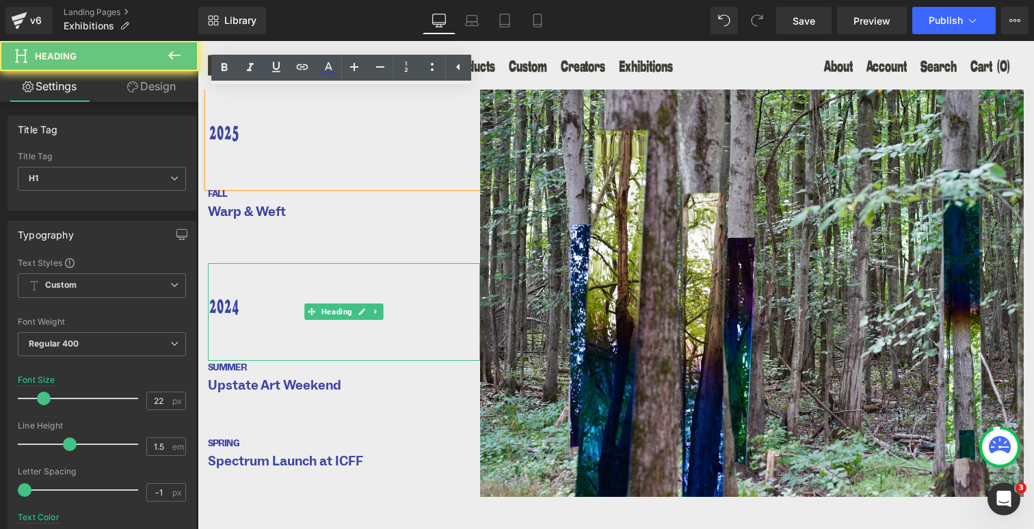
click at [254, 306] on h1 "2024" at bounding box center [339, 309] width 262 height 23
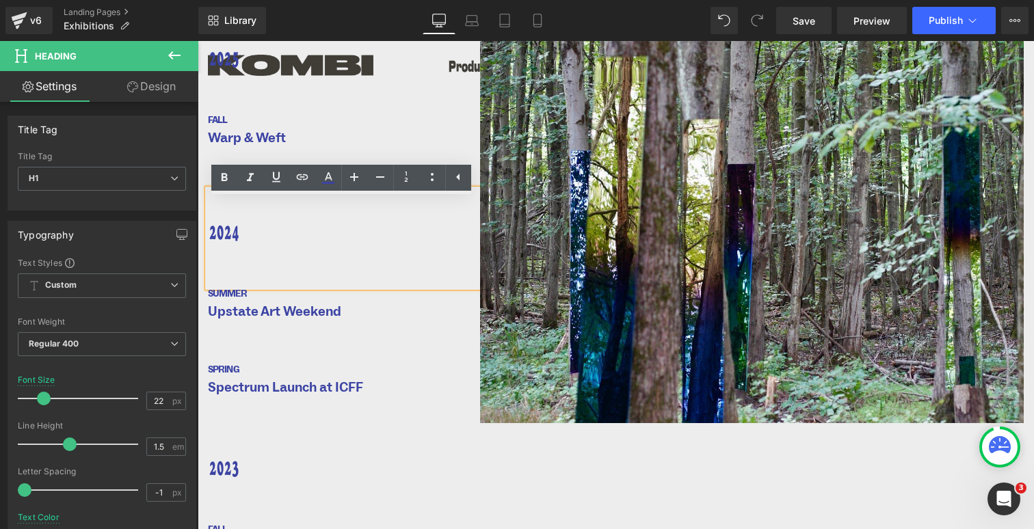
scroll to position [120, 0]
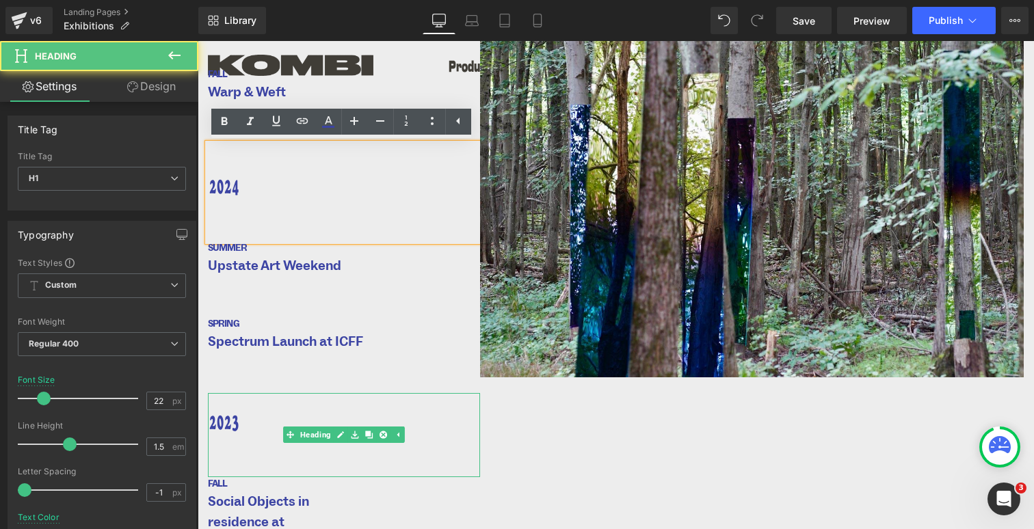
click at [259, 404] on div "2023" at bounding box center [344, 435] width 272 height 84
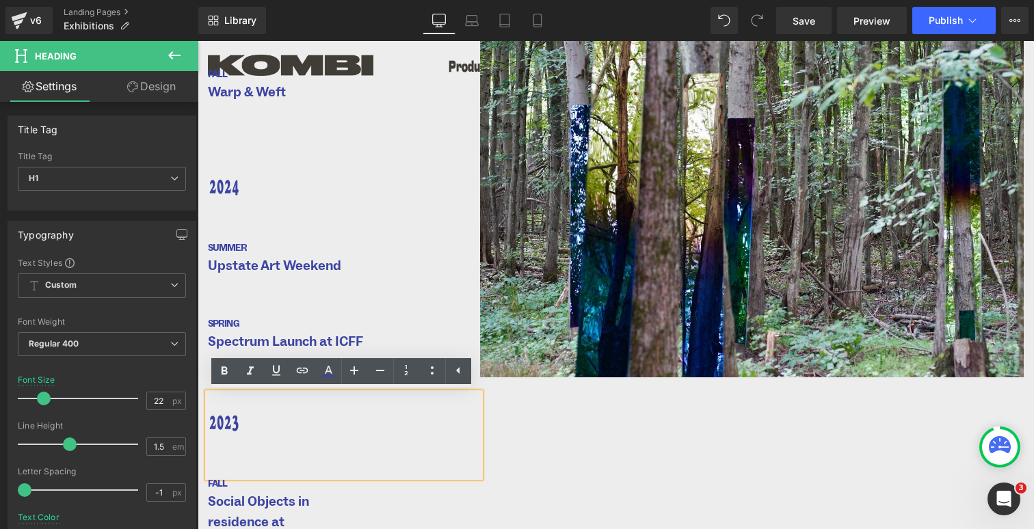
click at [283, 425] on h1 "2023" at bounding box center [339, 425] width 262 height 23
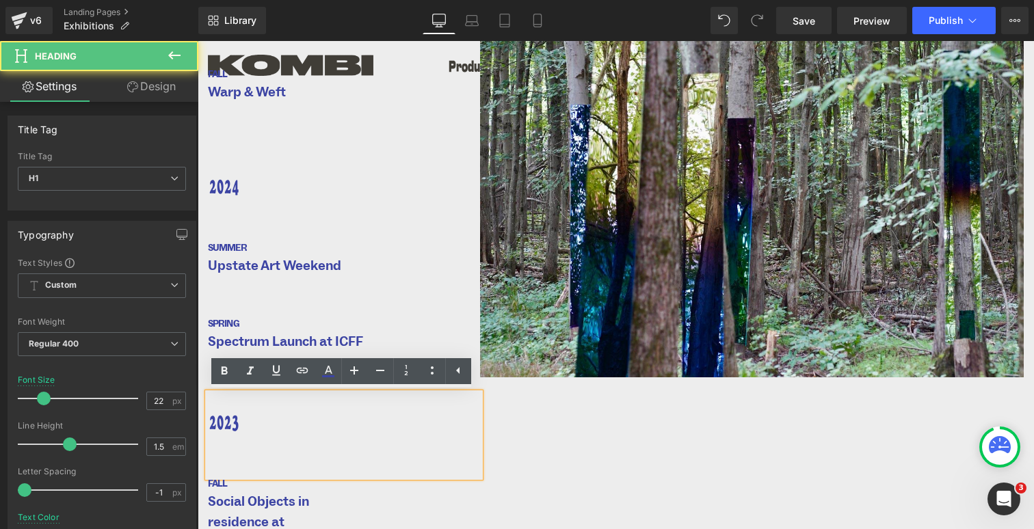
click at [554, 454] on div "Image" at bounding box center [752, 320] width 544 height 700
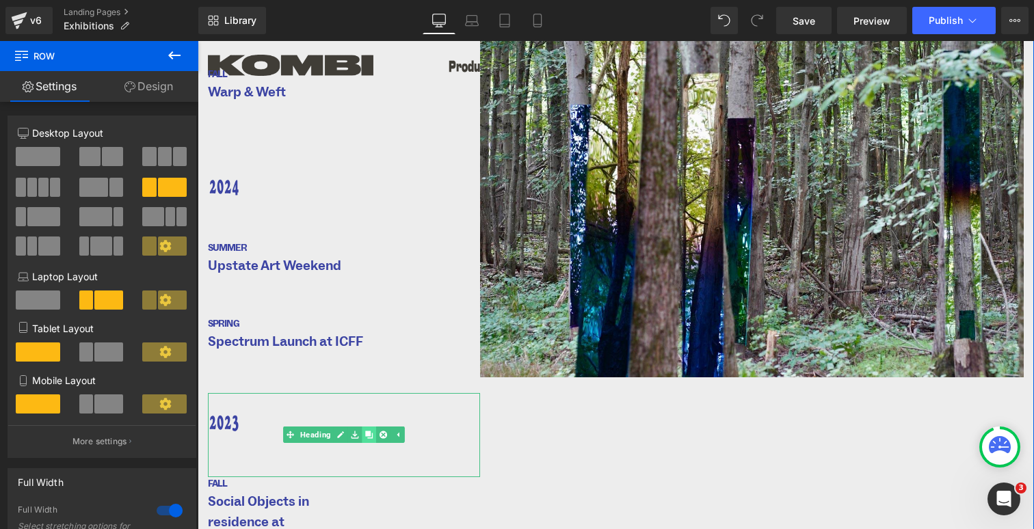
click at [366, 435] on icon at bounding box center [369, 436] width 8 height 8
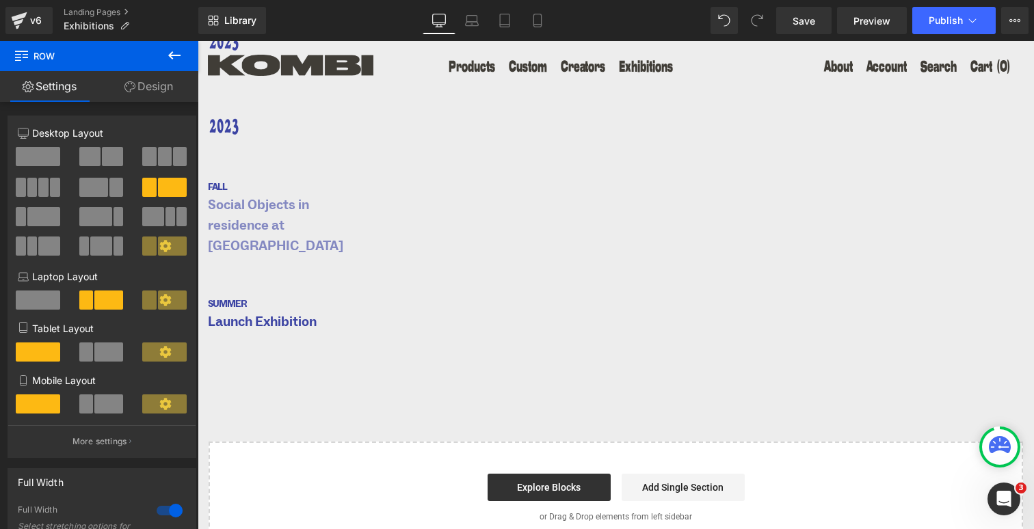
scroll to position [257, 0]
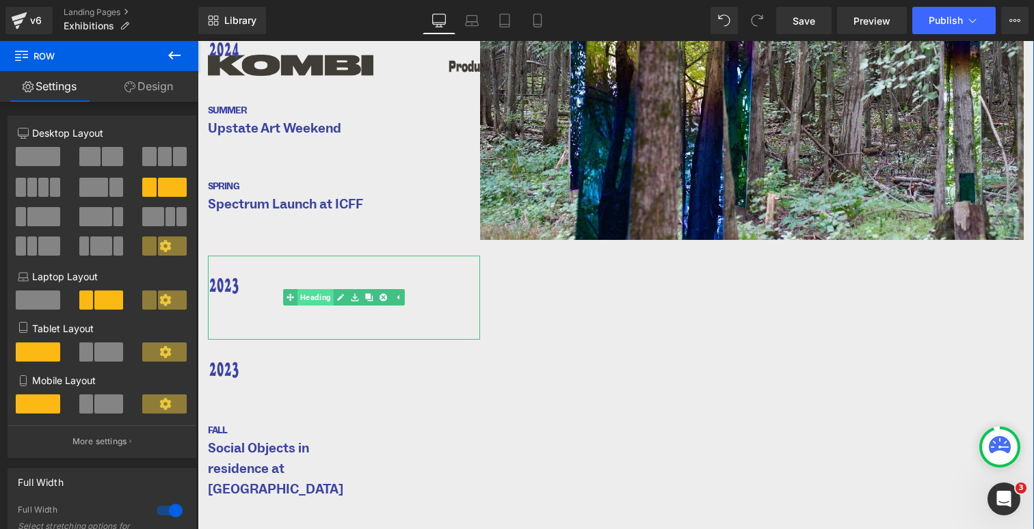
click at [300, 291] on div "2023 Heading" at bounding box center [344, 298] width 272 height 84
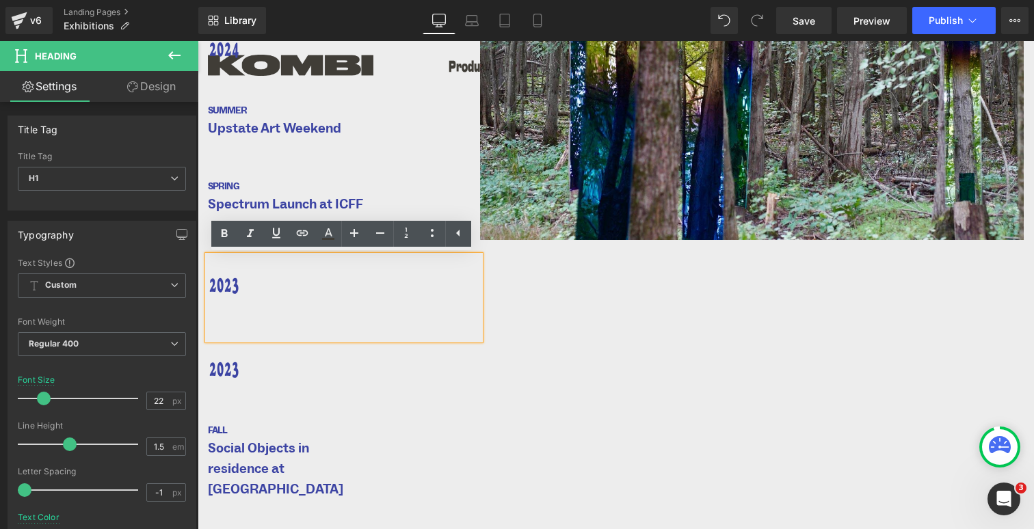
click at [521, 328] on div "Image" at bounding box center [752, 224] width 544 height 785
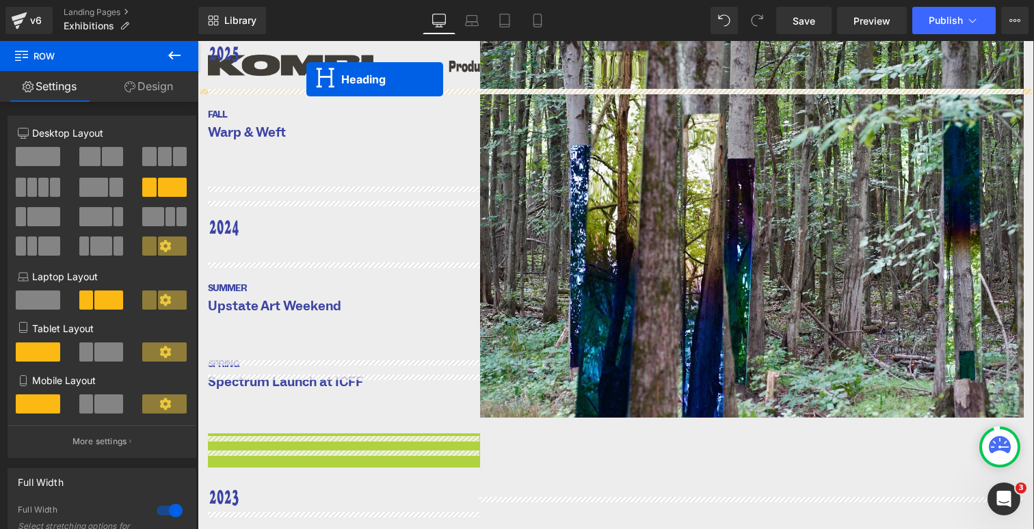
scroll to position [0, 0]
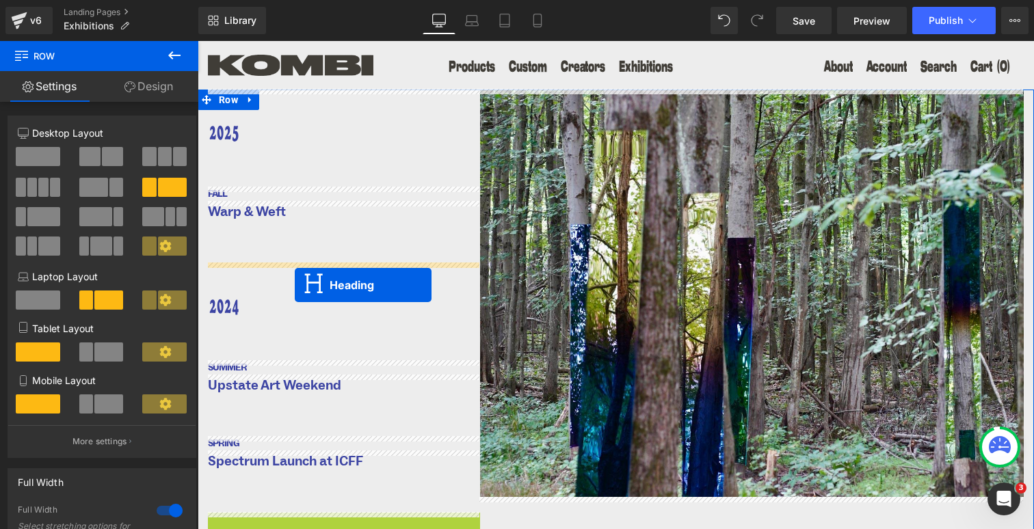
drag, startPoint x: 306, startPoint y: 298, endPoint x: 295, endPoint y: 285, distance: 17.4
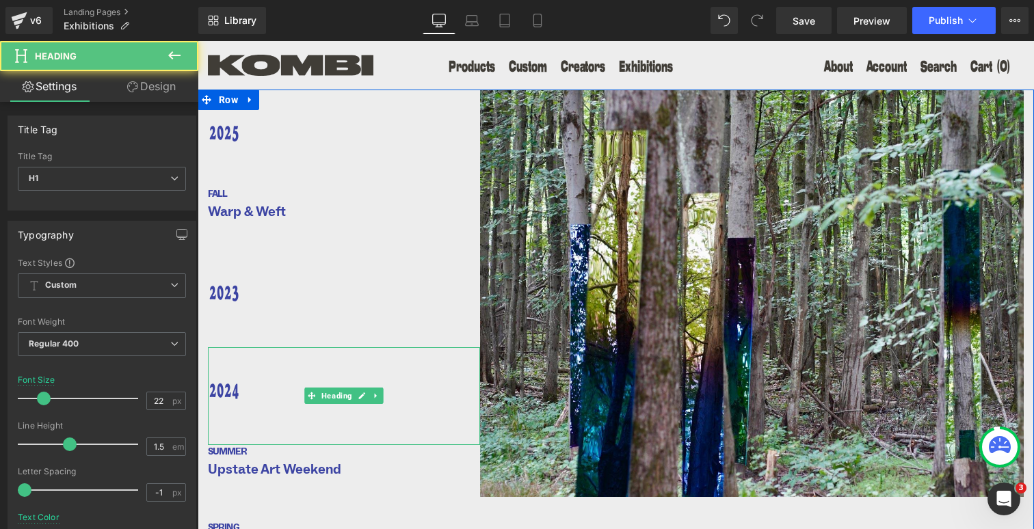
click at [248, 382] on h1 "2024" at bounding box center [339, 393] width 262 height 23
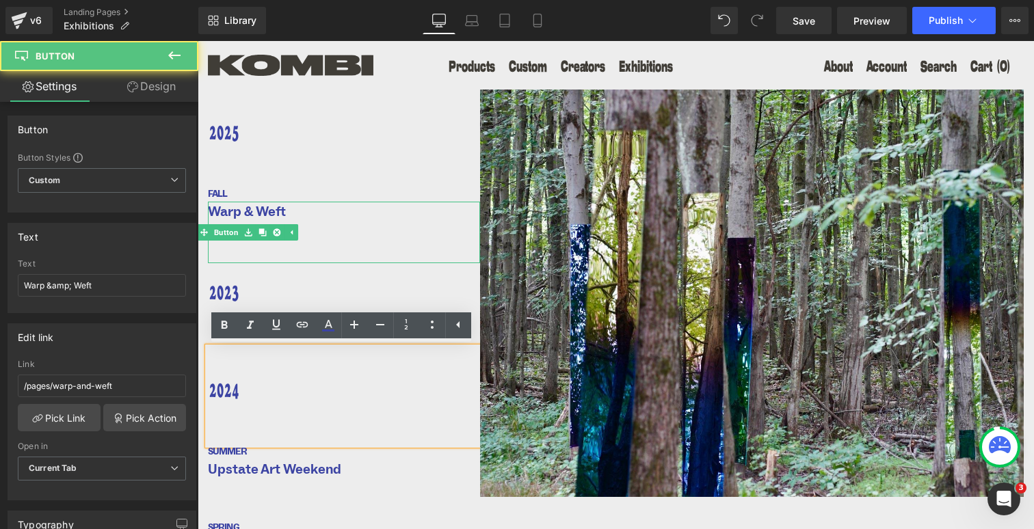
click at [363, 242] on div "Warp & Weft" at bounding box center [344, 233] width 272 height 62
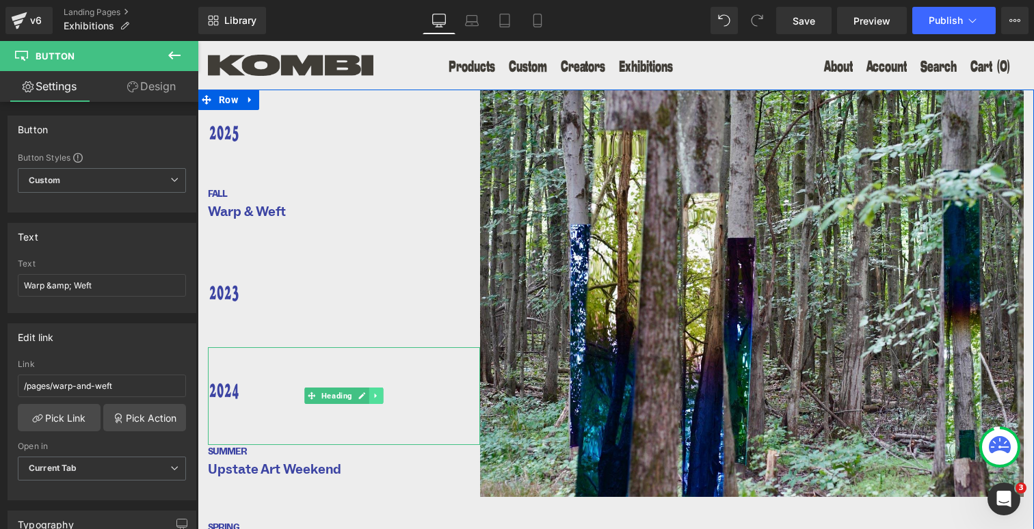
click at [372, 395] on icon at bounding box center [376, 396] width 8 height 8
click at [380, 397] on icon at bounding box center [384, 396] width 8 height 8
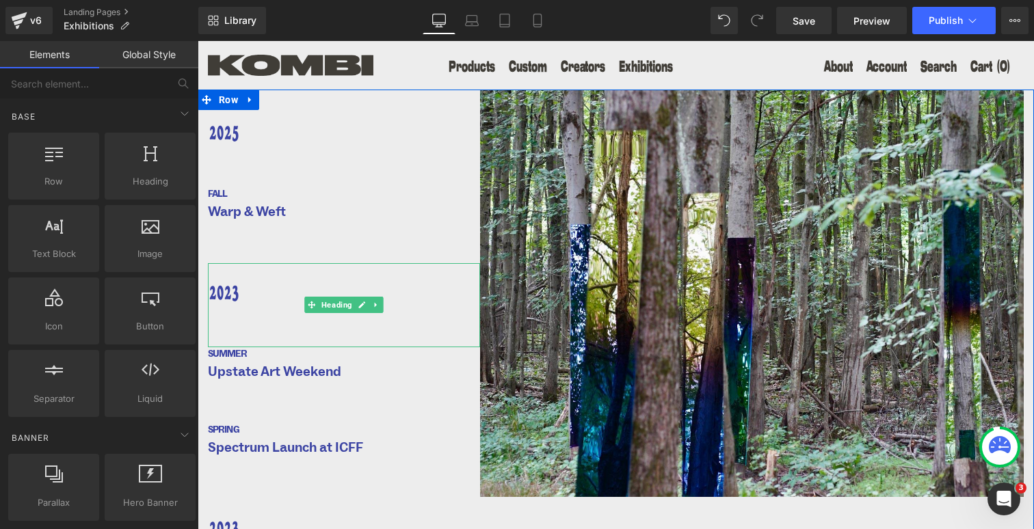
click at [239, 296] on h1 "2023" at bounding box center [339, 295] width 262 height 23
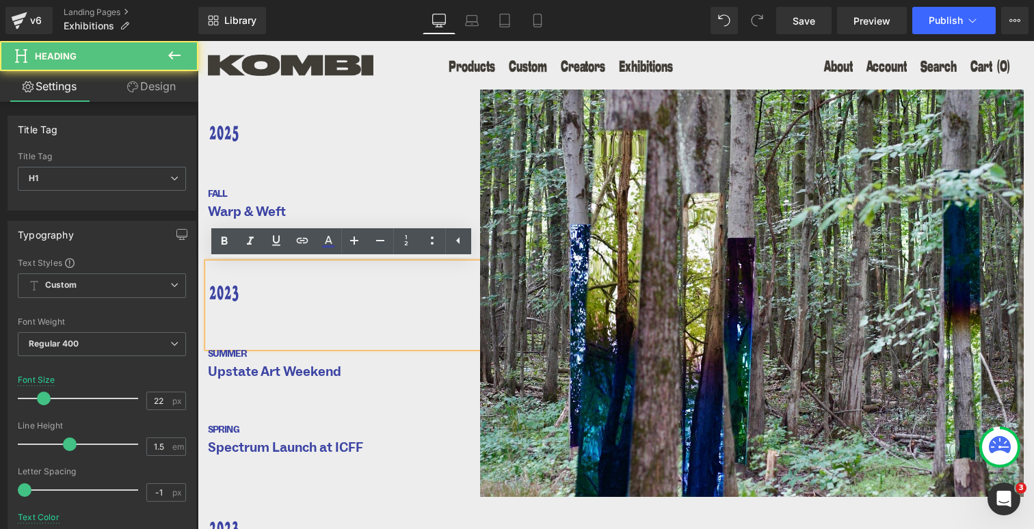
click at [239, 296] on h1 "2023" at bounding box center [339, 295] width 262 height 23
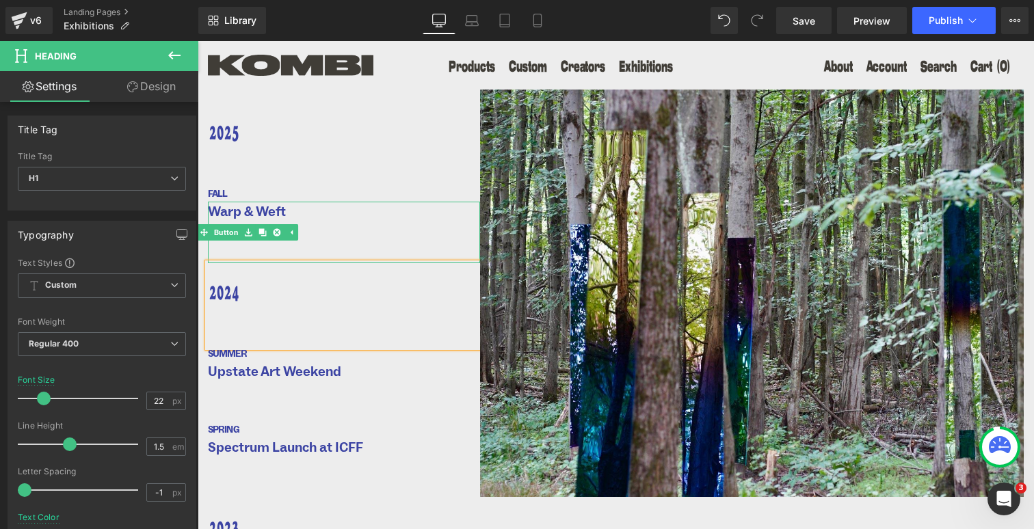
click at [311, 209] on div "Warp & Weft" at bounding box center [344, 233] width 272 height 62
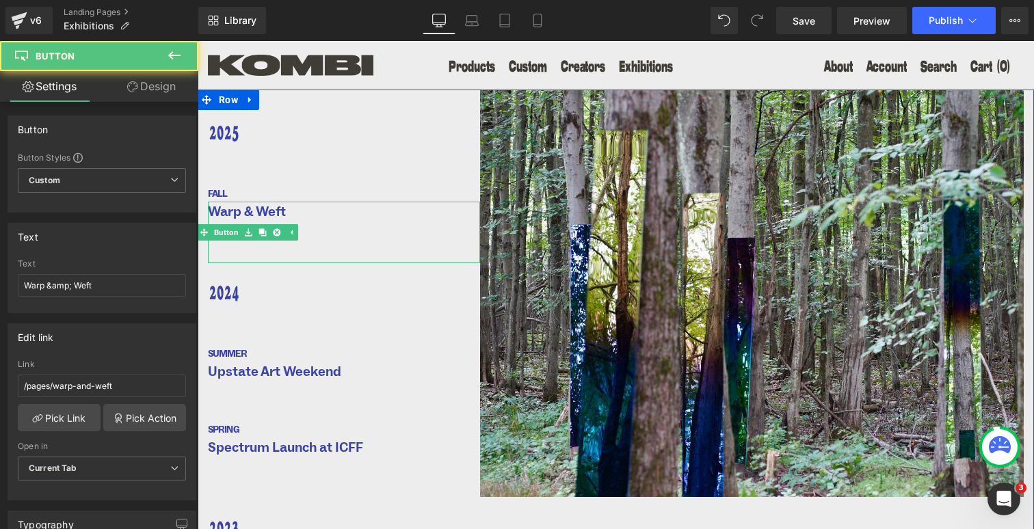
click at [309, 232] on div "Warp & Weft" at bounding box center [344, 233] width 272 height 62
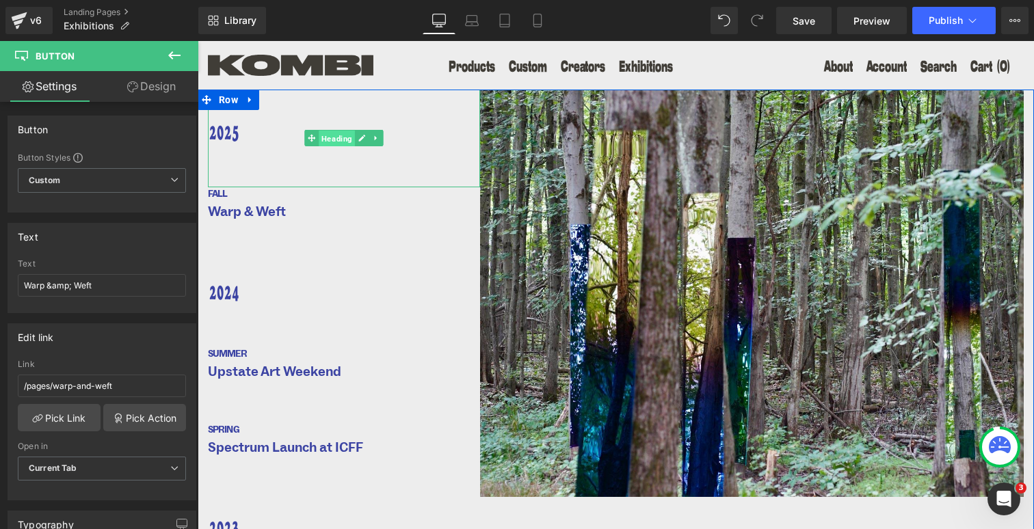
click at [328, 146] on span "Heading" at bounding box center [337, 139] width 36 height 16
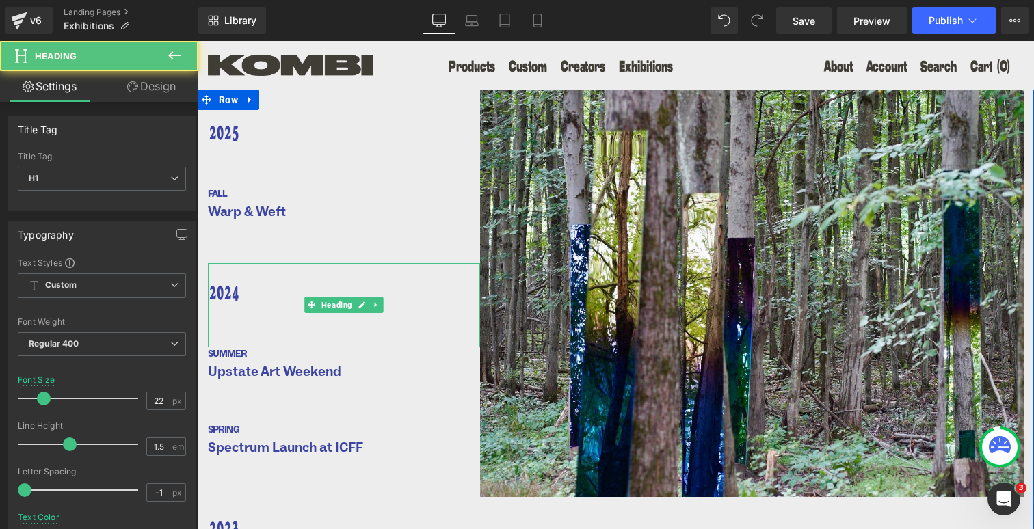
click at [293, 287] on h1 "2024" at bounding box center [339, 295] width 262 height 23
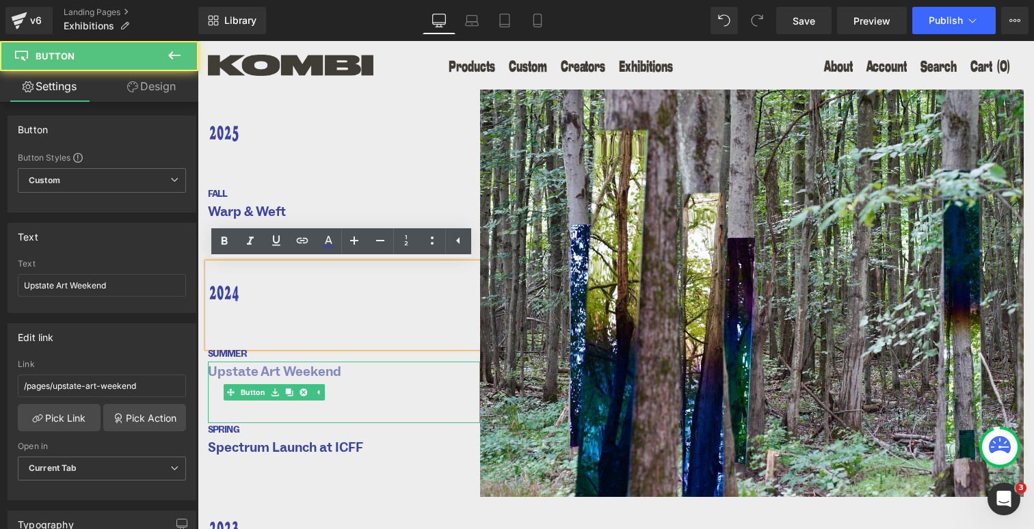
click at [319, 376] on span "Upstate Art Weekend" at bounding box center [274, 372] width 133 height 21
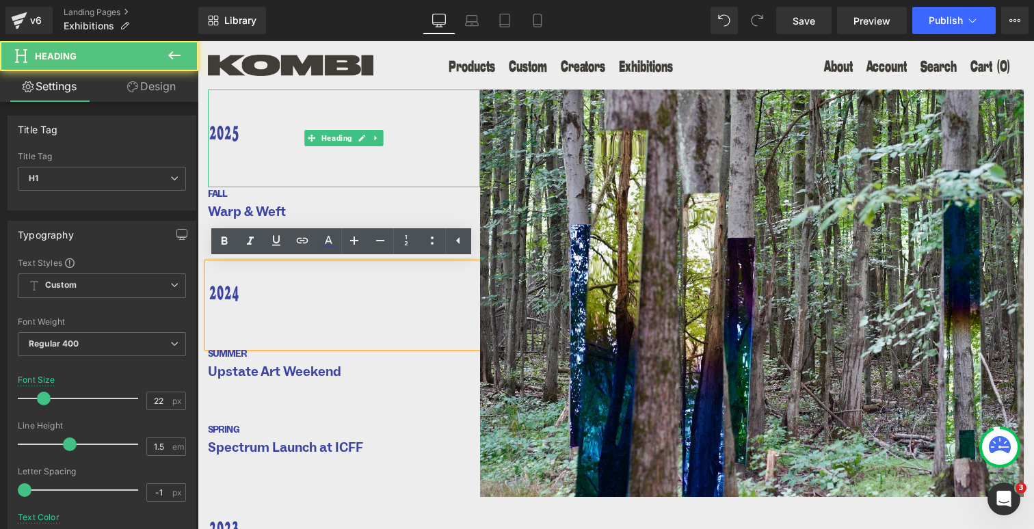
click at [372, 155] on div "2025" at bounding box center [344, 139] width 272 height 98
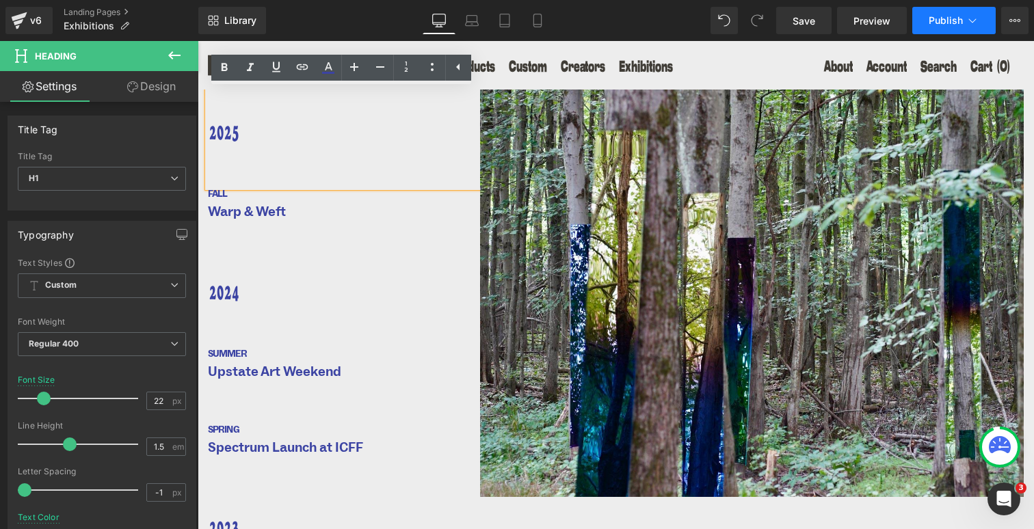
click at [960, 16] on span "Publish" at bounding box center [946, 20] width 34 height 11
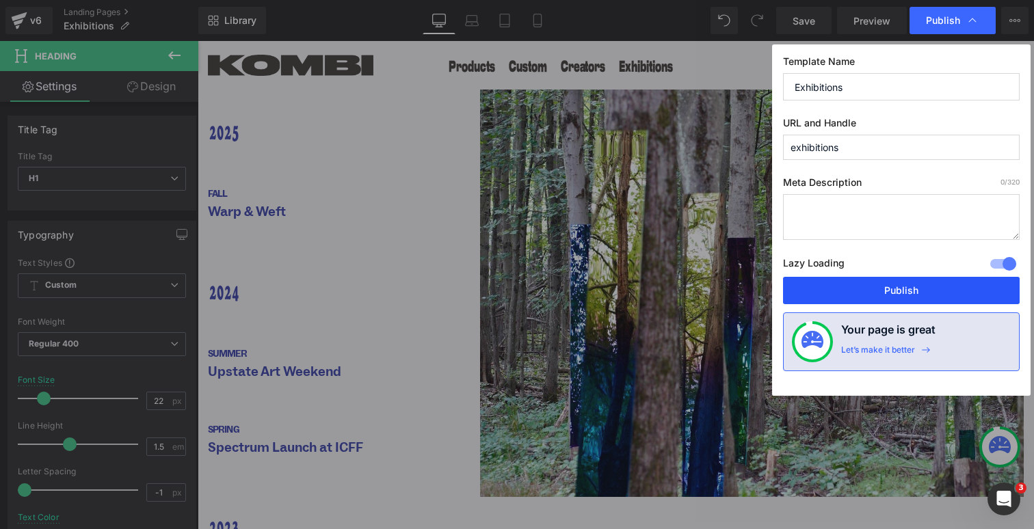
click at [895, 281] on button "Publish" at bounding box center [901, 290] width 237 height 27
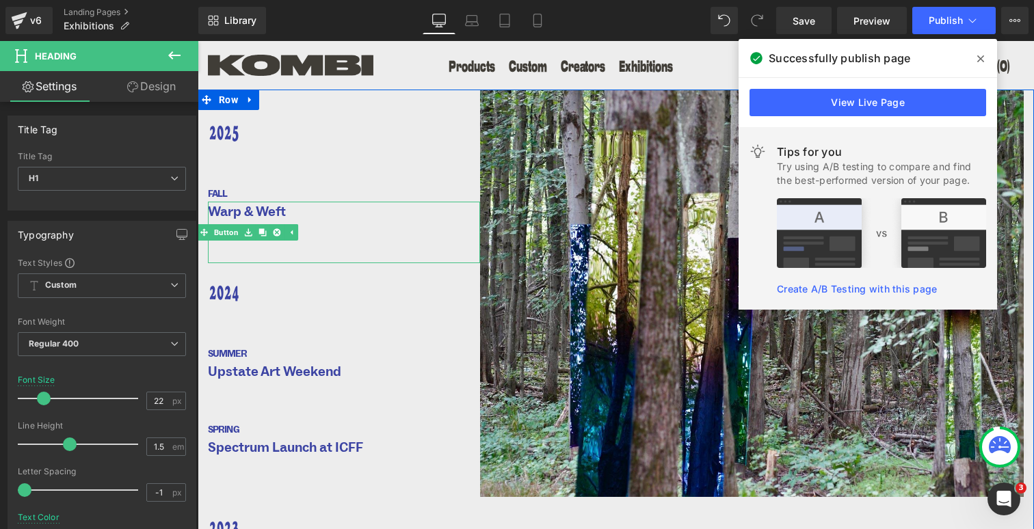
click at [340, 220] on div "Warp & Weft" at bounding box center [344, 233] width 272 height 62
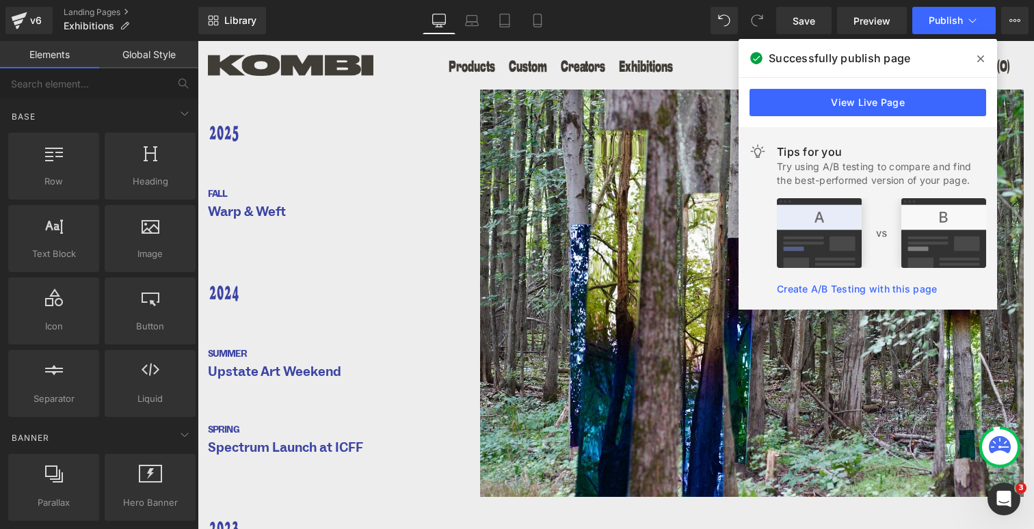
click at [1006, 44] on div "Products Custom Creators Exhibitions Menu About" at bounding box center [616, 65] width 837 height 49
click at [983, 56] on icon at bounding box center [981, 58] width 7 height 7
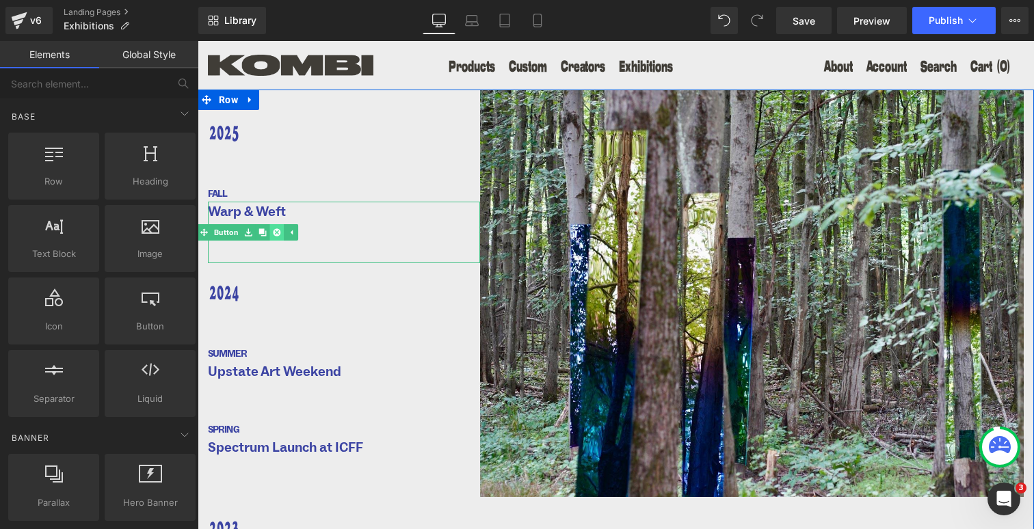
click at [274, 235] on icon at bounding box center [277, 232] width 8 height 8
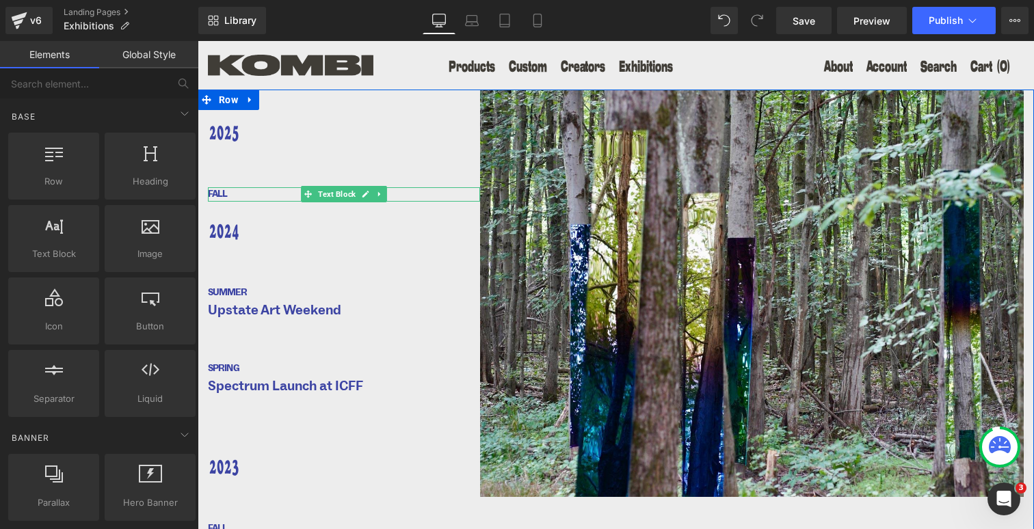
click at [270, 194] on h1 "FALL" at bounding box center [344, 194] width 272 height 14
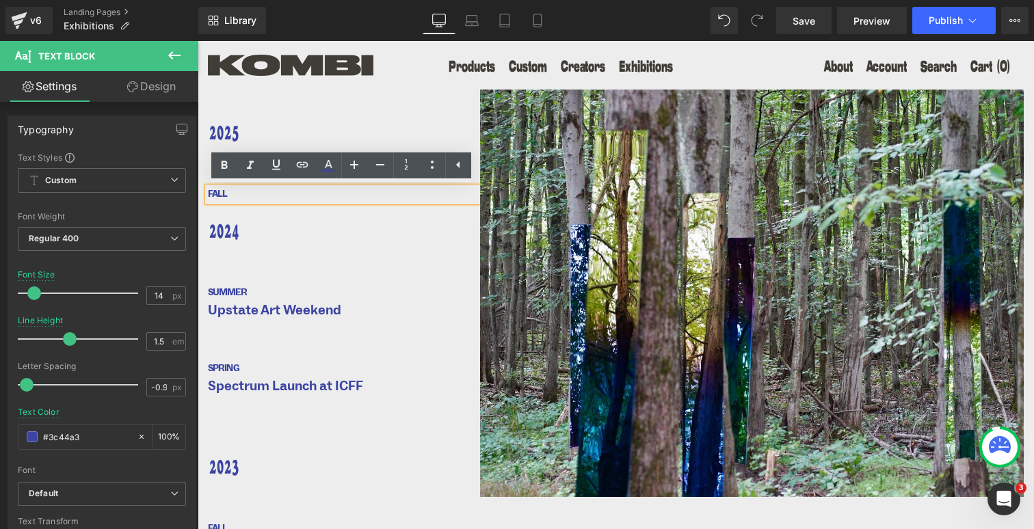
click at [220, 192] on h1 "FALL" at bounding box center [344, 194] width 272 height 14
click at [376, 135] on icon at bounding box center [376, 138] width 8 height 8
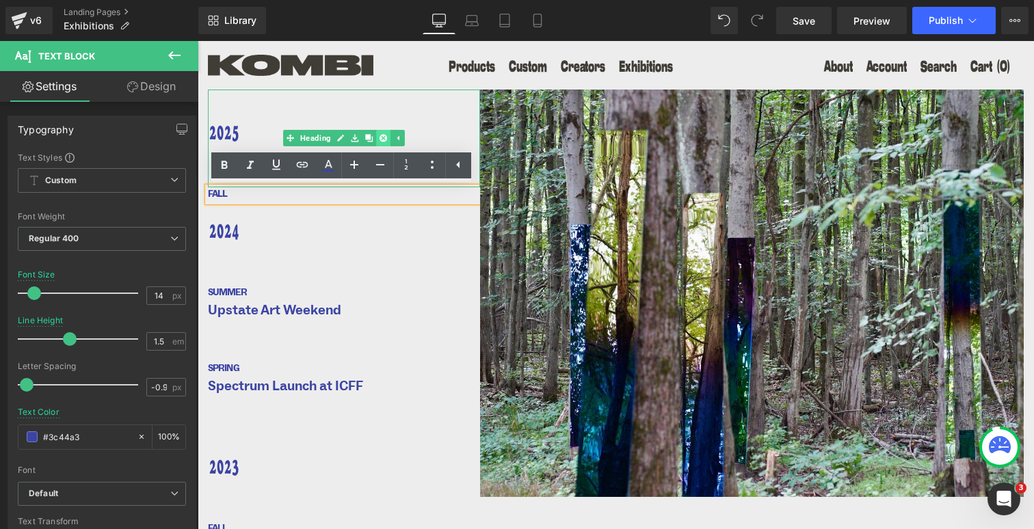
click at [383, 137] on icon at bounding box center [384, 139] width 8 height 8
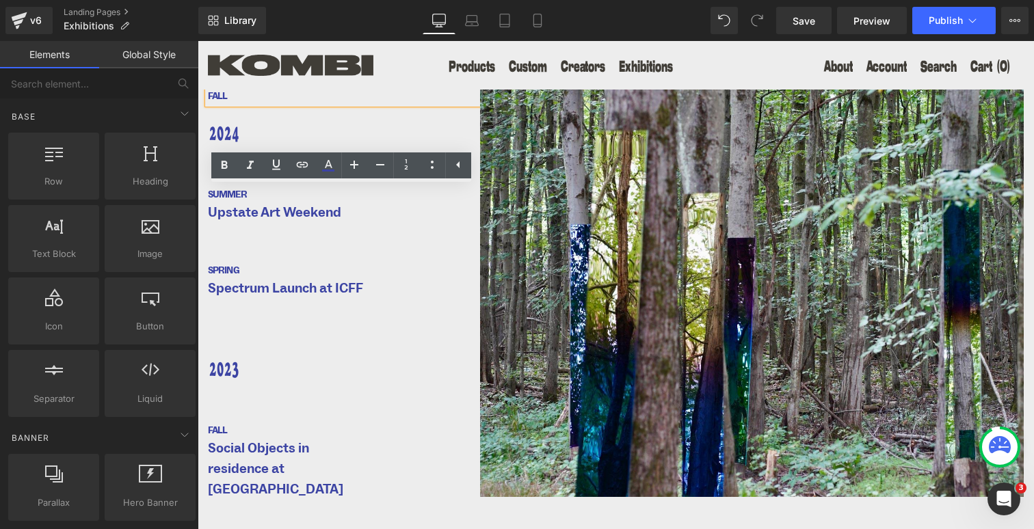
click at [229, 94] on span "Row" at bounding box center [228, 100] width 21 height 16
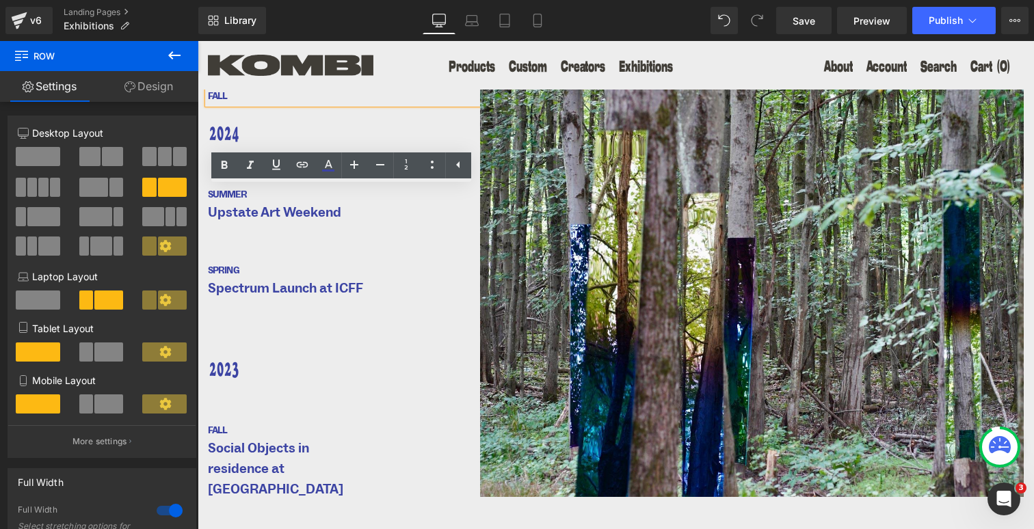
click at [204, 101] on span at bounding box center [211, 100] width 14 height 16
click at [296, 261] on div at bounding box center [344, 262] width 272 height 3
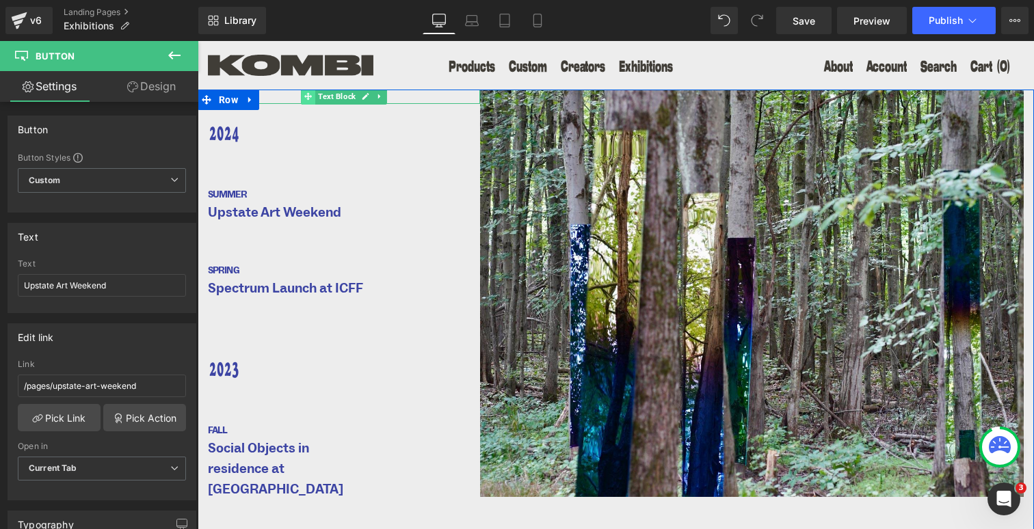
click at [304, 99] on icon at bounding box center [308, 96] width 8 height 8
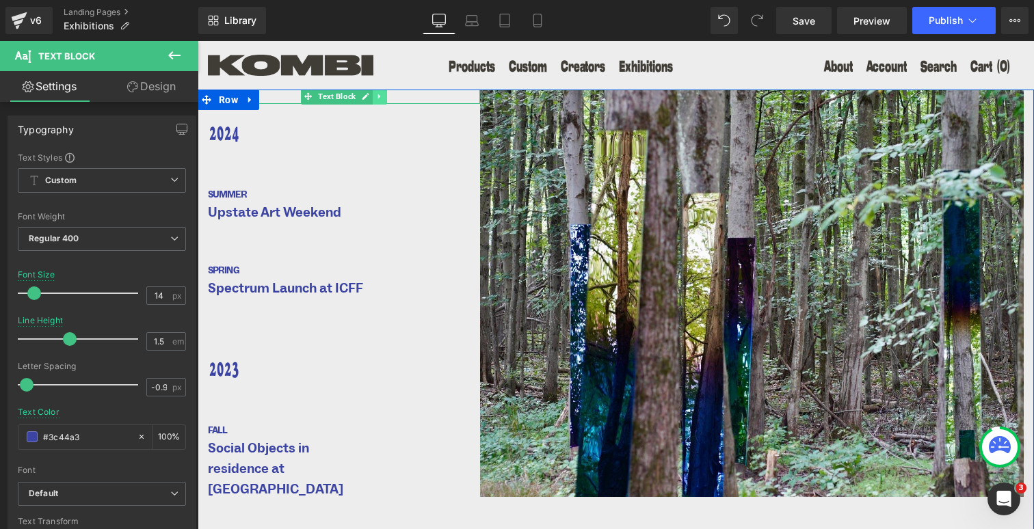
click at [373, 96] on link at bounding box center [380, 96] width 14 height 16
click at [384, 97] on icon at bounding box center [387, 96] width 8 height 8
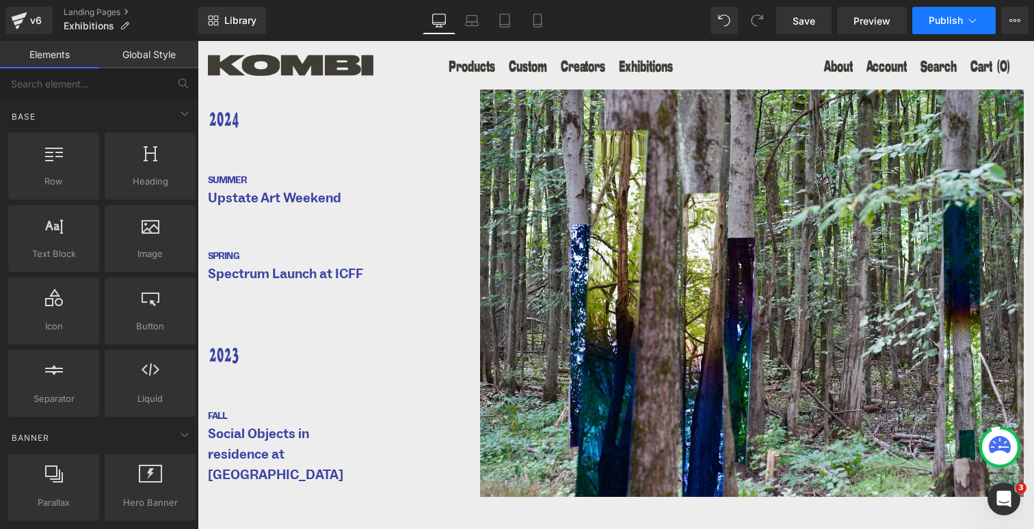
click at [941, 18] on span "Publish" at bounding box center [946, 20] width 34 height 11
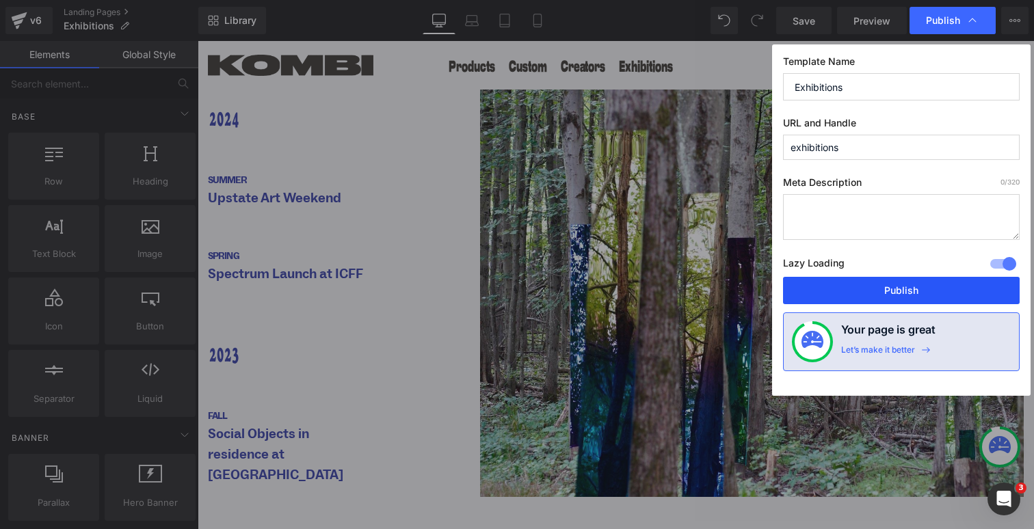
click at [892, 284] on button "Publish" at bounding box center [901, 290] width 237 height 27
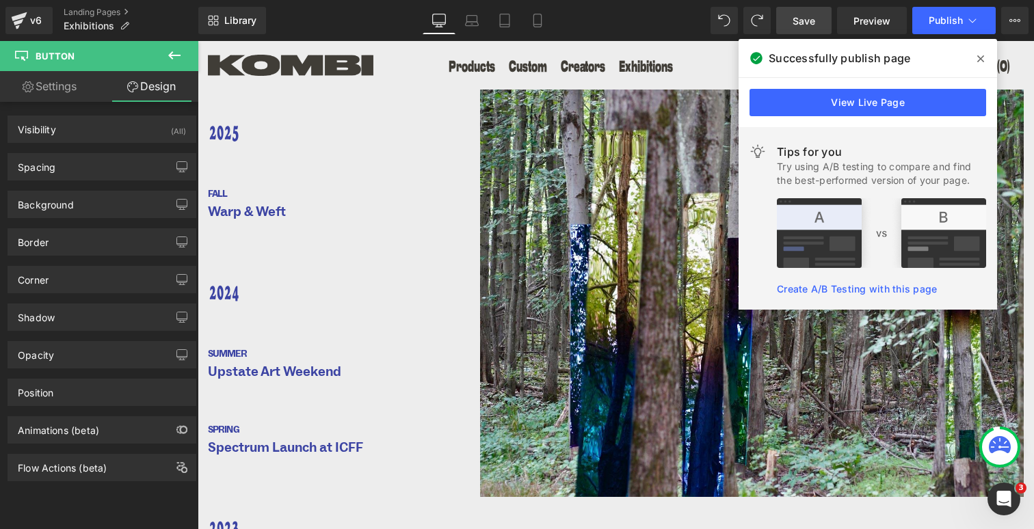
click at [798, 23] on span "Save" at bounding box center [804, 21] width 23 height 14
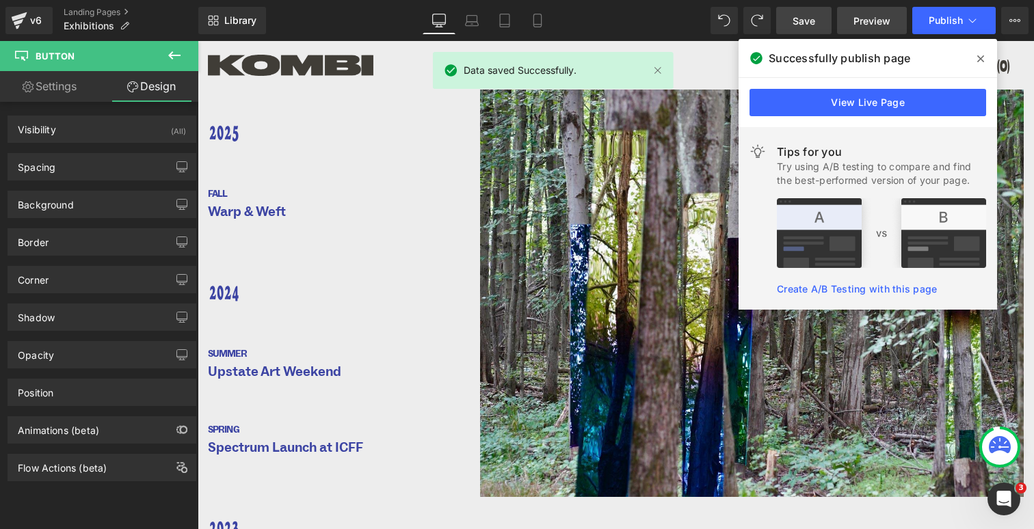
click at [884, 21] on span "Preview" at bounding box center [872, 21] width 37 height 14
